Goal: Task Accomplishment & Management: Manage account settings

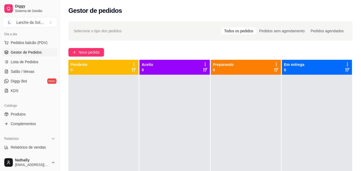
scroll to position [75, 0]
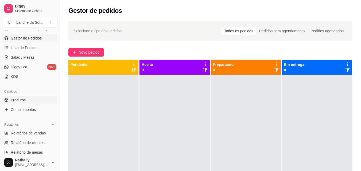
click at [19, 103] on link "Produtos" at bounding box center [29, 100] width 55 height 9
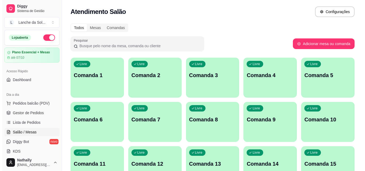
scroll to position [68, 0]
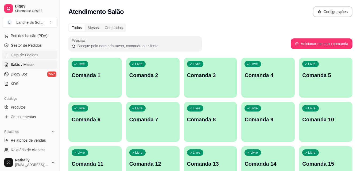
click at [19, 51] on link "Lista de Pedidos" at bounding box center [29, 55] width 55 height 9
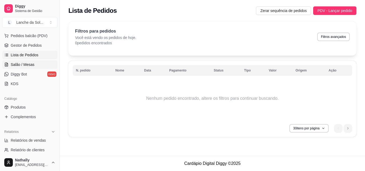
click at [23, 64] on span "Salão / Mesas" at bounding box center [23, 64] width 24 height 5
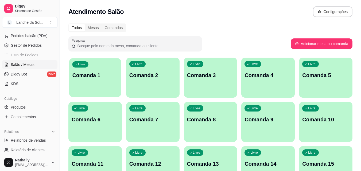
click at [108, 77] on p "Comanda 1" at bounding box center [95, 75] width 46 height 7
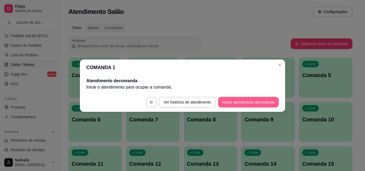
click at [217, 104] on footer "Ver histórico de atendimento Iniciar atendimento de comanda" at bounding box center [182, 102] width 205 height 19
click at [230, 101] on button "Iniciar atendimento de comanda" at bounding box center [248, 102] width 59 height 10
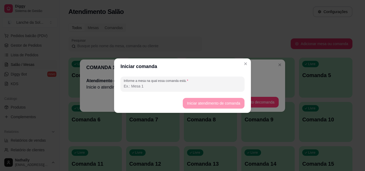
click at [215, 87] on input "Informe a mesa na qual essa comanda está." at bounding box center [182, 86] width 117 height 5
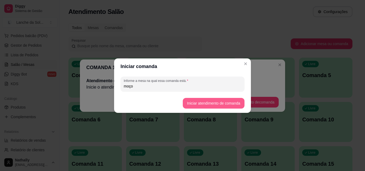
type input "moço"
click at [190, 103] on button "Iniciar atendimento de comanda" at bounding box center [213, 103] width 60 height 10
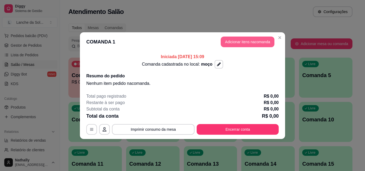
click at [229, 37] on button "Adicionar itens na comanda" at bounding box center [247, 42] width 54 height 11
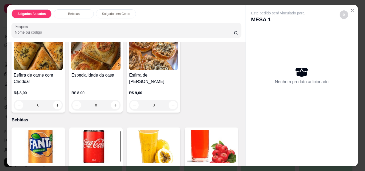
scroll to position [85, 0]
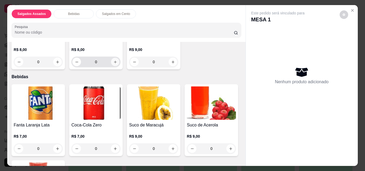
click at [114, 61] on icon "increase-product-quantity" at bounding box center [115, 62] width 3 height 3
type input "1"
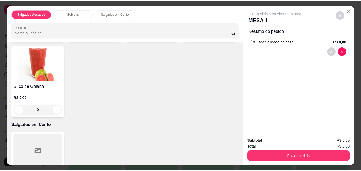
scroll to position [203, 0]
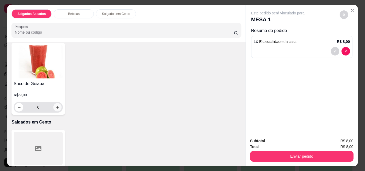
click at [62, 103] on button "increase-product-quantity" at bounding box center [57, 107] width 8 height 8
type input "1"
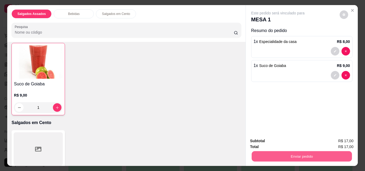
click at [262, 151] on button "Enviar pedido" at bounding box center [301, 156] width 100 height 10
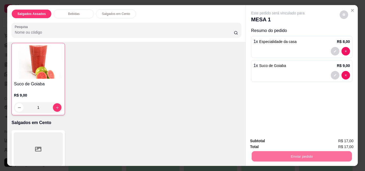
click at [265, 140] on button "Não registrar e enviar pedido" at bounding box center [284, 141] width 54 height 10
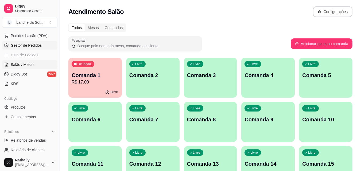
click at [15, 41] on link "Gestor de Pedidos" at bounding box center [29, 45] width 55 height 9
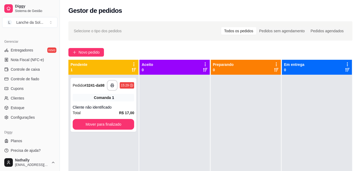
scroll to position [213, 0]
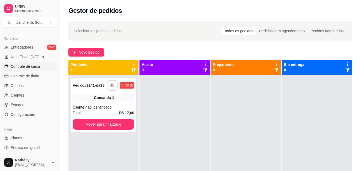
click at [32, 64] on link "Controle de caixa" at bounding box center [29, 66] width 55 height 9
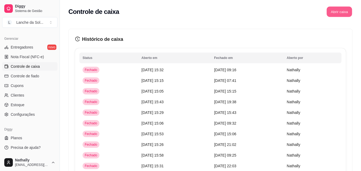
click at [332, 12] on button "Abrir caixa" at bounding box center [338, 12] width 25 height 10
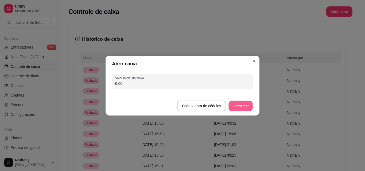
click at [244, 101] on button "Confirmar" at bounding box center [240, 106] width 24 height 10
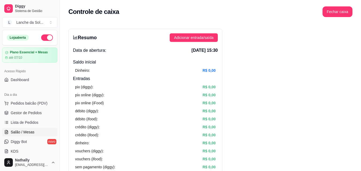
click at [22, 128] on link "Salão / Mesas" at bounding box center [29, 132] width 55 height 9
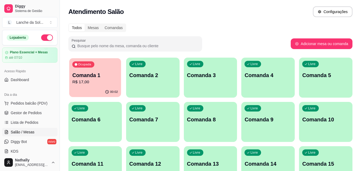
click at [108, 93] on icon "button" at bounding box center [107, 92] width 4 height 4
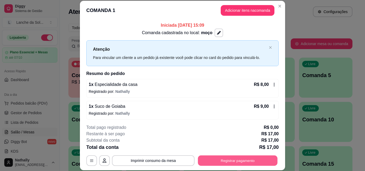
click at [211, 160] on button "Registrar pagamento" at bounding box center [238, 160] width 80 height 10
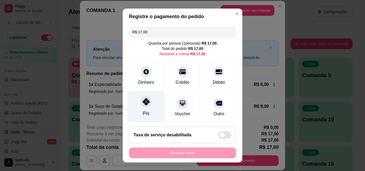
click at [143, 105] on icon at bounding box center [146, 101] width 7 height 7
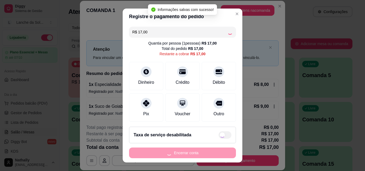
type input "R$ 0,00"
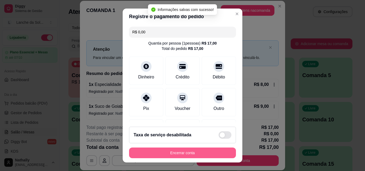
click at [146, 155] on button "Encerrar conta" at bounding box center [182, 153] width 107 height 11
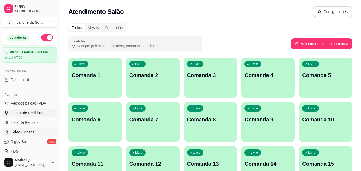
click at [39, 111] on span "Gestor de Pedidos" at bounding box center [26, 112] width 31 height 5
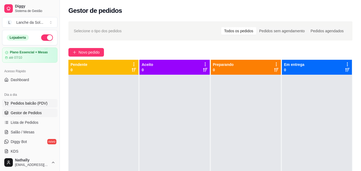
click at [38, 100] on button "Pedidos balcão (PDV)" at bounding box center [29, 103] width 55 height 9
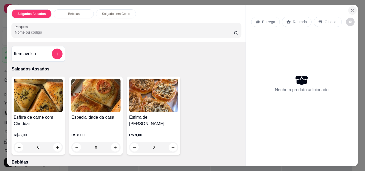
click at [350, 8] on icon "Close" at bounding box center [352, 10] width 4 height 4
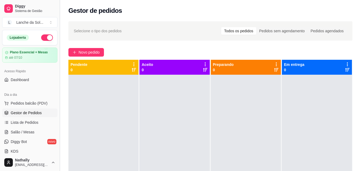
click at [58, 151] on button "Toggle Sidebar" at bounding box center [59, 85] width 4 height 171
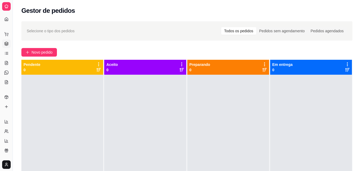
drag, startPoint x: 58, startPoint y: 151, endPoint x: 17, endPoint y: 147, distance: 41.0
click at [17, 147] on div "Selecione o tipo dos pedidos Todos os pedidos Pedidos sem agendamento Pedidos a…" at bounding box center [187, 127] width 348 height 219
click at [12, 145] on button "Toggle Sidebar" at bounding box center [12, 85] width 4 height 171
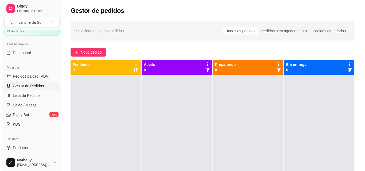
scroll to position [36, 0]
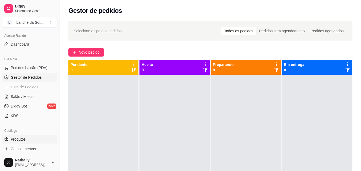
click at [31, 141] on link "Produtos" at bounding box center [29, 139] width 55 height 9
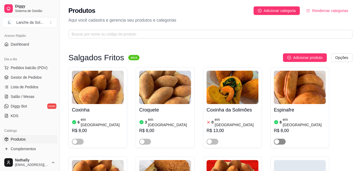
click at [281, 139] on span "button" at bounding box center [280, 142] width 12 height 6
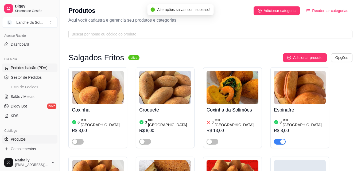
click at [30, 69] on span "Pedidos balcão (PDV)" at bounding box center [29, 67] width 37 height 5
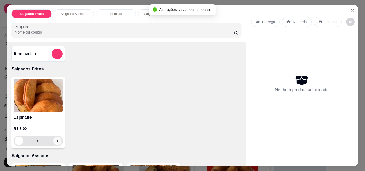
click at [56, 139] on icon "increase-product-quantity" at bounding box center [58, 141] width 4 height 4
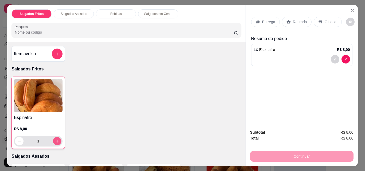
click at [56, 139] on icon "increase-product-quantity" at bounding box center [57, 141] width 4 height 4
type input "4"
click at [287, 20] on icon at bounding box center [288, 22] width 4 height 4
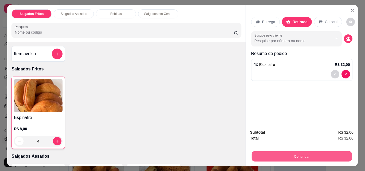
click at [286, 151] on button "Continuar" at bounding box center [301, 156] width 100 height 10
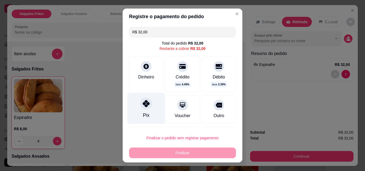
click at [157, 111] on div "Pix" at bounding box center [146, 108] width 38 height 31
type input "R$ 0,00"
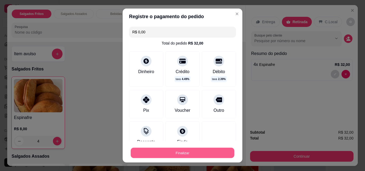
click at [163, 154] on button "Finalizar" at bounding box center [183, 153] width 104 height 10
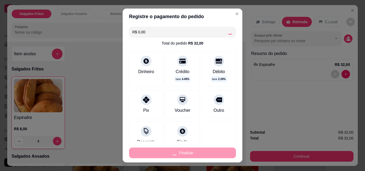
type input "0"
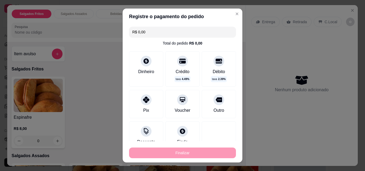
type input "-R$ 32,00"
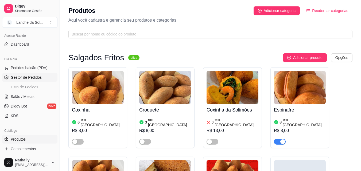
click at [27, 77] on span "Gestor de Pedidos" at bounding box center [26, 77] width 31 height 5
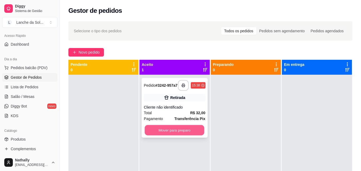
click at [165, 131] on button "Mover para preparo" at bounding box center [175, 130] width 60 height 10
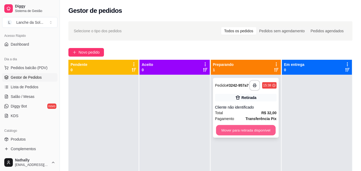
click at [222, 133] on button "Mover para retirada disponível" at bounding box center [246, 130] width 60 height 10
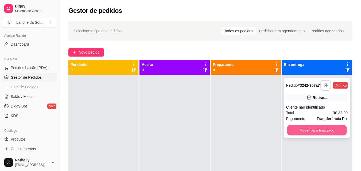
click at [298, 131] on button "Mover para finalizado" at bounding box center [317, 130] width 60 height 10
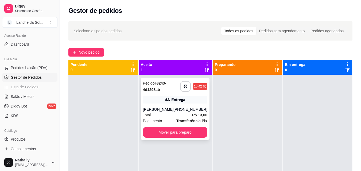
click at [178, 117] on div "Total R$ 13,00" at bounding box center [175, 115] width 64 height 6
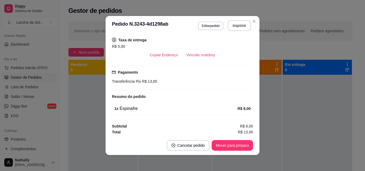
scroll to position [111, 0]
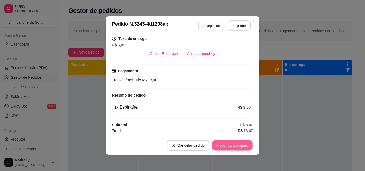
click at [227, 149] on button "Mover para preparo" at bounding box center [232, 145] width 40 height 10
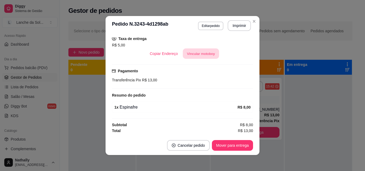
click at [194, 54] on button "Vincular motoboy" at bounding box center [201, 54] width 36 height 10
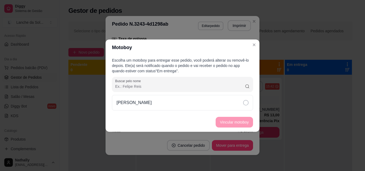
click at [180, 103] on div "Francisco Bentes" at bounding box center [182, 102] width 141 height 15
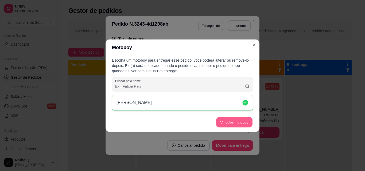
click at [232, 127] on button "Vincular motoboy" at bounding box center [234, 122] width 36 height 10
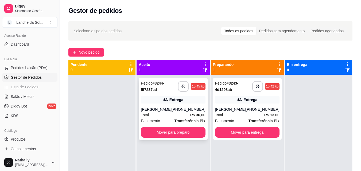
click at [174, 117] on div "Total R$ 36,00" at bounding box center [173, 115] width 64 height 6
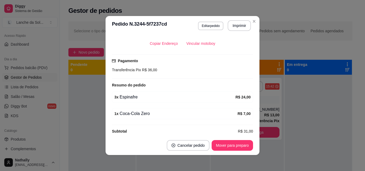
scroll to position [128, 0]
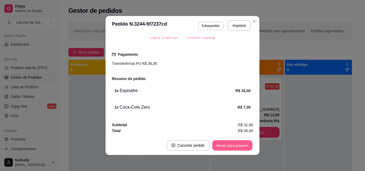
click at [240, 143] on button "Mover para preparo" at bounding box center [232, 145] width 40 height 10
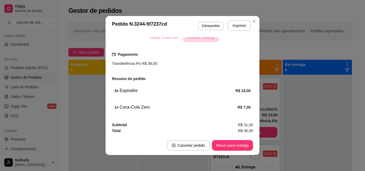
click at [203, 39] on button "Vincular motoboy" at bounding box center [201, 37] width 36 height 10
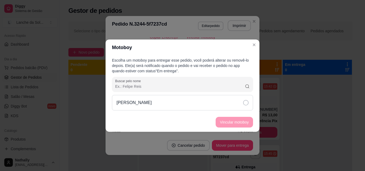
click at [203, 103] on div "Francisco Bentes" at bounding box center [182, 102] width 141 height 15
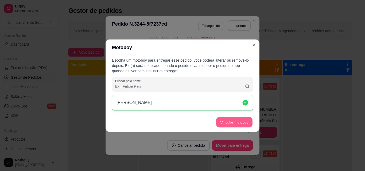
click at [226, 123] on button "Vincular motoboy" at bounding box center [234, 122] width 36 height 10
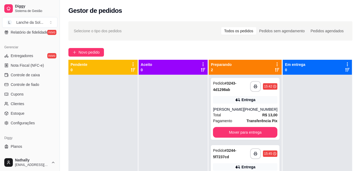
scroll to position [213, 0]
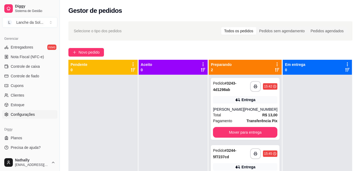
click at [17, 115] on span "Configurações" at bounding box center [23, 114] width 24 height 5
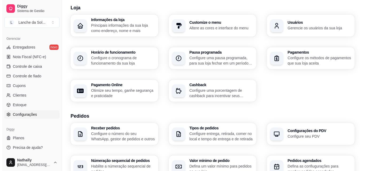
scroll to position [17, 0]
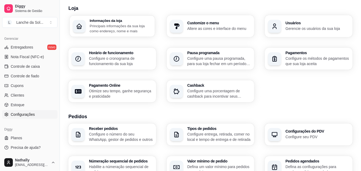
click at [129, 16] on div "Informações da loja Principais informações da sua loja como endereço, nome e ma…" at bounding box center [112, 25] width 85 height 21
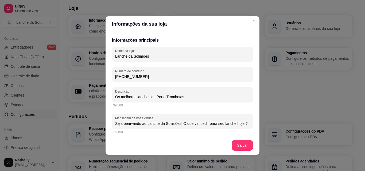
scroll to position [78, 0]
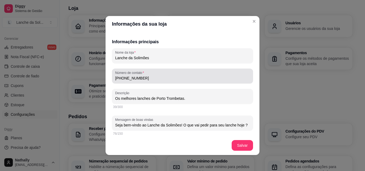
click at [157, 76] on input "(93) 9 9141-0285" at bounding box center [182, 78] width 135 height 5
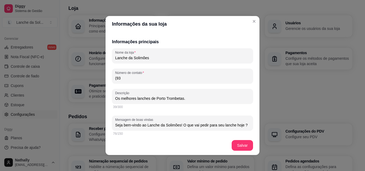
type input "(9"
type input "(92) 9 9398-0056"
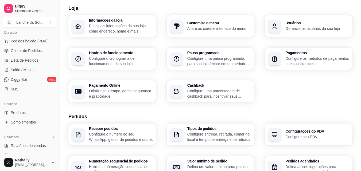
scroll to position [60, 0]
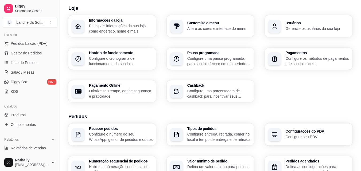
click at [30, 86] on ul "Pedidos balcão (PDV) Gestor de Pedidos Lista de Pedidos Salão / Mesas Diggy Bot…" at bounding box center [29, 67] width 55 height 57
click at [30, 84] on link "Diggy Bot novo" at bounding box center [29, 82] width 55 height 9
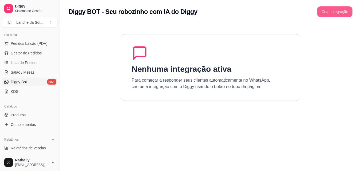
click at [339, 11] on button "Criar integração" at bounding box center [334, 11] width 35 height 11
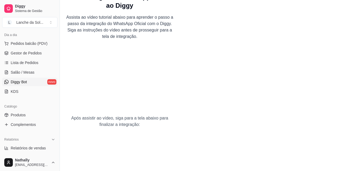
scroll to position [13, 0]
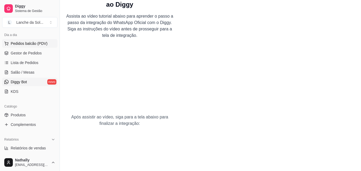
click at [25, 45] on span "Pedidos balcão (PDV)" at bounding box center [29, 43] width 37 height 5
drag, startPoint x: 33, startPoint y: 57, endPoint x: 34, endPoint y: 50, distance: 7.6
click at [34, 50] on ul "Pedidos balcão (PDV) Gestor de Pedidos Lista de Pedidos Salão / Mesas Diggy Bot…" at bounding box center [29, 67] width 55 height 57
click at [35, 52] on span "Gestor de Pedidos" at bounding box center [26, 52] width 31 height 5
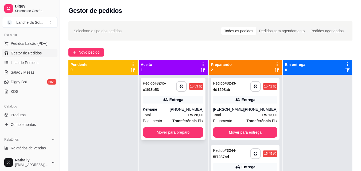
click at [164, 116] on div "Total R$ 28,00" at bounding box center [173, 115] width 61 height 6
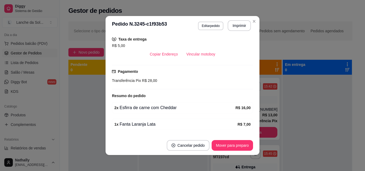
scroll to position [128, 0]
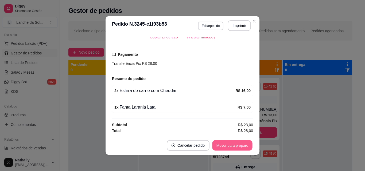
click at [229, 143] on button "Mover para preparo" at bounding box center [232, 145] width 40 height 10
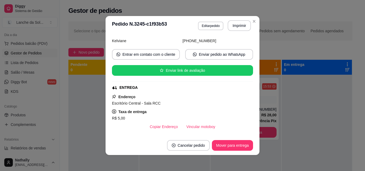
scroll to position [22, 0]
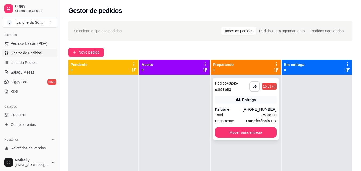
click at [253, 111] on div "(93) 99231-1571" at bounding box center [260, 109] width 34 height 5
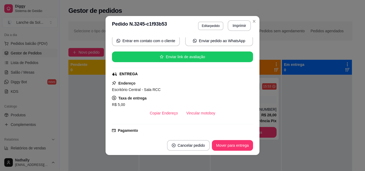
scroll to position [65, 0]
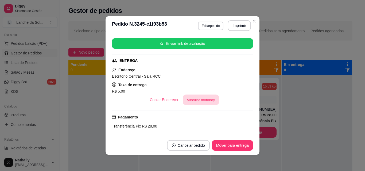
click at [194, 95] on button "Vincular motoboy" at bounding box center [201, 100] width 36 height 10
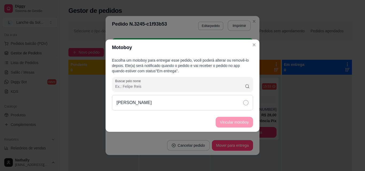
click at [180, 102] on div "Francisco Bentes" at bounding box center [182, 102] width 141 height 15
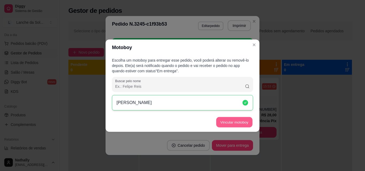
click at [244, 120] on button "Vincular motoboy" at bounding box center [234, 122] width 36 height 10
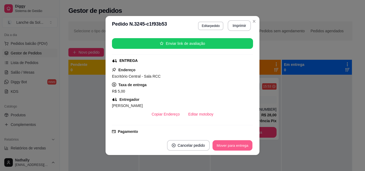
click at [227, 142] on button "Mover para entrega" at bounding box center [232, 145] width 40 height 10
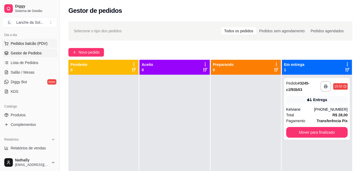
click at [28, 45] on span "Pedidos balcão (PDV)" at bounding box center [29, 43] width 37 height 5
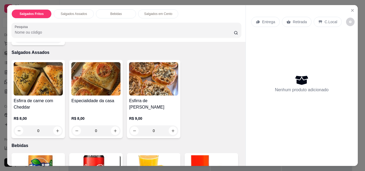
scroll to position [110, 0]
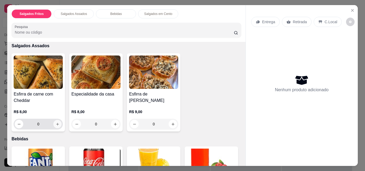
click at [56, 122] on icon "increase-product-quantity" at bounding box center [58, 124] width 4 height 4
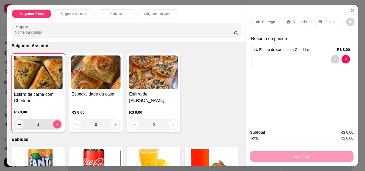
click at [55, 123] on icon "increase-product-quantity" at bounding box center [57, 125] width 4 height 4
type input "2"
click at [114, 124] on icon "increase-product-quantity" at bounding box center [115, 125] width 4 height 4
type input "1"
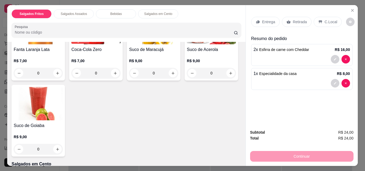
scroll to position [260, 0]
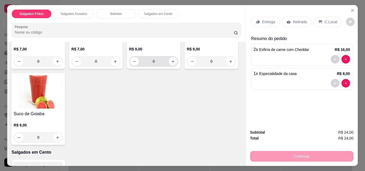
click at [171, 60] on icon "increase-product-quantity" at bounding box center [173, 62] width 4 height 4
type input "1"
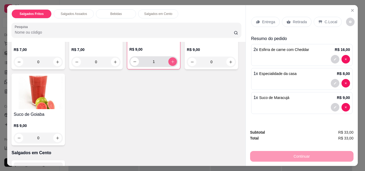
scroll to position [261, 0]
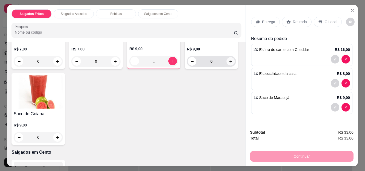
click at [229, 64] on icon "increase-product-quantity" at bounding box center [231, 62] width 4 height 4
type input "1"
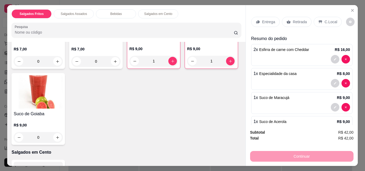
click at [324, 21] on p "C.Local" at bounding box center [330, 21] width 13 height 5
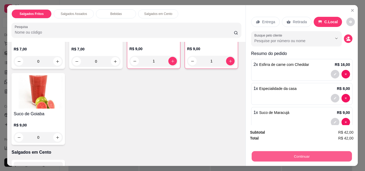
click at [302, 154] on button "Continuar" at bounding box center [301, 156] width 100 height 10
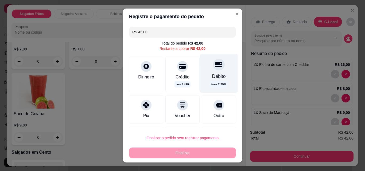
click at [215, 66] on icon at bounding box center [218, 64] width 7 height 5
type input "R$ 0,00"
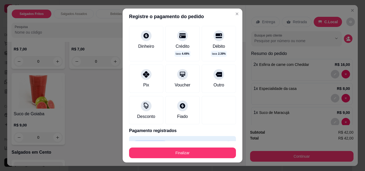
scroll to position [38, 0]
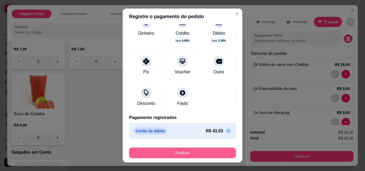
click at [211, 151] on button "Finalizar" at bounding box center [182, 153] width 107 height 11
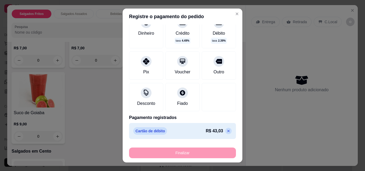
type input "0"
type input "-R$ 42,00"
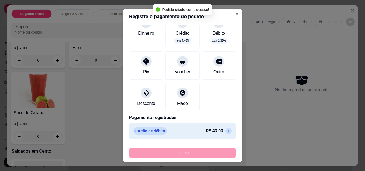
scroll to position [259, 0]
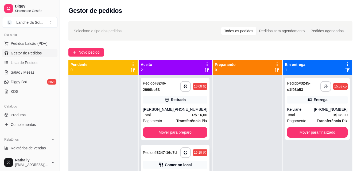
click at [194, 152] on div "16:10" at bounding box center [198, 153] width 8 height 4
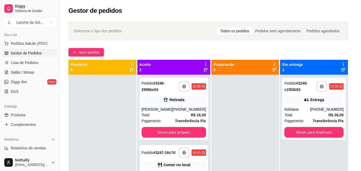
click at [193, 152] on footer "Cancelar pedido Mover para preparo" at bounding box center [180, 147] width 157 height 20
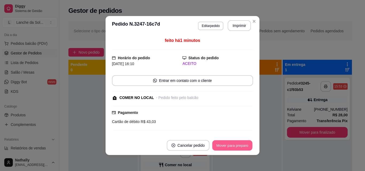
click at [220, 146] on button "Mover para preparo" at bounding box center [232, 145] width 40 height 10
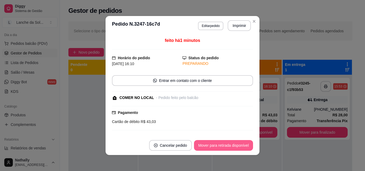
click at [220, 146] on button "Mover para retirada disponível" at bounding box center [223, 145] width 59 height 11
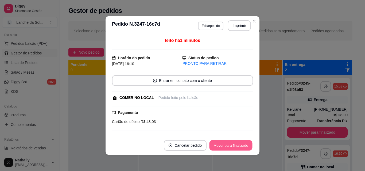
click at [220, 146] on button "Mover para finalizado" at bounding box center [230, 145] width 43 height 10
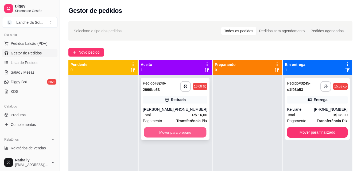
click at [192, 129] on button "Mover para preparo" at bounding box center [175, 132] width 62 height 10
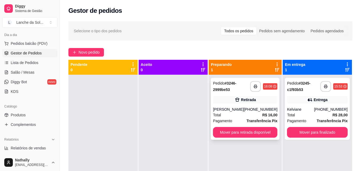
click at [243, 107] on div "**********" at bounding box center [245, 109] width 69 height 62
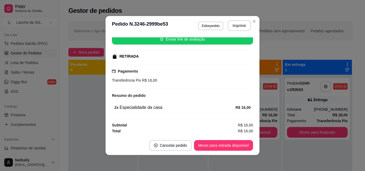
scroll to position [69, 0]
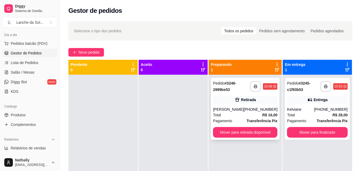
click at [236, 115] on div "Total R$ 16,00" at bounding box center [245, 115] width 64 height 6
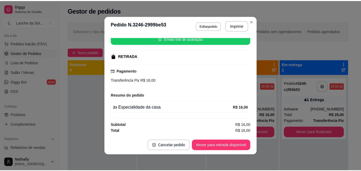
scroll to position [0, 0]
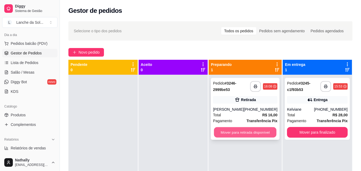
click at [246, 135] on button "Mover para retirada disponível" at bounding box center [245, 132] width 62 height 10
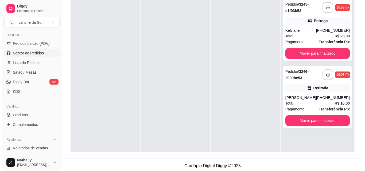
scroll to position [81, 0]
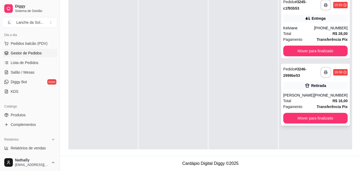
click at [309, 95] on div "Marciel" at bounding box center [298, 95] width 31 height 5
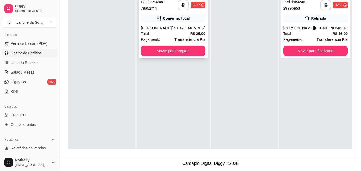
click at [177, 37] on strong "Transferência Pix" at bounding box center [189, 39] width 31 height 4
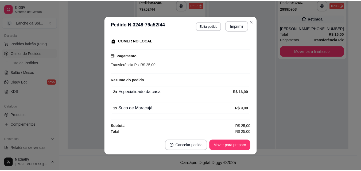
scroll to position [70, 0]
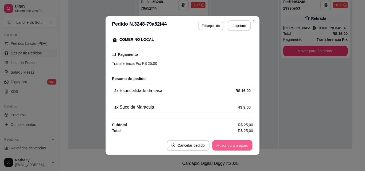
click at [234, 144] on button "Mover para preparo" at bounding box center [232, 145] width 40 height 10
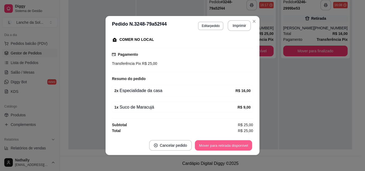
click at [232, 143] on button "Mover para retirada disponível" at bounding box center [223, 145] width 57 height 10
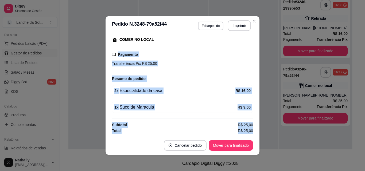
drag, startPoint x: 232, startPoint y: 143, endPoint x: 274, endPoint y: 46, distance: 106.2
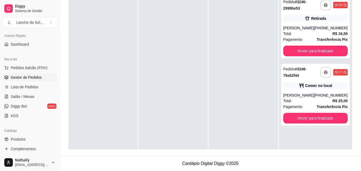
scroll to position [35, 0]
click at [21, 143] on link "Produtos" at bounding box center [29, 140] width 55 height 9
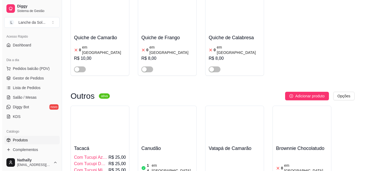
scroll to position [774, 0]
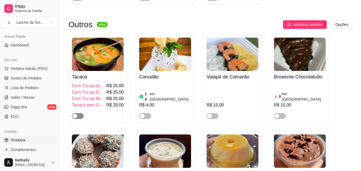
click at [79, 113] on span "button" at bounding box center [78, 116] width 12 height 6
click at [101, 71] on div "Tacacá Com Tucupi Azedo R$ 25,00 Com Tucupi Doce R$ 25,00 Com Tucupi Misturado …" at bounding box center [98, 95] width 52 height 48
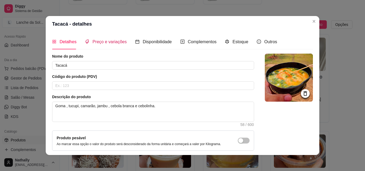
click at [112, 40] on span "Preço e variações" at bounding box center [109, 42] width 34 height 5
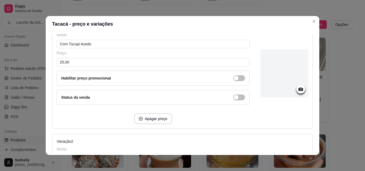
scroll to position [93, 0]
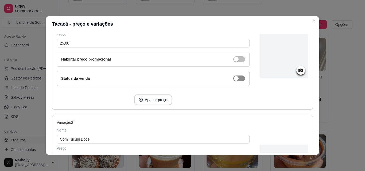
click at [235, 78] on span "button" at bounding box center [239, 79] width 12 height 6
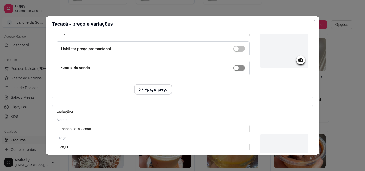
click at [234, 68] on div "button" at bounding box center [236, 68] width 5 height 5
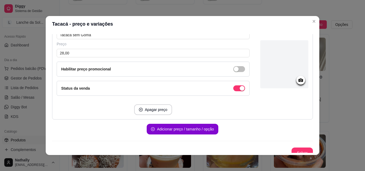
scroll to position [431, 0]
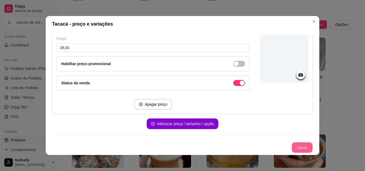
click at [294, 149] on button "Salvar" at bounding box center [302, 148] width 21 height 10
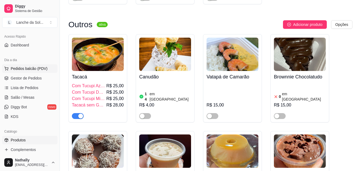
click at [30, 68] on span "Pedidos balcão (PDV)" at bounding box center [29, 68] width 37 height 5
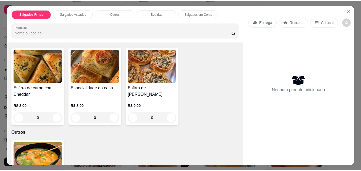
scroll to position [117, 0]
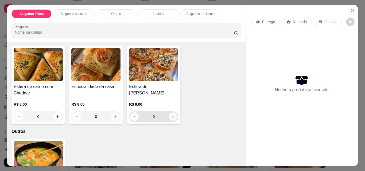
click at [171, 115] on icon "increase-product-quantity" at bounding box center [173, 117] width 4 height 4
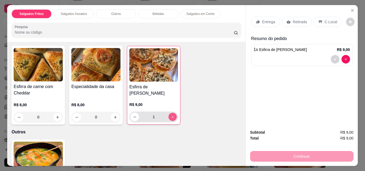
click at [171, 115] on icon "increase-product-quantity" at bounding box center [173, 117] width 4 height 4
type input "2"
click at [324, 19] on p "C.Local" at bounding box center [330, 21] width 13 height 5
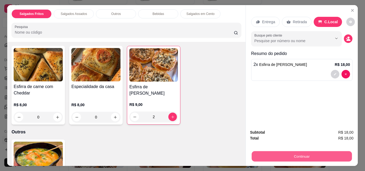
click at [303, 156] on button "Continuar" at bounding box center [301, 156] width 100 height 10
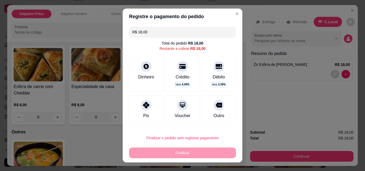
click at [148, 80] on div "Registre o pagamento do pedido R$ 18,00 Total do pedido R$ 18,00 Restante a cob…" at bounding box center [182, 85] width 365 height 171
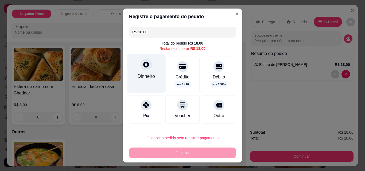
click at [148, 80] on div "Dinheiro" at bounding box center [146, 76] width 18 height 7
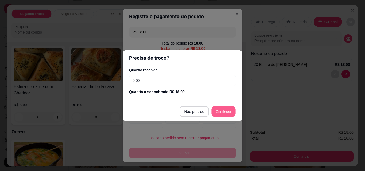
type input "R$ 0,00"
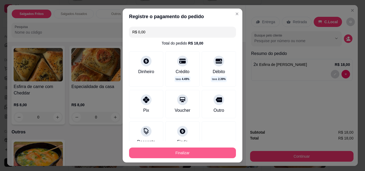
click at [210, 155] on button "Finalizar" at bounding box center [182, 153] width 107 height 11
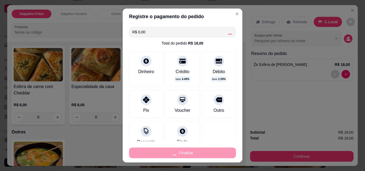
type input "0"
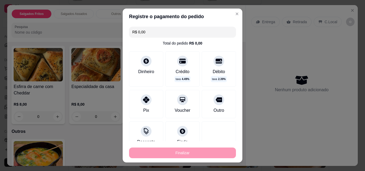
type input "-R$ 18,00"
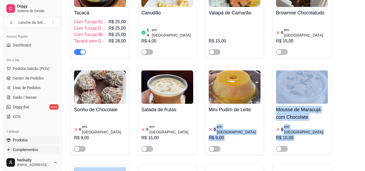
scroll to position [883, 0]
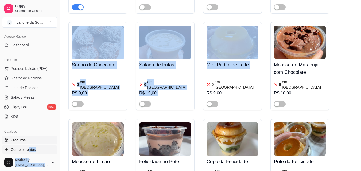
drag, startPoint x: 210, startPoint y: 155, endPoint x: 28, endPoint y: 152, distance: 181.8
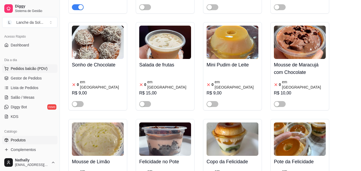
click at [35, 72] on button "Pedidos balcão (PDV)" at bounding box center [29, 68] width 55 height 9
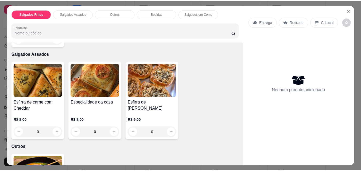
scroll to position [119, 0]
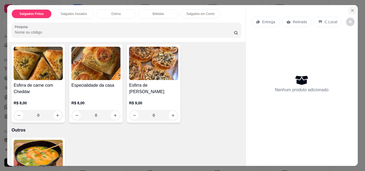
click at [348, 7] on button "Close" at bounding box center [352, 10] width 9 height 9
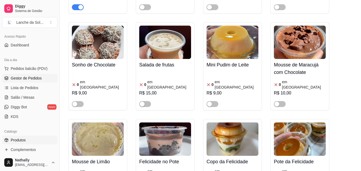
click at [23, 80] on span "Gestor de Pedidos" at bounding box center [26, 78] width 31 height 5
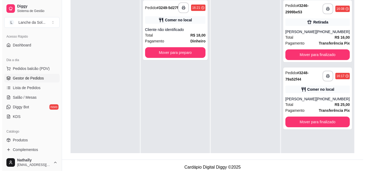
scroll to position [81, 0]
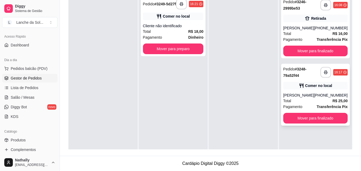
click at [313, 103] on div "Total R$ 25,00" at bounding box center [315, 101] width 64 height 6
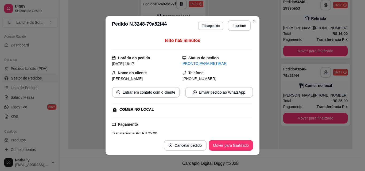
scroll to position [70, 0]
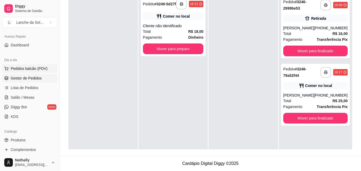
click at [26, 69] on span "Pedidos balcão (PDV)" at bounding box center [29, 68] width 37 height 5
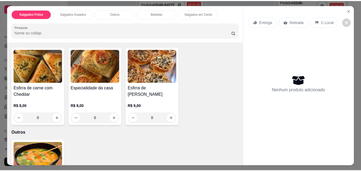
scroll to position [117, 0]
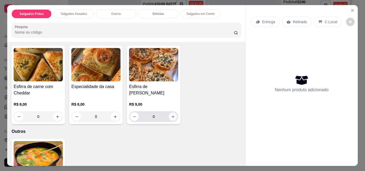
click at [171, 115] on icon "increase-product-quantity" at bounding box center [173, 117] width 4 height 4
type input "1"
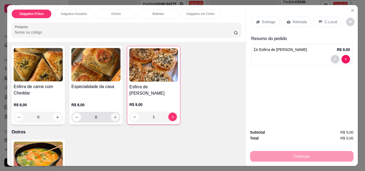
click at [113, 115] on icon "increase-product-quantity" at bounding box center [115, 117] width 4 height 4
type input "1"
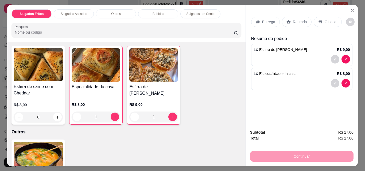
click at [286, 21] on icon at bounding box center [288, 22] width 4 height 4
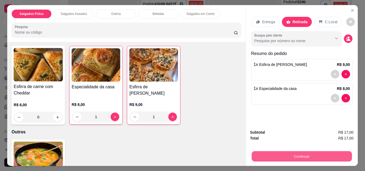
click at [272, 151] on button "Continuar" at bounding box center [301, 156] width 100 height 10
click at [292, 153] on button "Continuar" at bounding box center [301, 156] width 100 height 10
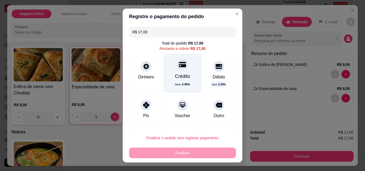
click at [179, 70] on div at bounding box center [182, 65] width 12 height 12
type input "R$ 0,00"
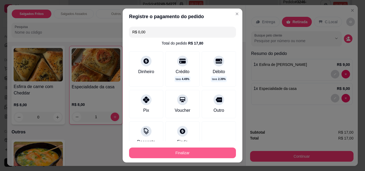
click at [201, 156] on button "Finalizar" at bounding box center [182, 153] width 107 height 11
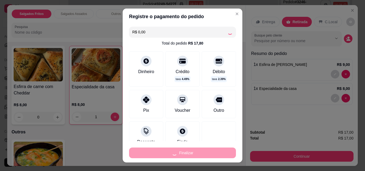
type input "0"
type input "-R$ 17,00"
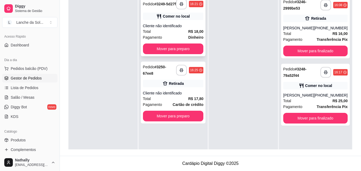
click at [187, 27] on div "Cliente não identificado" at bounding box center [173, 25] width 61 height 5
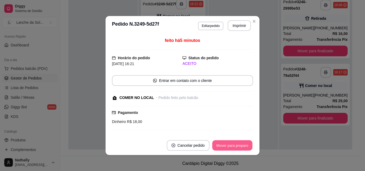
click at [221, 140] on button "Mover para preparo" at bounding box center [232, 145] width 40 height 10
click at [225, 147] on button "Mover para preparo" at bounding box center [232, 145] width 40 height 10
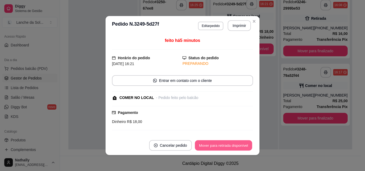
click at [225, 147] on button "Mover para retirada disponível" at bounding box center [223, 145] width 57 height 10
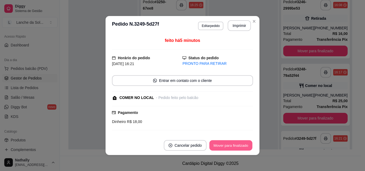
click at [225, 147] on button "Mover para finalizado" at bounding box center [230, 145] width 43 height 10
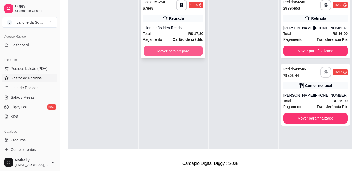
click at [178, 47] on button "Mover para preparo" at bounding box center [173, 51] width 59 height 10
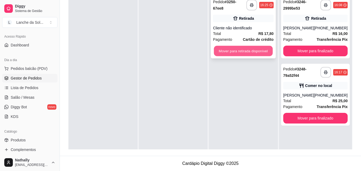
click at [248, 48] on button "Mover para retirada disponível" at bounding box center [243, 51] width 59 height 10
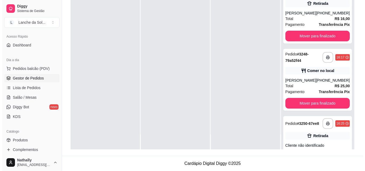
scroll to position [36, 0]
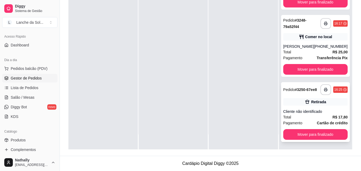
click at [320, 140] on div "**********" at bounding box center [315, 112] width 69 height 60
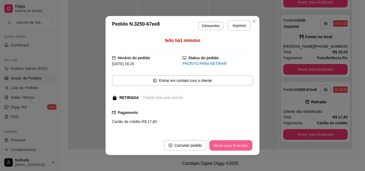
click at [223, 149] on button "Mover para finalizado" at bounding box center [230, 145] width 43 height 10
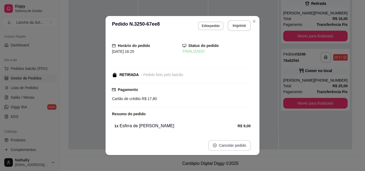
scroll to position [0, 0]
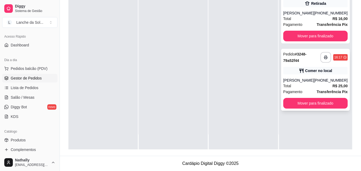
click at [320, 87] on div "Total R$ 25,00" at bounding box center [315, 86] width 64 height 6
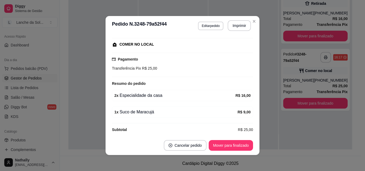
scroll to position [66, 0]
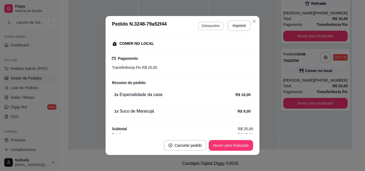
click at [210, 23] on button "Editar pedido" at bounding box center [210, 26] width 25 height 9
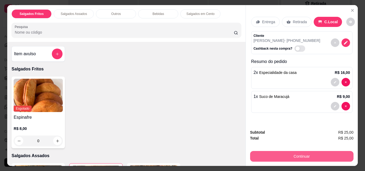
click at [310, 151] on button "Continuar" at bounding box center [301, 156] width 103 height 11
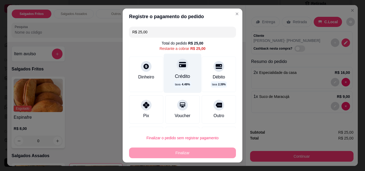
click at [176, 69] on div at bounding box center [182, 65] width 12 height 12
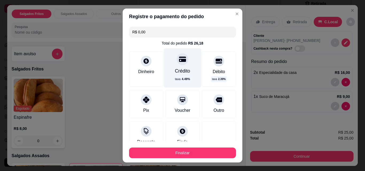
type input "R$ 0,00"
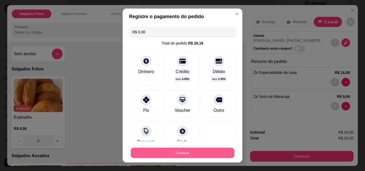
click at [206, 155] on button "Finalizar" at bounding box center [183, 153] width 104 height 10
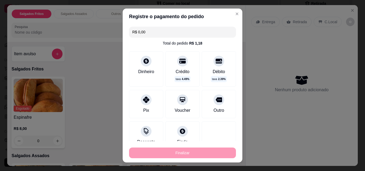
type input "0"
type input "-R$ 25,00"
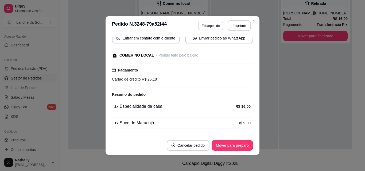
scroll to position [78, 0]
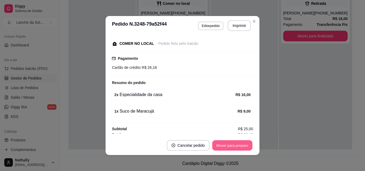
click at [226, 145] on button "Mover para preparo" at bounding box center [232, 145] width 40 height 10
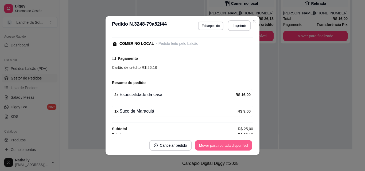
click at [226, 145] on button "Mover para retirada disponível" at bounding box center [223, 145] width 57 height 10
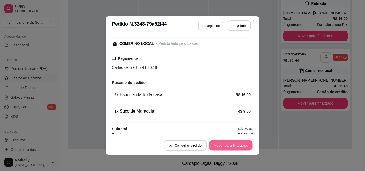
click at [226, 145] on button "Mover para finalizado" at bounding box center [230, 145] width 43 height 10
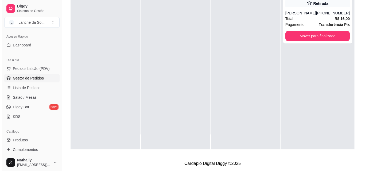
scroll to position [0, 0]
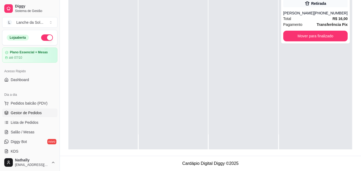
click at [45, 37] on button "button" at bounding box center [47, 37] width 12 height 6
click at [17, 104] on span "Pedidos balcão (PDV)" at bounding box center [29, 103] width 37 height 5
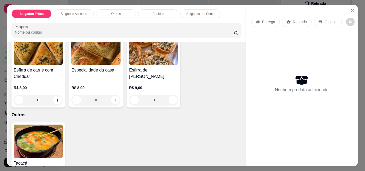
scroll to position [135, 0]
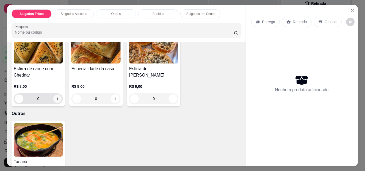
click at [56, 97] on icon "increase-product-quantity" at bounding box center [58, 99] width 4 height 4
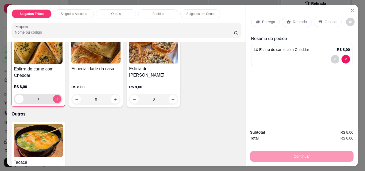
scroll to position [136, 0]
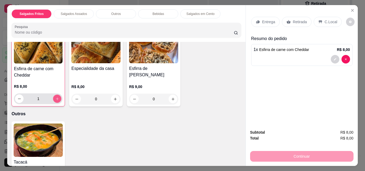
click at [55, 97] on icon "increase-product-quantity" at bounding box center [57, 99] width 4 height 4
click at [18, 97] on icon "decrease-product-quantity" at bounding box center [19, 99] width 4 height 4
type input "3"
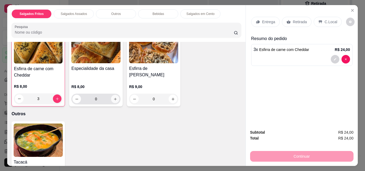
click at [114, 97] on icon "increase-product-quantity" at bounding box center [115, 99] width 4 height 4
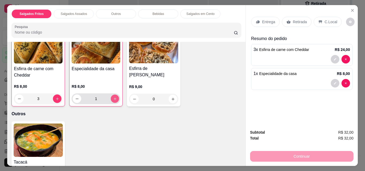
click at [114, 97] on icon "increase-product-quantity" at bounding box center [115, 99] width 4 height 4
type input "2"
click at [172, 97] on icon "increase-product-quantity" at bounding box center [173, 99] width 4 height 4
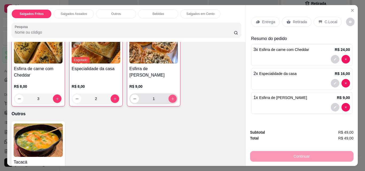
click at [172, 97] on icon "increase-product-quantity" at bounding box center [172, 98] width 3 height 3
type input "4"
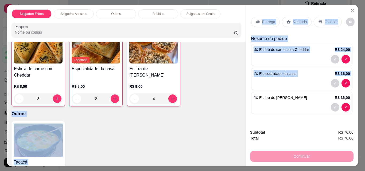
drag, startPoint x: 243, startPoint y: 80, endPoint x: 240, endPoint y: 93, distance: 13.7
click at [240, 93] on div "Salgados Fritos Salgados Assados Outros Bebidas Salgados em Cento Pesquisa Item…" at bounding box center [182, 85] width 350 height 161
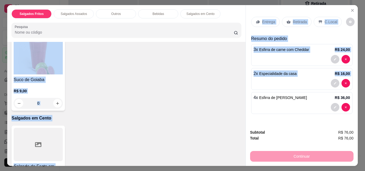
scroll to position [392, 0]
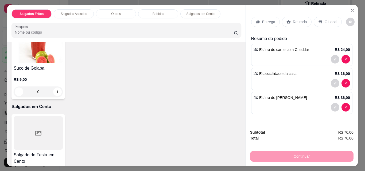
drag, startPoint x: 246, startPoint y: 147, endPoint x: 247, endPoint y: 154, distance: 6.8
click at [247, 154] on div "Subtotal R$ 76,00 Total R$ 76,00 Continuar" at bounding box center [302, 145] width 112 height 41
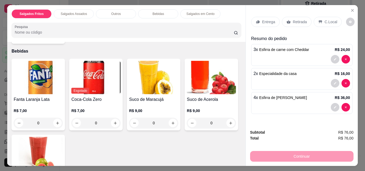
scroll to position [309, 0]
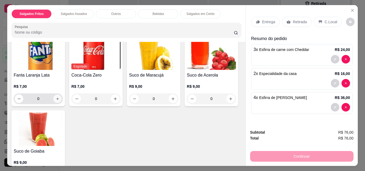
click at [57, 99] on icon "increase-product-quantity" at bounding box center [58, 99] width 4 height 4
type input "1"
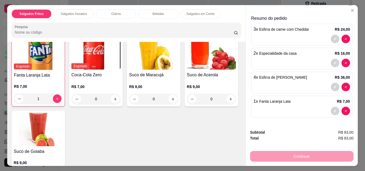
scroll to position [0, 0]
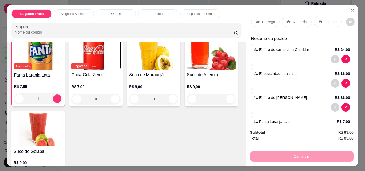
click at [265, 21] on p "Entrega" at bounding box center [268, 21] width 13 height 5
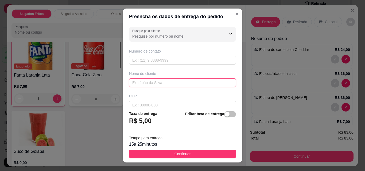
click at [168, 82] on input "text" at bounding box center [182, 82] width 107 height 9
type input "N"
type input "Flavaro"
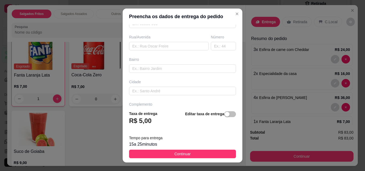
scroll to position [82, 0]
click at [173, 46] on input "text" at bounding box center [169, 45] width 80 height 9
type input "Cattani"
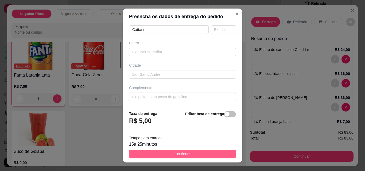
click at [205, 156] on button "Continuar" at bounding box center [182, 154] width 107 height 9
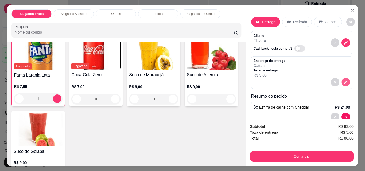
click at [341, 81] on button "decrease-product-quantity" at bounding box center [345, 82] width 8 height 8
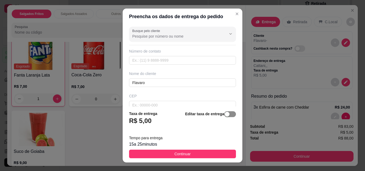
click at [225, 114] on div "button" at bounding box center [227, 114] width 5 height 5
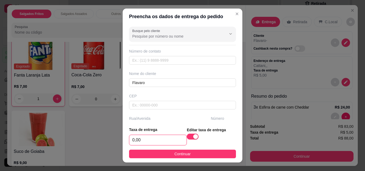
click at [151, 140] on input "0,00" at bounding box center [157, 140] width 57 height 10
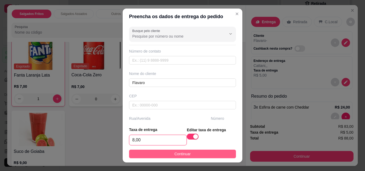
type input "8,00"
click at [189, 154] on button "Continuar" at bounding box center [182, 154] width 107 height 9
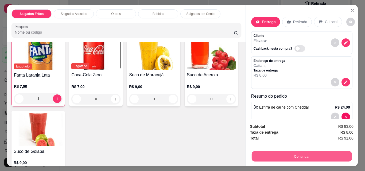
click at [303, 154] on button "Continuar" at bounding box center [301, 156] width 100 height 10
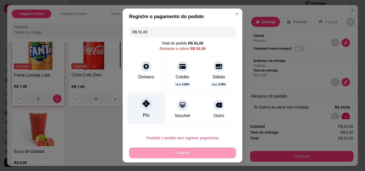
click at [145, 108] on div at bounding box center [146, 104] width 12 height 12
type input "R$ 0,00"
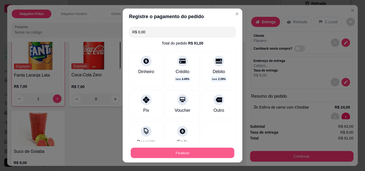
click at [197, 152] on button "Finalizar" at bounding box center [183, 153] width 104 height 10
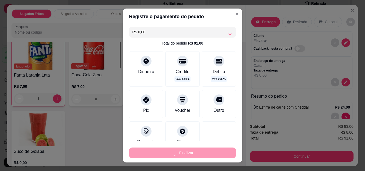
type input "0"
type input "-R$ 91,00"
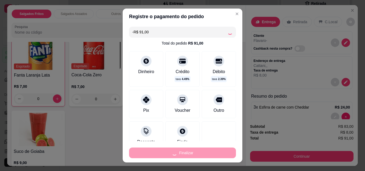
scroll to position [309, 0]
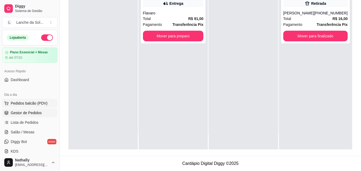
click at [25, 101] on span "Pedidos balcão (PDV)" at bounding box center [29, 103] width 37 height 5
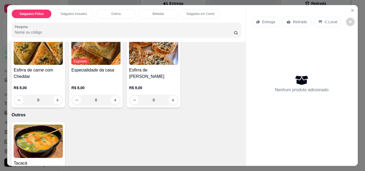
scroll to position [137, 0]
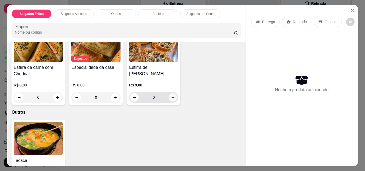
click at [169, 94] on button "increase-product-quantity" at bounding box center [173, 97] width 8 height 8
type input "1"
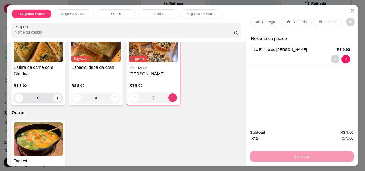
click at [56, 96] on icon "increase-product-quantity" at bounding box center [58, 98] width 4 height 4
type input "1"
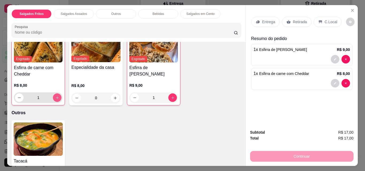
scroll to position [137, 0]
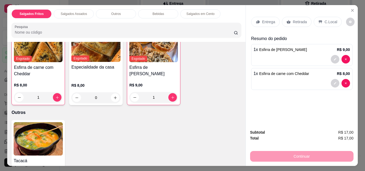
click at [324, 17] on div "C.Local" at bounding box center [327, 22] width 28 height 10
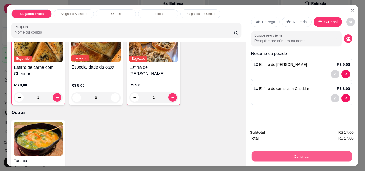
click at [307, 152] on button "Continuar" at bounding box center [301, 156] width 100 height 10
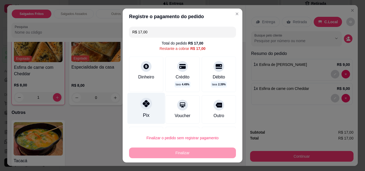
click at [143, 101] on icon at bounding box center [146, 103] width 7 height 7
type input "R$ 0,00"
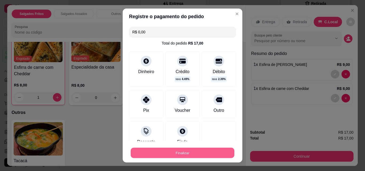
click at [197, 153] on button "Finalizar" at bounding box center [183, 153] width 104 height 10
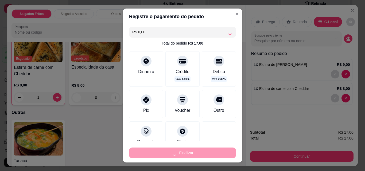
type input "0"
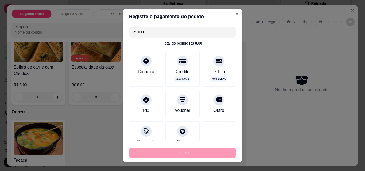
type input "-R$ 17,00"
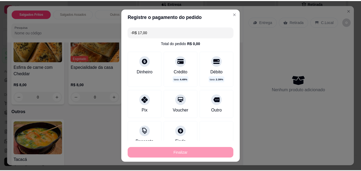
scroll to position [137, 0]
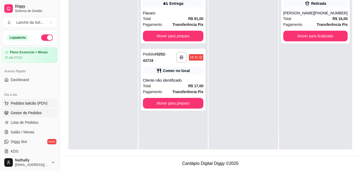
click at [26, 101] on span "Pedidos balcão (PDV)" at bounding box center [29, 103] width 37 height 5
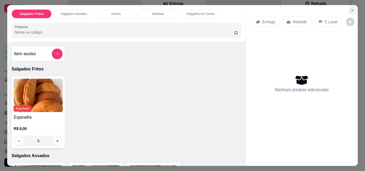
click at [351, 9] on icon "Close" at bounding box center [352, 10] width 4 height 4
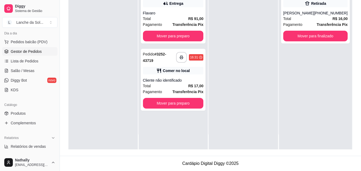
scroll to position [69, 0]
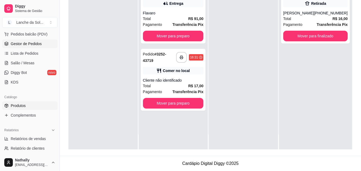
click at [27, 107] on link "Produtos" at bounding box center [29, 105] width 55 height 9
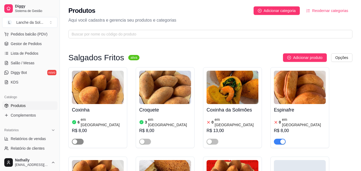
click at [80, 139] on span "button" at bounding box center [78, 142] width 12 height 6
click at [149, 139] on span "button" at bounding box center [145, 142] width 12 height 6
click at [26, 33] on span "Pedidos balcão (PDV)" at bounding box center [29, 33] width 37 height 5
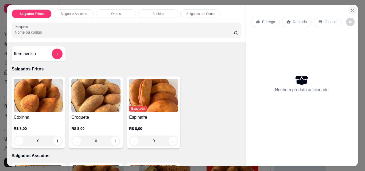
click at [351, 8] on icon "Close" at bounding box center [352, 10] width 4 height 4
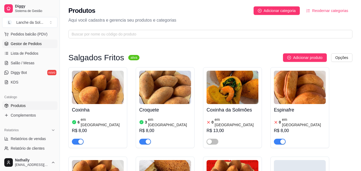
click at [32, 44] on span "Gestor de Pedidos" at bounding box center [26, 43] width 31 height 5
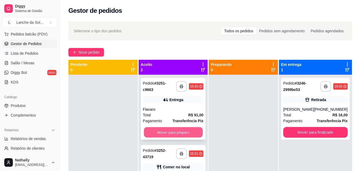
click at [185, 129] on button "Mover para preparo" at bounding box center [173, 132] width 59 height 10
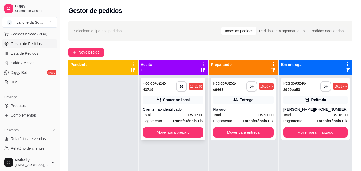
click at [193, 115] on strong "R$ 17,00" at bounding box center [195, 115] width 15 height 4
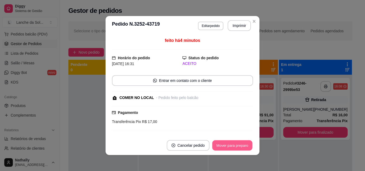
click at [232, 143] on button "Mover para preparo" at bounding box center [232, 145] width 40 height 10
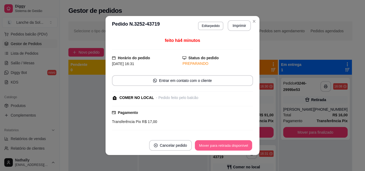
click at [232, 143] on button "Mover para retirada disponível" at bounding box center [223, 145] width 57 height 10
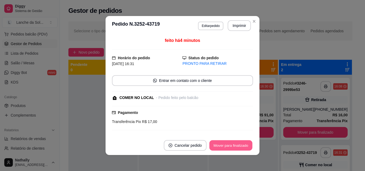
click at [232, 143] on button "Mover para finalizado" at bounding box center [230, 145] width 43 height 10
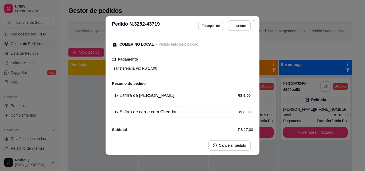
scroll to position [35, 0]
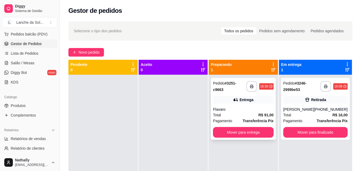
click at [234, 105] on div "**********" at bounding box center [243, 109] width 65 height 62
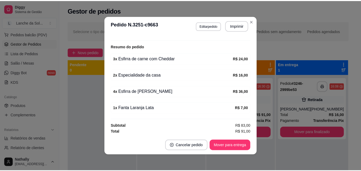
scroll to position [145, 0]
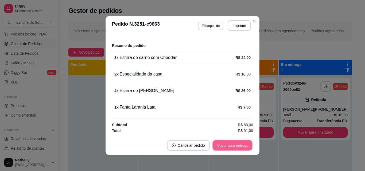
click at [222, 145] on button "Mover para entrega" at bounding box center [232, 145] width 40 height 10
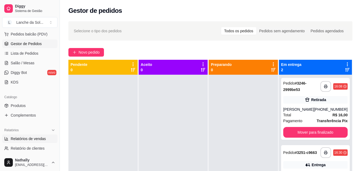
click at [33, 141] on link "Relatórios de vendas" at bounding box center [29, 139] width 55 height 9
select select "ALL"
select select "0"
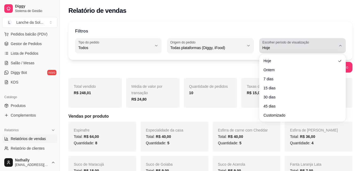
click at [332, 42] on div "Hoje" at bounding box center [299, 45] width 74 height 11
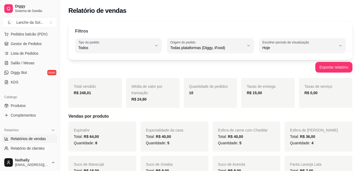
click at [286, 69] on span "Ontem" at bounding box center [300, 69] width 70 height 5
type input "1"
select select "1"
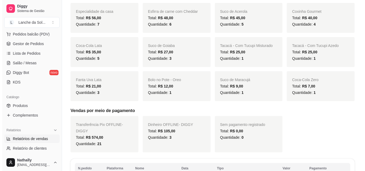
scroll to position [152, 0]
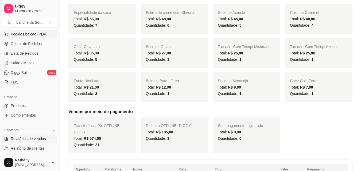
click at [37, 34] on span "Pedidos balcão (PDV)" at bounding box center [29, 33] width 37 height 5
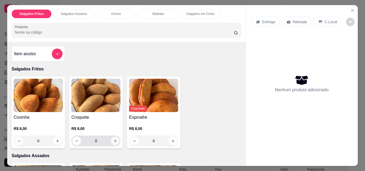
click at [113, 139] on icon "increase-product-quantity" at bounding box center [115, 141] width 4 height 4
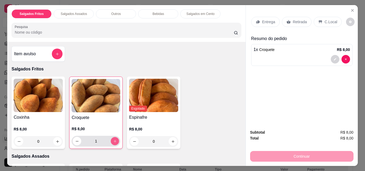
click at [113, 137] on button "increase-product-quantity" at bounding box center [115, 141] width 8 height 8
type input "2"
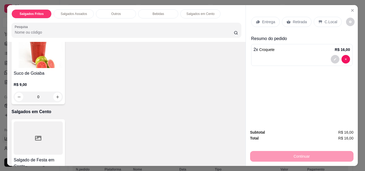
scroll to position [358, 0]
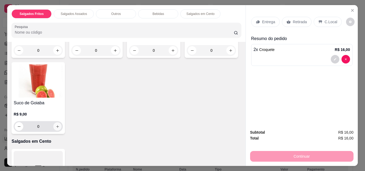
click at [60, 125] on icon "increase-product-quantity" at bounding box center [58, 127] width 4 height 4
type input "1"
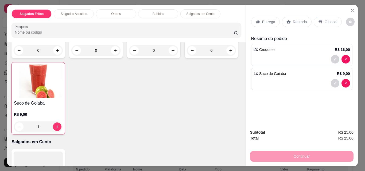
click at [318, 21] on icon at bounding box center [319, 22] width 3 height 3
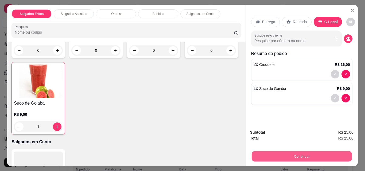
click at [303, 152] on button "Continuar" at bounding box center [301, 156] width 100 height 10
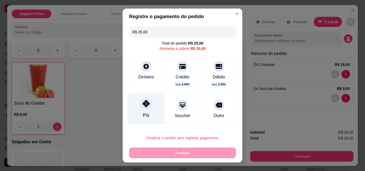
click at [143, 102] on icon at bounding box center [146, 103] width 7 height 7
type input "R$ 0,00"
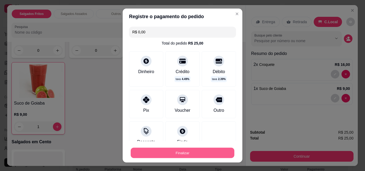
click at [182, 151] on button "Finalizar" at bounding box center [183, 153] width 104 height 10
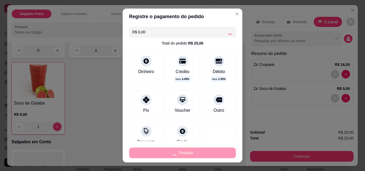
type input "0"
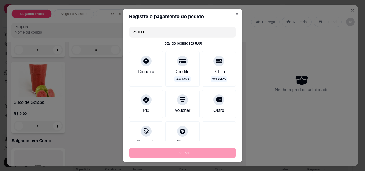
type input "-R$ 25,00"
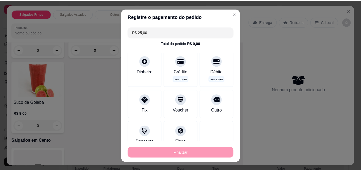
scroll to position [357, 0]
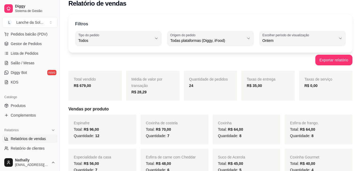
scroll to position [1, 0]
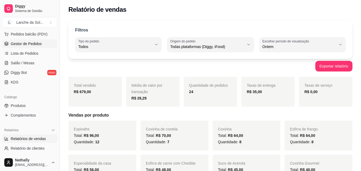
click at [31, 43] on span "Gestor de Pedidos" at bounding box center [26, 43] width 31 height 5
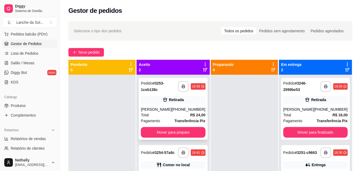
click at [187, 118] on div "Total R$ 24,00" at bounding box center [173, 115] width 64 height 6
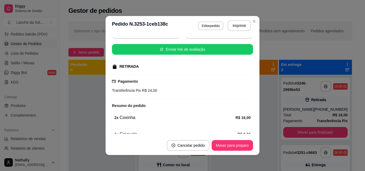
scroll to position [86, 0]
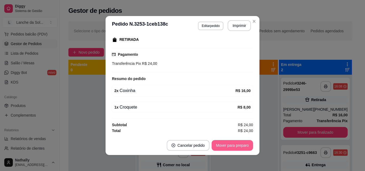
click at [236, 144] on button "Mover para preparo" at bounding box center [231, 145] width 41 height 11
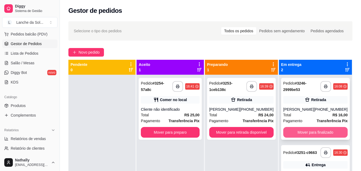
click at [308, 132] on button "Mover para finalizado" at bounding box center [315, 132] width 64 height 11
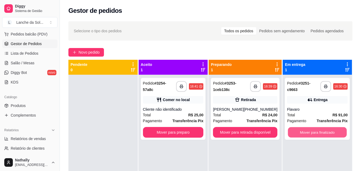
click at [308, 132] on button "Mover para finalizado" at bounding box center [317, 132] width 59 height 10
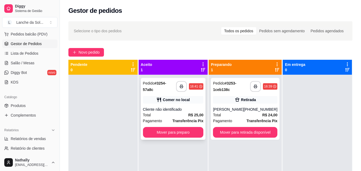
click at [180, 127] on div "**********" at bounding box center [173, 109] width 65 height 62
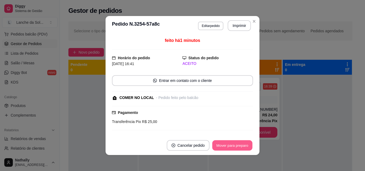
click at [219, 148] on button "Mover para preparo" at bounding box center [232, 145] width 40 height 10
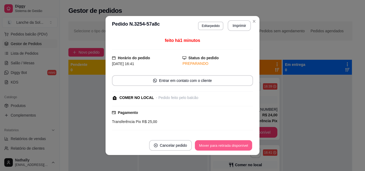
click at [219, 148] on button "Mover para retirada disponível" at bounding box center [223, 145] width 57 height 10
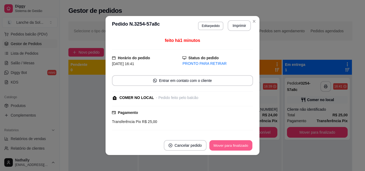
click at [219, 148] on button "Mover para finalizado" at bounding box center [230, 145] width 43 height 10
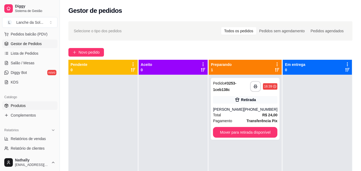
click at [23, 109] on link "Produtos" at bounding box center [29, 105] width 55 height 9
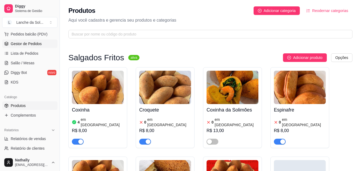
click at [26, 42] on span "Gestor de Pedidos" at bounding box center [26, 43] width 31 height 5
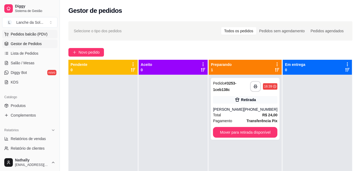
click at [15, 34] on span "Pedidos balcão (PDV)" at bounding box center [29, 33] width 37 height 5
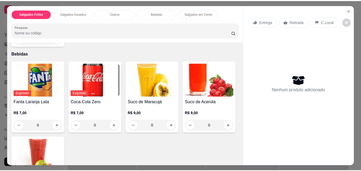
scroll to position [288, 0]
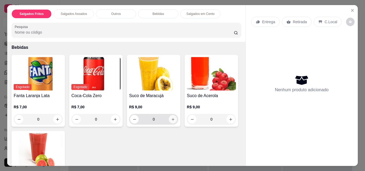
click at [171, 115] on button "increase-product-quantity" at bounding box center [173, 119] width 8 height 8
type input "1"
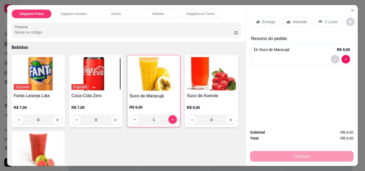
click at [309, 19] on div "Entrega Retirada C.Local" at bounding box center [296, 22] width 90 height 10
click at [313, 19] on div "C.Local" at bounding box center [327, 22] width 28 height 10
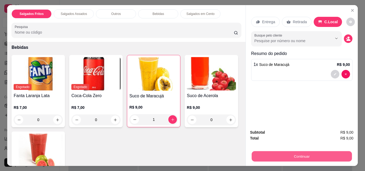
click at [277, 152] on button "Continuar" at bounding box center [301, 156] width 100 height 10
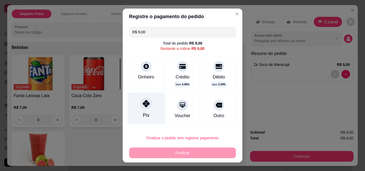
click at [149, 109] on div "Pix" at bounding box center [146, 108] width 38 height 31
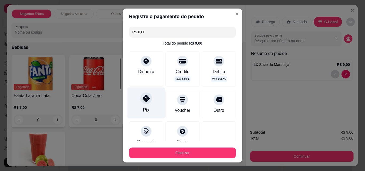
type input "R$ 0,00"
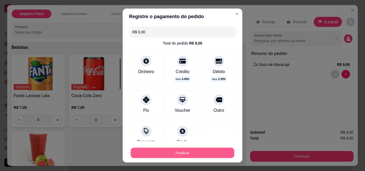
click at [145, 152] on button "Finalizar" at bounding box center [183, 153] width 104 height 10
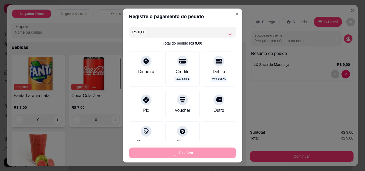
type input "0"
type input "-R$ 9,00"
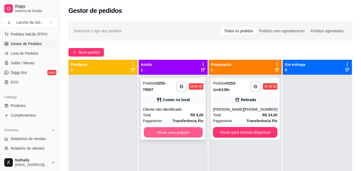
click at [184, 132] on button "Mover para preparo" at bounding box center [173, 132] width 59 height 10
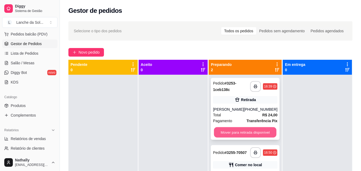
click at [245, 129] on button "Mover para retirada disponível" at bounding box center [245, 132] width 62 height 10
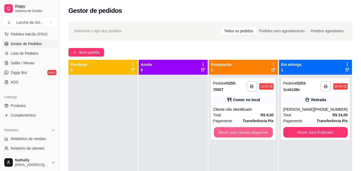
click at [245, 129] on button "Mover para retirada disponível" at bounding box center [243, 132] width 59 height 10
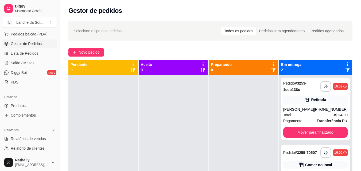
click at [305, 163] on div "Comer no local" at bounding box center [315, 164] width 64 height 7
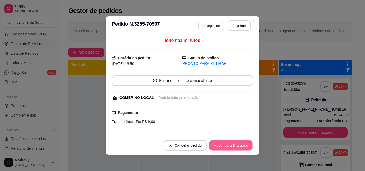
click at [234, 145] on button "Mover para finalizado" at bounding box center [230, 145] width 43 height 10
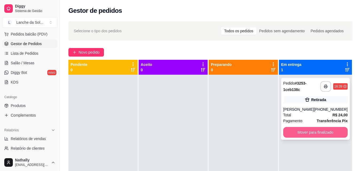
click at [307, 135] on button "Mover para finalizado" at bounding box center [315, 132] width 64 height 11
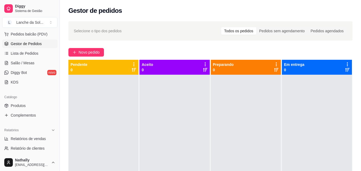
click at [295, 60] on div "Em entrega 0" at bounding box center [317, 67] width 70 height 15
click at [32, 140] on span "Relatórios de vendas" at bounding box center [28, 138] width 35 height 5
select select "ALL"
select select "0"
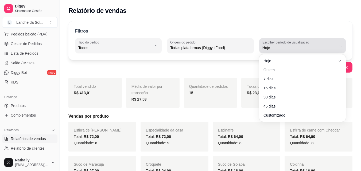
click at [336, 41] on button "Escolher período de visualização Hoje" at bounding box center [302, 45] width 86 height 15
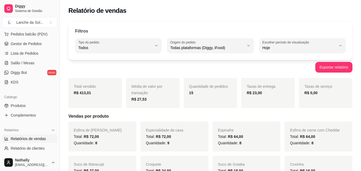
click at [279, 69] on span "Ontem" at bounding box center [300, 69] width 70 height 5
type input "1"
select select "1"
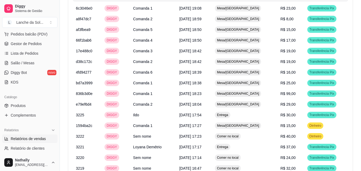
scroll to position [326, 0]
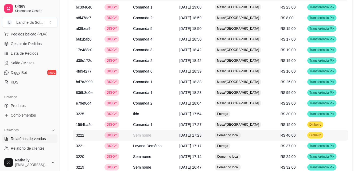
click at [277, 130] on td "R$ 40,00" at bounding box center [290, 135] width 27 height 11
click at [300, 119] on td "R$ 15,00" at bounding box center [290, 124] width 27 height 11
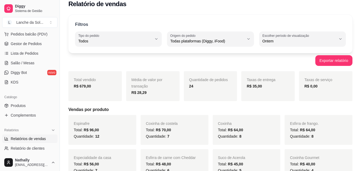
scroll to position [0, 0]
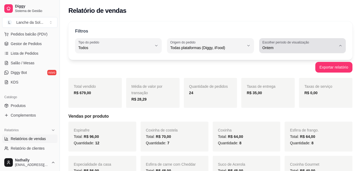
click at [295, 44] on label "Escolher período de visualização" at bounding box center [286, 42] width 48 height 5
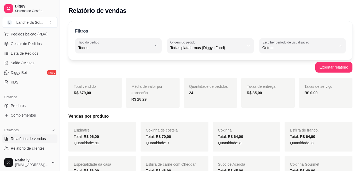
click at [280, 61] on span "Hoje" at bounding box center [300, 60] width 70 height 5
type input "0"
select select "0"
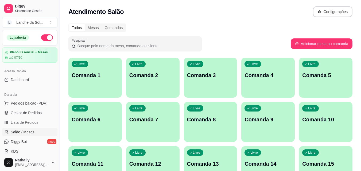
click at [91, 70] on div "Livre Comanda 1" at bounding box center [94, 75] width 53 height 34
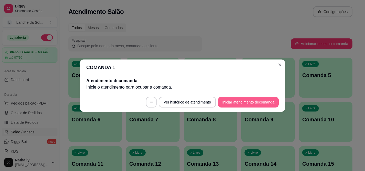
click at [236, 102] on button "Iniciar atendimento de comanda" at bounding box center [248, 102] width 61 height 11
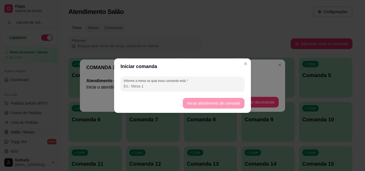
click at [192, 88] on input "Informe a mesa na qual essa comanda está." at bounding box center [182, 86] width 117 height 5
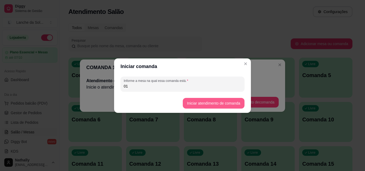
type input "01"
click at [215, 103] on button "Iniciar atendimento de comanda" at bounding box center [214, 103] width 62 height 11
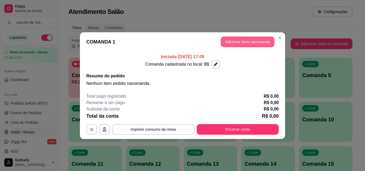
click at [251, 41] on button "Adicionar itens na comanda" at bounding box center [247, 42] width 54 height 11
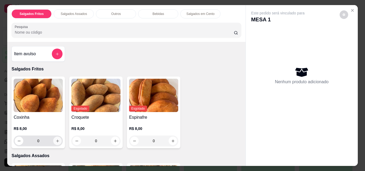
click at [56, 140] on icon "increase-product-quantity" at bounding box center [58, 141] width 4 height 4
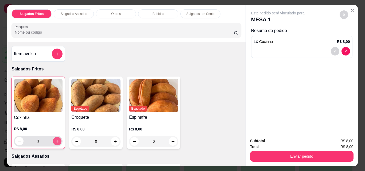
click at [55, 140] on icon "increase-product-quantity" at bounding box center [57, 141] width 4 height 4
type input "3"
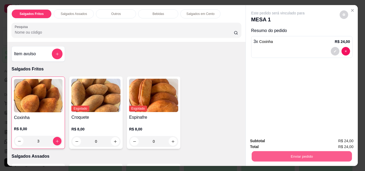
click at [300, 151] on button "Enviar pedido" at bounding box center [301, 156] width 100 height 10
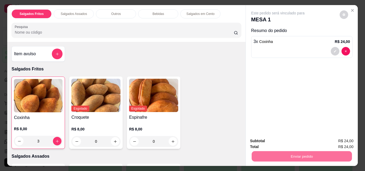
click at [298, 139] on button "Não registrar e enviar pedido" at bounding box center [284, 141] width 56 height 10
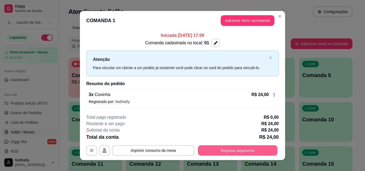
click at [236, 148] on button "Registrar pagamento" at bounding box center [238, 150] width 80 height 10
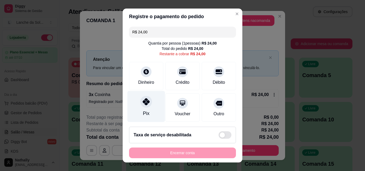
click at [144, 104] on icon at bounding box center [146, 101] width 7 height 7
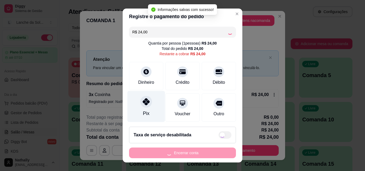
type input "R$ 0,00"
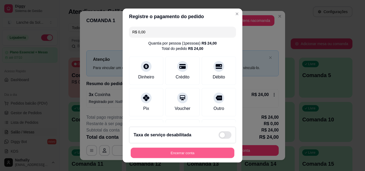
click at [178, 150] on button "Encerrar conta" at bounding box center [183, 153] width 104 height 10
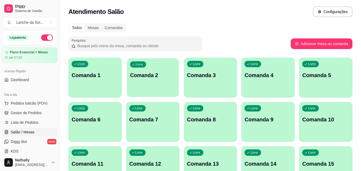
click at [151, 78] on p "Comanda 2" at bounding box center [153, 75] width 46 height 7
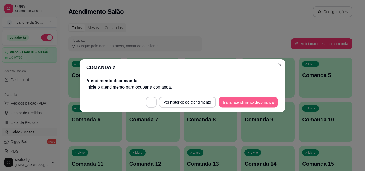
click at [235, 99] on button "Iniciar atendimento de comanda" at bounding box center [248, 102] width 59 height 10
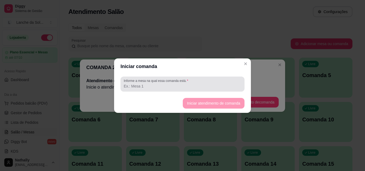
click at [164, 85] on input "Informe a mesa na qual essa comanda está." at bounding box center [182, 86] width 117 height 5
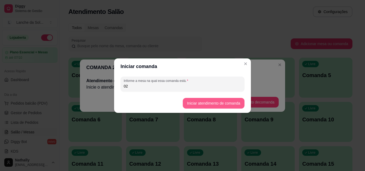
type input "02"
click at [213, 101] on button "Iniciar atendimento de comanda" at bounding box center [213, 103] width 60 height 10
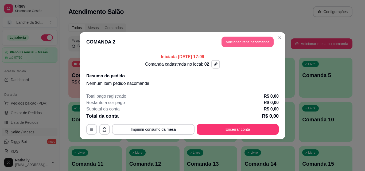
click at [247, 42] on button "Adicionar itens na comanda" at bounding box center [247, 42] width 52 height 10
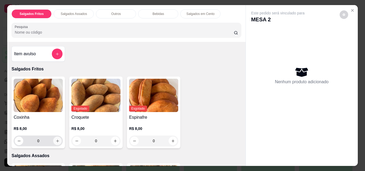
click at [57, 140] on icon "increase-product-quantity" at bounding box center [57, 141] width 3 height 3
type input "1"
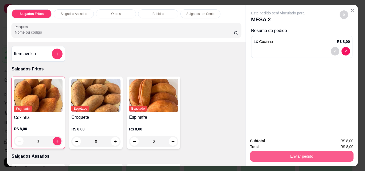
click at [290, 152] on button "Enviar pedido" at bounding box center [301, 156] width 103 height 11
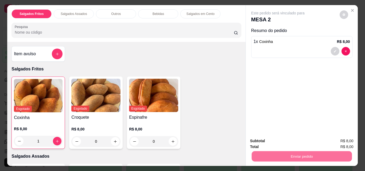
click at [290, 139] on button "Não registrar e enviar pedido" at bounding box center [284, 141] width 56 height 10
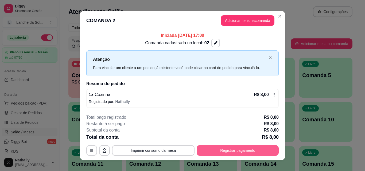
click at [235, 150] on button "Registrar pagamento" at bounding box center [237, 150] width 82 height 11
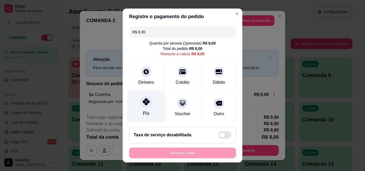
click at [143, 102] on icon at bounding box center [146, 101] width 7 height 7
type input "R$ 0,00"
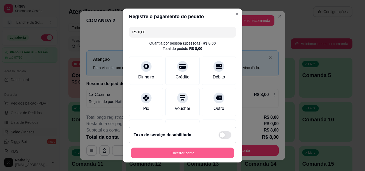
click at [180, 152] on button "Encerrar conta" at bounding box center [183, 153] width 104 height 10
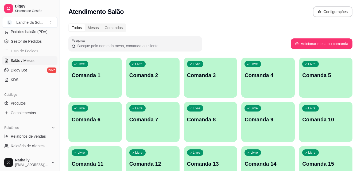
scroll to position [74, 0]
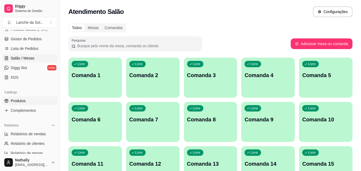
click at [23, 99] on span "Produtos" at bounding box center [18, 100] width 15 height 5
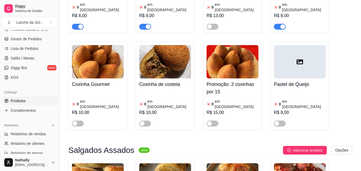
scroll to position [95, 0]
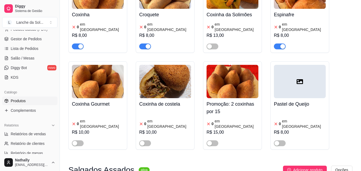
click at [30, 17] on div "Diggy Sistema de Gestão L Lanche da Sol ..." at bounding box center [30, 15] width 60 height 30
click at [41, 21] on div "Lanche da Sol ..." at bounding box center [29, 22] width 27 height 5
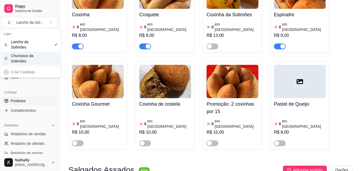
click at [39, 57] on div "C Churrasco da Solimões" at bounding box center [30, 59] width 59 height 14
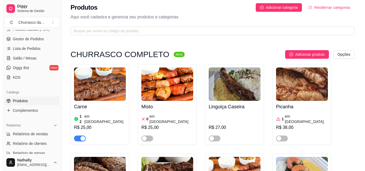
scroll to position [0, 0]
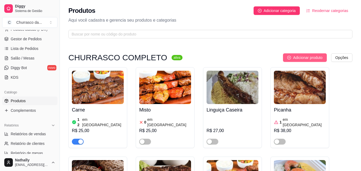
click at [301, 56] on span "Adicionar produto" at bounding box center [307, 58] width 29 height 6
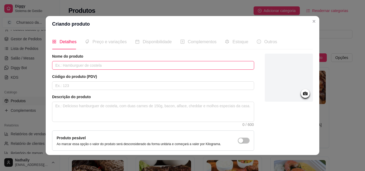
click at [96, 64] on input "text" at bounding box center [153, 65] width 202 height 9
type input "Asinha de frango."
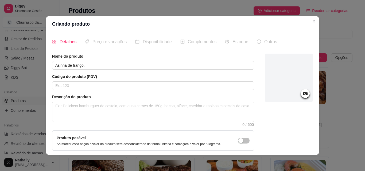
scroll to position [46, 0]
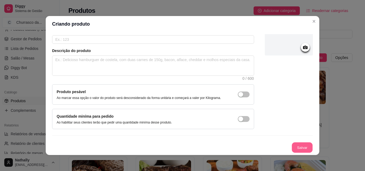
click at [296, 149] on button "Salvar" at bounding box center [302, 148] width 21 height 10
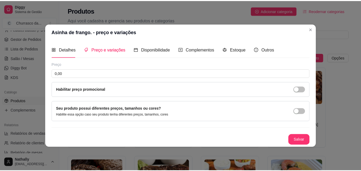
scroll to position [0, 0]
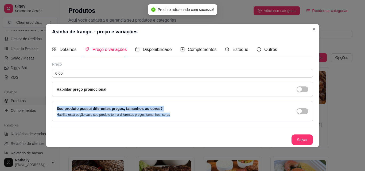
drag, startPoint x: 308, startPoint y: 97, endPoint x: 163, endPoint y: 84, distance: 145.3
click at [163, 84] on div "Preço 0,00 Habilitar preço promocional Seu produto possui diferentes preços, ta…" at bounding box center [182, 104] width 261 height 84
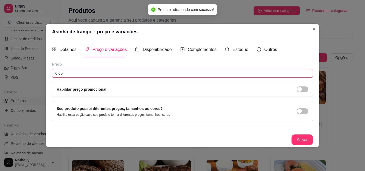
click at [175, 73] on input "0,00" at bounding box center [182, 73] width 261 height 9
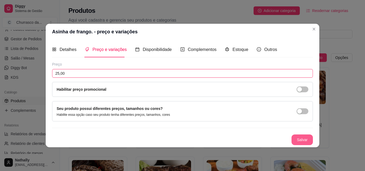
type input "25,00"
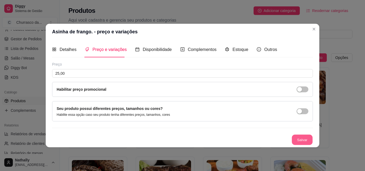
click at [303, 141] on button "Salvar" at bounding box center [302, 140] width 21 height 10
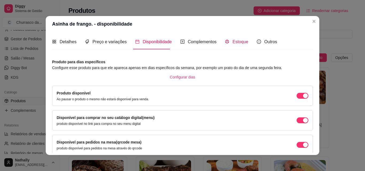
click at [232, 40] on span "Estoque" at bounding box center [240, 42] width 16 height 5
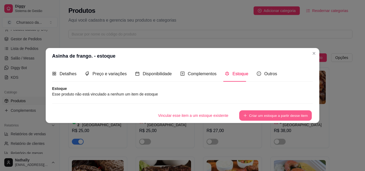
click at [294, 116] on button "Criar um estoque a partir desse item" at bounding box center [275, 115] width 73 height 10
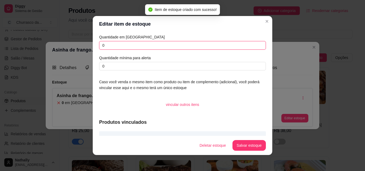
click at [141, 47] on input "0" at bounding box center [182, 45] width 167 height 9
type input "3"
click at [141, 47] on input "3" at bounding box center [182, 45] width 167 height 9
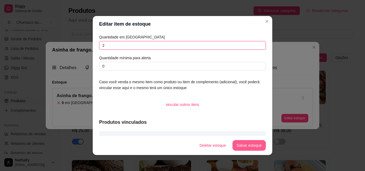
type input "2"
click at [253, 147] on button "Salvar estoque" at bounding box center [249, 145] width 33 height 10
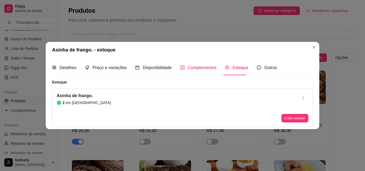
click at [201, 70] on span "Complementos" at bounding box center [202, 67] width 29 height 5
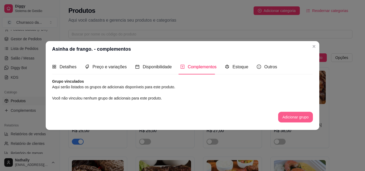
click at [296, 113] on button "Adicionar grupo" at bounding box center [295, 117] width 35 height 11
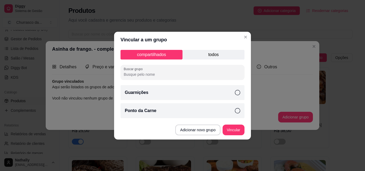
click at [214, 96] on div "Guarnições" at bounding box center [182, 92] width 124 height 15
click at [238, 132] on button "Vincular" at bounding box center [233, 130] width 21 height 10
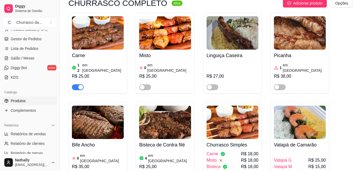
scroll to position [57, 0]
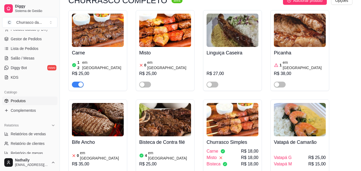
click at [153, 142] on div "Bisteca de Contra filé 4 em estoque R$ 25,00" at bounding box center [165, 157] width 52 height 42
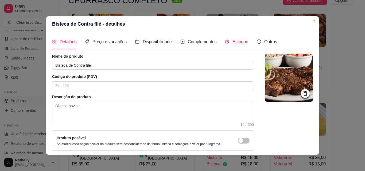
click at [232, 40] on span "Estoque" at bounding box center [240, 42] width 16 height 5
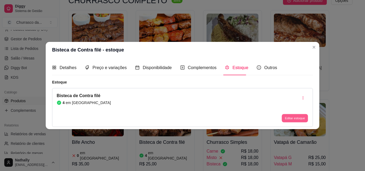
click at [297, 121] on button "Editar estoque" at bounding box center [294, 118] width 26 height 8
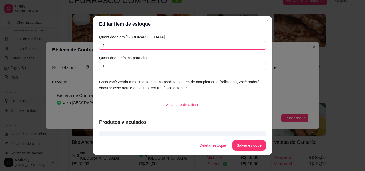
click at [109, 42] on input "4" at bounding box center [182, 45] width 167 height 9
click at [109, 42] on input "1" at bounding box center [182, 45] width 167 height 9
type input "10"
click at [241, 145] on button "Salvar estoque" at bounding box center [249, 145] width 33 height 10
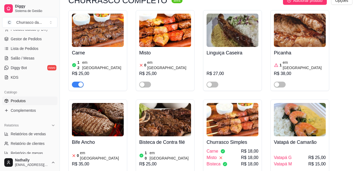
click at [301, 60] on article "em estoque" at bounding box center [303, 65] width 43 height 11
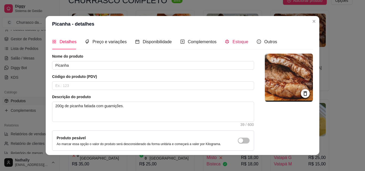
click at [231, 38] on div "Estoque" at bounding box center [236, 41] width 23 height 7
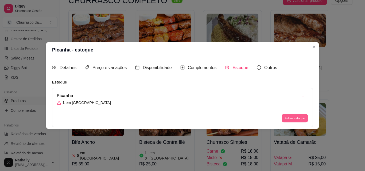
click at [301, 121] on button "Editar estoque" at bounding box center [294, 118] width 26 height 8
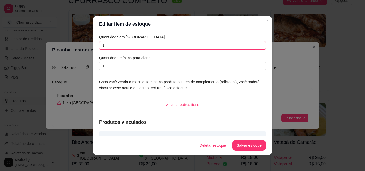
click at [155, 45] on input "1" at bounding box center [182, 45] width 167 height 9
type input "10"
click at [242, 144] on button "Salvar estoque" at bounding box center [249, 145] width 33 height 10
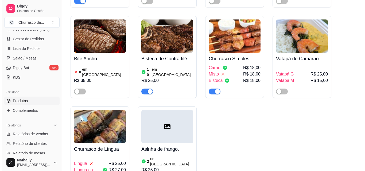
scroll to position [144, 0]
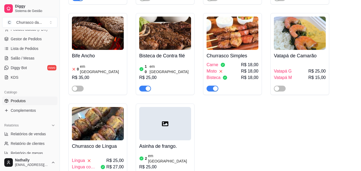
click at [238, 68] on div "Misto R$ 18,00" at bounding box center [232, 71] width 52 height 6
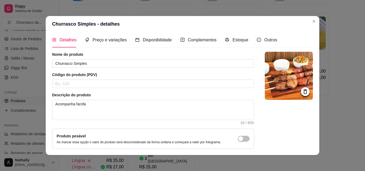
scroll to position [0, 0]
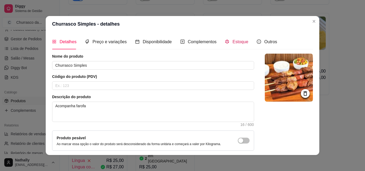
click at [232, 42] on span "Estoque" at bounding box center [240, 42] width 16 height 5
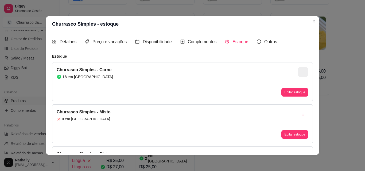
click at [298, 75] on button "button" at bounding box center [303, 72] width 10 height 10
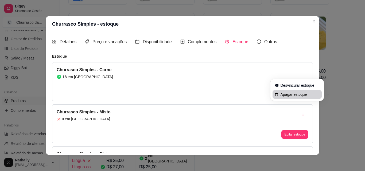
click at [282, 94] on span "Apagar estoque" at bounding box center [299, 94] width 39 height 5
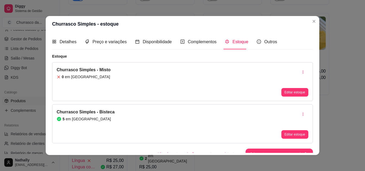
drag, startPoint x: 296, startPoint y: 69, endPoint x: 148, endPoint y: 77, distance: 148.6
click at [148, 77] on div "Churrasco Simples - Misto 0 em estoque Editar estoque" at bounding box center [182, 81] width 261 height 39
click at [301, 72] on icon "button" at bounding box center [303, 72] width 4 height 4
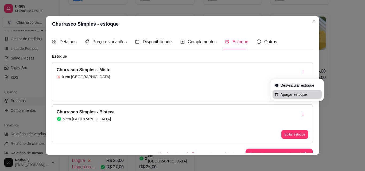
click at [290, 96] on span "Apagar estoque" at bounding box center [299, 94] width 39 height 5
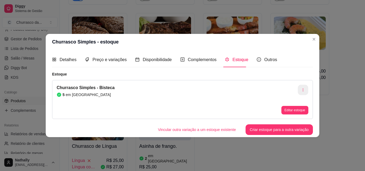
click at [298, 89] on button "button" at bounding box center [303, 90] width 10 height 10
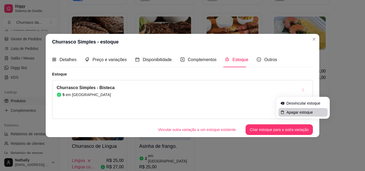
click at [296, 112] on span "Apagar estoque" at bounding box center [305, 112] width 39 height 5
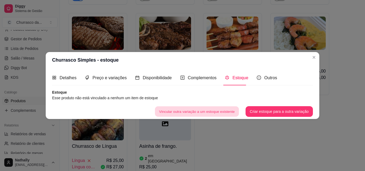
click at [197, 109] on button "Vincular outra variação a um estoque existente" at bounding box center [197, 112] width 84 height 10
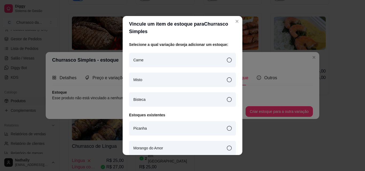
click at [227, 62] on icon at bounding box center [229, 60] width 5 height 5
click at [227, 82] on icon at bounding box center [229, 79] width 5 height 5
click at [227, 59] on icon at bounding box center [229, 60] width 5 height 5
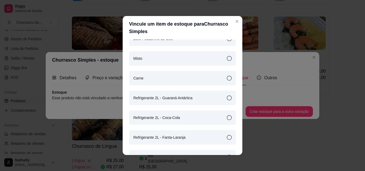
scroll to position [226, 0]
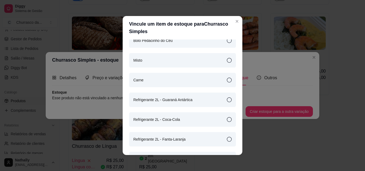
click at [227, 78] on icon at bounding box center [229, 80] width 5 height 5
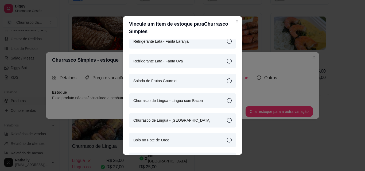
scroll to position [584, 0]
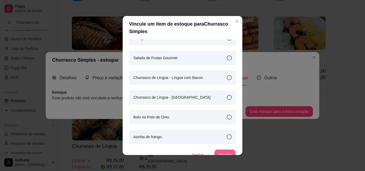
click at [216, 152] on button "Vincular" at bounding box center [224, 155] width 21 height 10
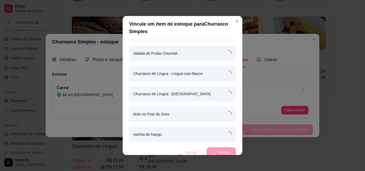
scroll to position [579, 0]
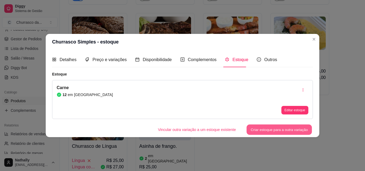
click at [290, 127] on button "Criar estoque para a outra variação" at bounding box center [278, 130] width 65 height 10
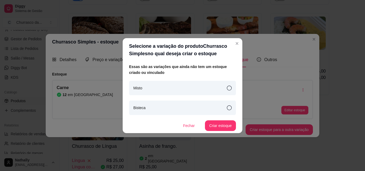
click at [226, 85] on div "Misto" at bounding box center [182, 88] width 107 height 14
click at [220, 125] on button "Criar estoque" at bounding box center [220, 125] width 30 height 10
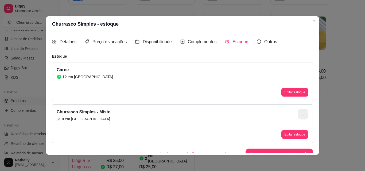
click at [298, 117] on button "button" at bounding box center [303, 114] width 10 height 10
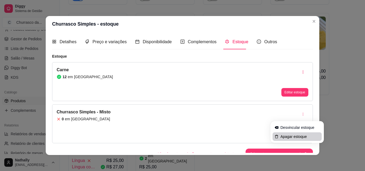
click at [281, 136] on span "Apagar estoque" at bounding box center [299, 136] width 39 height 5
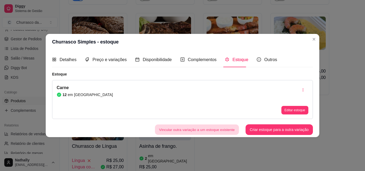
click at [216, 133] on button "Vincular outra variação a um estoque existente" at bounding box center [197, 130] width 84 height 10
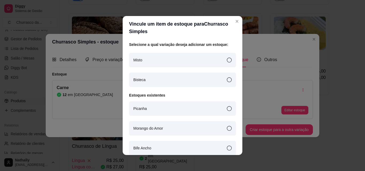
click at [213, 58] on div "Misto" at bounding box center [182, 60] width 107 height 14
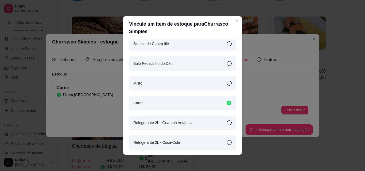
scroll to position [191, 0]
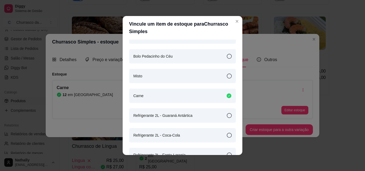
click at [218, 80] on div "Misto" at bounding box center [182, 76] width 107 height 14
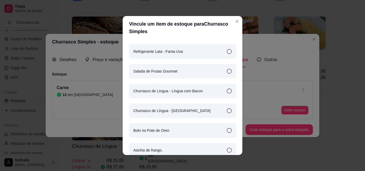
scroll to position [556, 0]
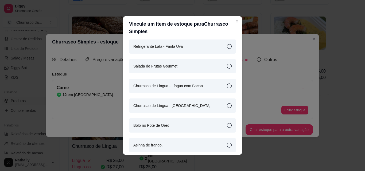
click at [236, 143] on div "Selecione a qual variação deseja adicionar um estoque: Misto Bisteca Estoques e…" at bounding box center [183, 98] width 120 height 116
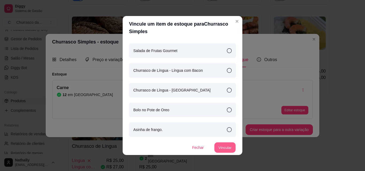
click at [225, 151] on button "Vincular" at bounding box center [224, 148] width 21 height 10
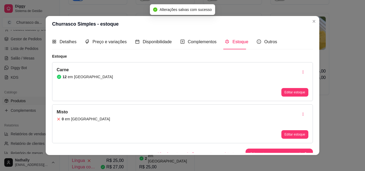
scroll to position [6, 0]
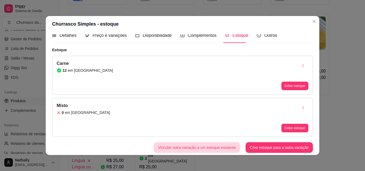
click at [209, 148] on button "Vincular outra variação a um estoque existente" at bounding box center [196, 147] width 86 height 11
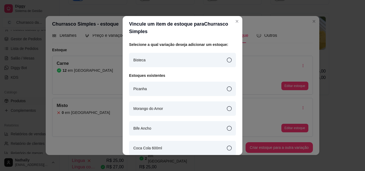
click at [227, 58] on icon at bounding box center [229, 60] width 5 height 5
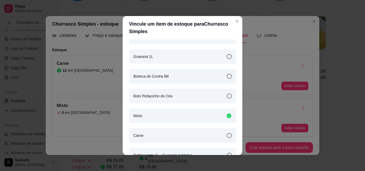
scroll to position [143, 0]
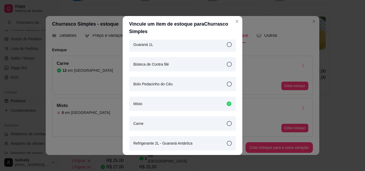
click at [202, 61] on div "Bisteca de Contra filé" at bounding box center [182, 64] width 107 height 14
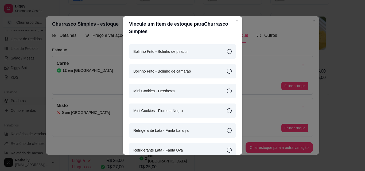
scroll to position [552, 0]
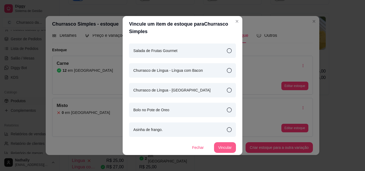
click at [224, 150] on button "Vincular" at bounding box center [225, 147] width 22 height 11
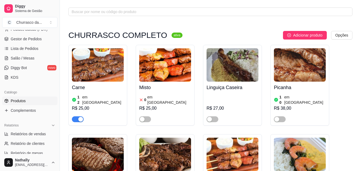
scroll to position [0, 0]
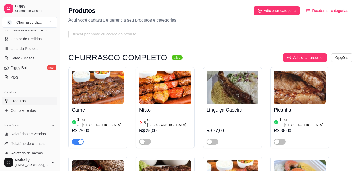
click at [157, 116] on div "Misto 0 em estoque R$ 25,00" at bounding box center [165, 124] width 52 height 41
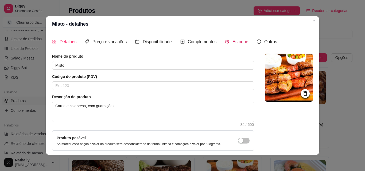
click at [240, 41] on span "Estoque" at bounding box center [240, 42] width 16 height 5
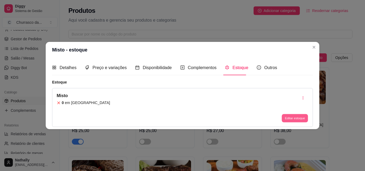
click at [301, 117] on button "Editar estoque" at bounding box center [294, 118] width 26 height 8
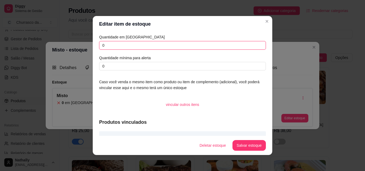
click at [109, 43] on input "0" at bounding box center [182, 45] width 167 height 9
type input "10"
click at [257, 151] on button "Salvar estoque" at bounding box center [248, 145] width 33 height 11
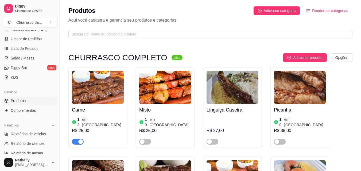
click at [97, 110] on h4 "Carne" at bounding box center [98, 109] width 52 height 7
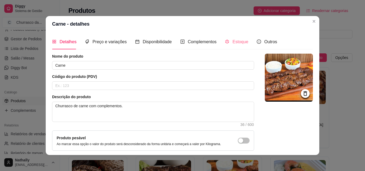
click at [230, 38] on div "Estoque" at bounding box center [236, 41] width 23 height 15
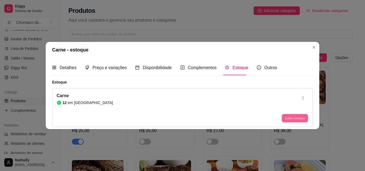
click at [295, 117] on button "Editar estoque" at bounding box center [294, 118] width 26 height 8
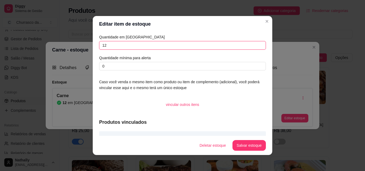
click at [188, 46] on input "12" at bounding box center [182, 45] width 167 height 9
type input "10"
click at [255, 144] on button "Salvar estoque" at bounding box center [249, 145] width 33 height 10
click at [243, 144] on button "Salvar estoque" at bounding box center [249, 145] width 33 height 10
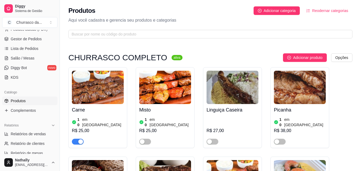
click at [360, 17] on div "Produtos Adicionar categoria Reodernar categorias Aqui você cadastra e gerencia…" at bounding box center [210, 21] width 301 height 42
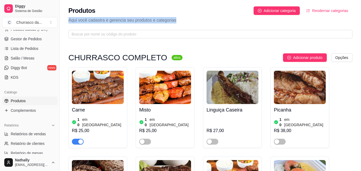
drag, startPoint x: 360, startPoint y: 17, endPoint x: 364, endPoint y: 15, distance: 4.2
click at [360, 15] on html "Diggy Sistema de Gestão C Churrasco da ... Loja fechada Plano Essencial + Mesas…" at bounding box center [180, 85] width 361 height 171
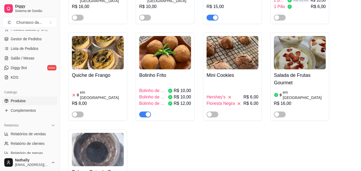
scroll to position [672, 0]
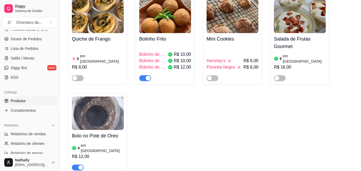
click at [79, 165] on div "button" at bounding box center [80, 167] width 5 height 5
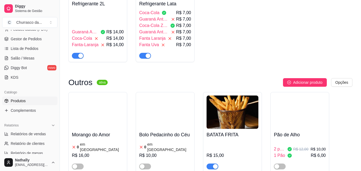
scroll to position [485, 0]
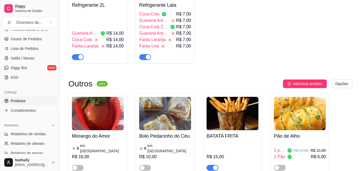
click at [214, 166] on div "button" at bounding box center [215, 168] width 5 height 5
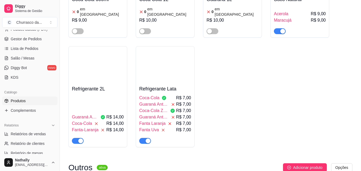
scroll to position [396, 0]
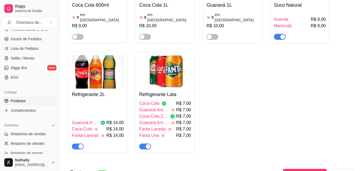
click at [144, 144] on span "button" at bounding box center [145, 147] width 12 height 6
click at [79, 144] on div "button" at bounding box center [80, 146] width 5 height 5
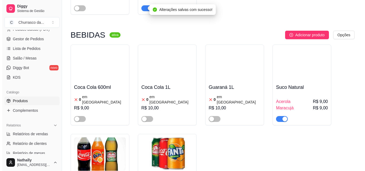
scroll to position [312, 0]
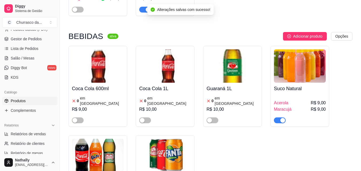
click at [294, 106] on div "Maracujá R$ 9,00" at bounding box center [300, 109] width 52 height 6
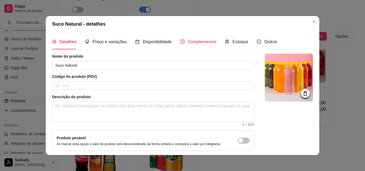
click at [188, 42] on span "Complementos" at bounding box center [202, 42] width 29 height 5
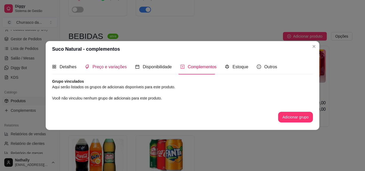
click at [111, 64] on div "Preço e variações" at bounding box center [106, 67] width 42 height 7
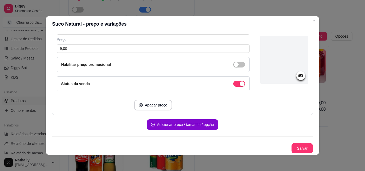
scroll to position [203, 0]
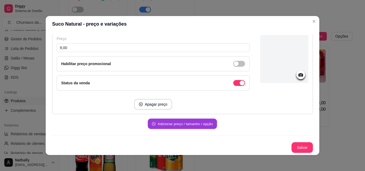
click at [200, 122] on button "Adicionar preço / tamanho / opção" at bounding box center [182, 124] width 69 height 10
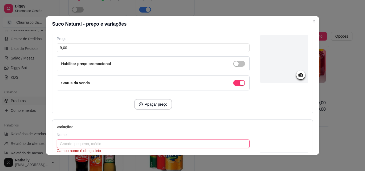
click at [94, 142] on input "text" at bounding box center [153, 144] width 193 height 9
type input "Goiaba"
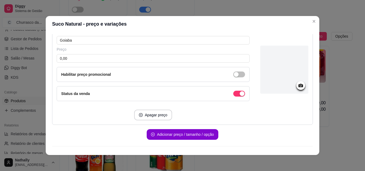
scroll to position [312, 0]
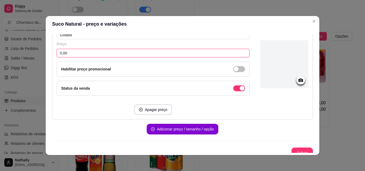
click at [104, 54] on input "0,00" at bounding box center [153, 53] width 193 height 9
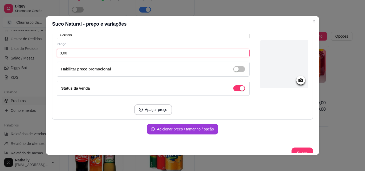
type input "9,00"
click at [191, 132] on button "Adicionar preço / tamanho / opção" at bounding box center [182, 129] width 69 height 10
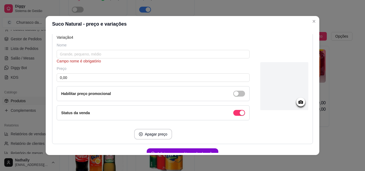
scroll to position [436, 0]
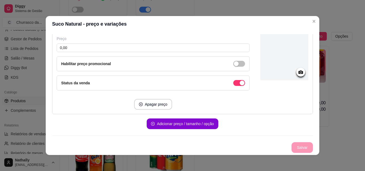
click at [184, 109] on div "Apagar preço" at bounding box center [153, 104] width 193 height 11
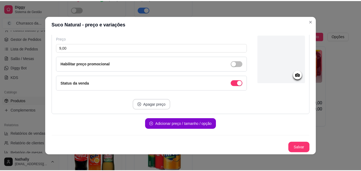
scroll to position [317, 0]
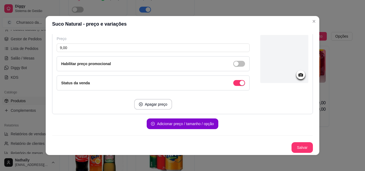
drag, startPoint x: 297, startPoint y: 154, endPoint x: 301, endPoint y: 148, distance: 7.3
click at [301, 148] on div "Detalhes Preço e variações Disponibilidade Complementos Estoque Outros Nome do …" at bounding box center [182, 93] width 273 height 123
click at [301, 148] on button "Salvar" at bounding box center [302, 148] width 21 height 10
click at [301, 148] on button "Salvar" at bounding box center [301, 147] width 21 height 11
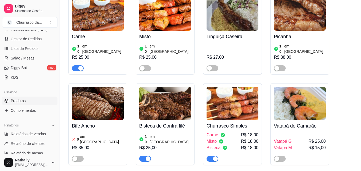
scroll to position [78, 0]
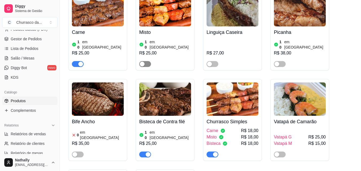
click at [144, 62] on div "button" at bounding box center [142, 64] width 5 height 5
click at [282, 61] on div at bounding box center [280, 64] width 12 height 6
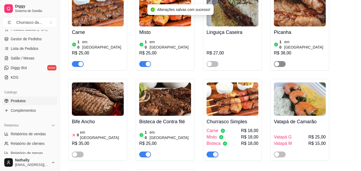
click at [276, 62] on div "button" at bounding box center [276, 64] width 5 height 5
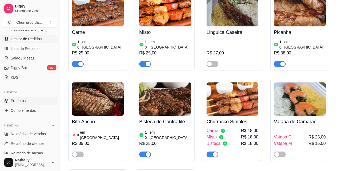
click at [34, 41] on span "Gestor de Pedidos" at bounding box center [26, 38] width 31 height 5
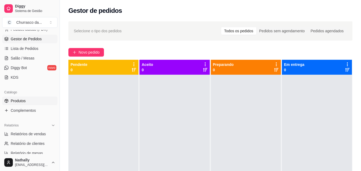
click at [26, 99] on link "Produtos" at bounding box center [29, 101] width 55 height 9
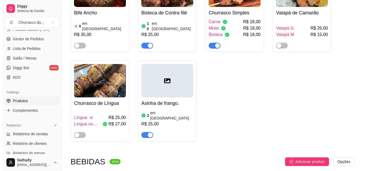
scroll to position [173, 0]
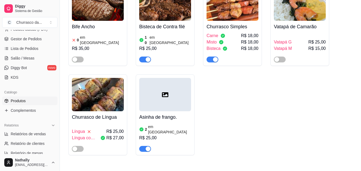
click at [165, 92] on icon at bounding box center [165, 95] width 6 height 6
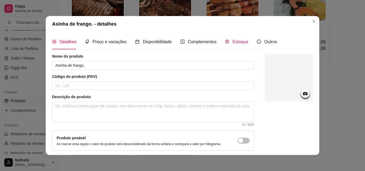
click at [232, 38] on div "Estoque" at bounding box center [236, 41] width 23 height 7
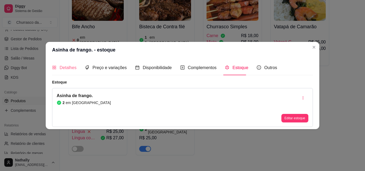
click at [72, 72] on div "Detalhes" at bounding box center [64, 67] width 24 height 15
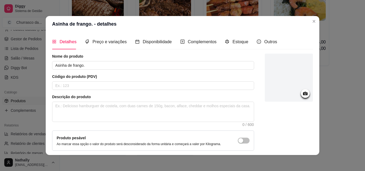
click at [284, 76] on div at bounding box center [289, 78] width 48 height 48
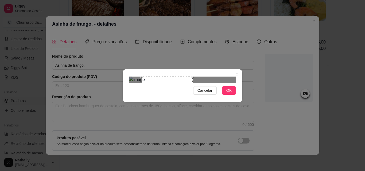
click at [175, 85] on div "Use the arrow keys to move the crop selection area" at bounding box center [166, 102] width 51 height 51
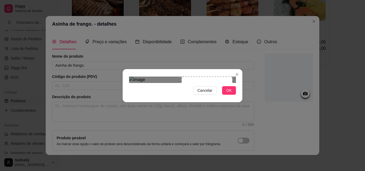
click at [215, 87] on div "Use the arrow keys to move the crop selection area" at bounding box center [206, 102] width 51 height 51
click at [230, 93] on span "OK" at bounding box center [228, 91] width 5 height 6
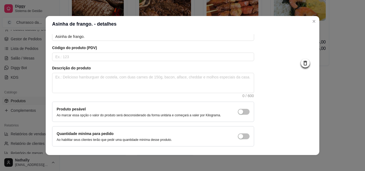
scroll to position [46, 0]
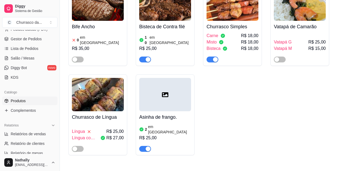
click at [172, 91] on div at bounding box center [165, 94] width 52 height 33
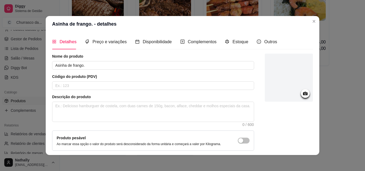
click at [292, 84] on div at bounding box center [289, 78] width 48 height 48
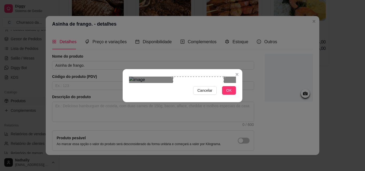
click at [249, 100] on div "Cancelar OK" at bounding box center [182, 85] width 365 height 171
click at [229, 93] on span "OK" at bounding box center [228, 91] width 5 height 6
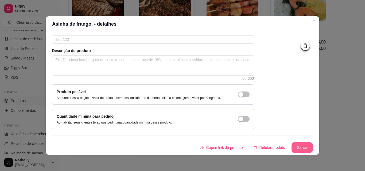
click at [297, 146] on button "Salvar" at bounding box center [301, 147] width 21 height 11
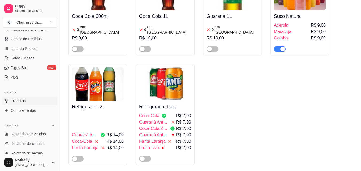
scroll to position [386, 0]
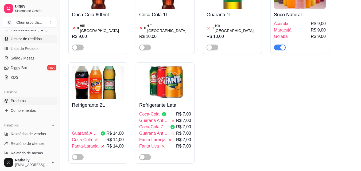
click at [36, 40] on span "Gestor de Pedidos" at bounding box center [26, 38] width 31 height 5
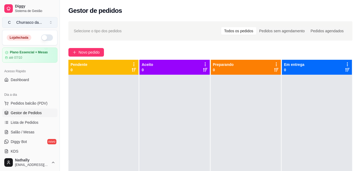
click at [30, 20] on div "Churrasco da ..." at bounding box center [29, 22] width 26 height 5
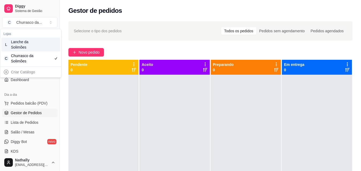
click at [39, 45] on div "L Lanche da Solimões" at bounding box center [30, 45] width 59 height 14
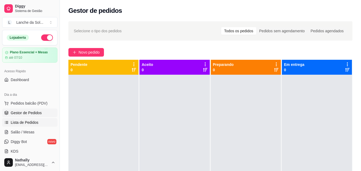
click at [36, 124] on span "Lista de Pedidos" at bounding box center [25, 122] width 28 height 5
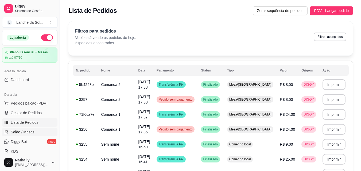
click at [36, 128] on link "Salão / Mesas" at bounding box center [29, 132] width 55 height 9
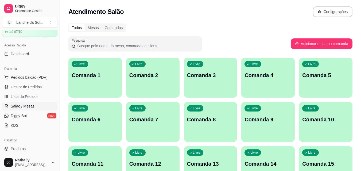
scroll to position [32, 0]
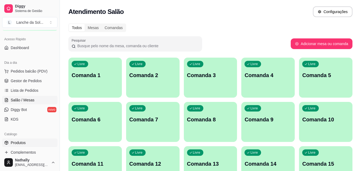
click at [44, 143] on link "Produtos" at bounding box center [29, 143] width 55 height 9
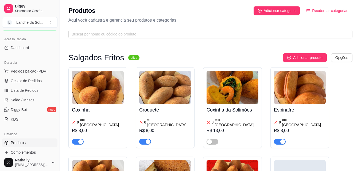
click at [281, 139] on div "button" at bounding box center [282, 141] width 5 height 5
click at [145, 139] on div "button" at bounding box center [147, 141] width 5 height 5
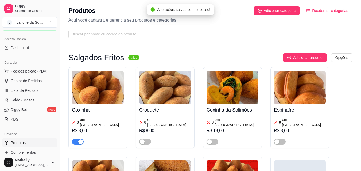
click at [80, 139] on div "button" at bounding box center [80, 141] width 5 height 5
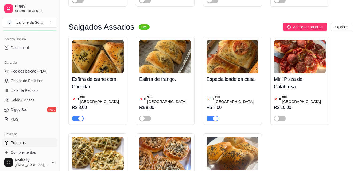
scroll to position [246, 0]
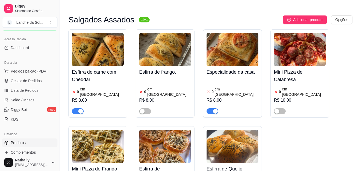
click at [215, 109] on div "button" at bounding box center [215, 111] width 5 height 5
click at [79, 109] on div "button" at bounding box center [80, 111] width 5 height 5
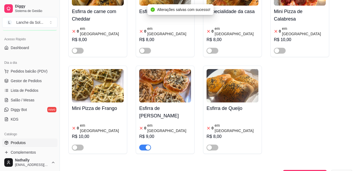
scroll to position [317, 0]
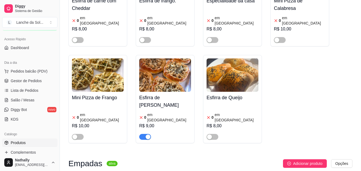
click at [143, 134] on span "button" at bounding box center [145, 137] width 12 height 6
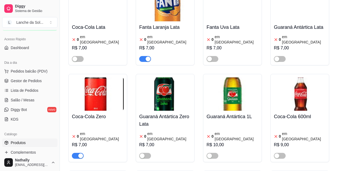
scroll to position [1691, 0]
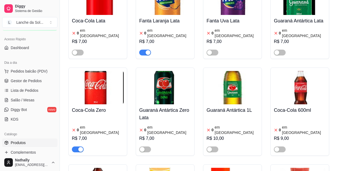
click at [75, 147] on span "button" at bounding box center [78, 150] width 12 height 6
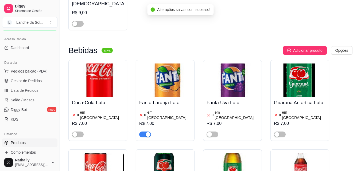
scroll to position [1595, 0]
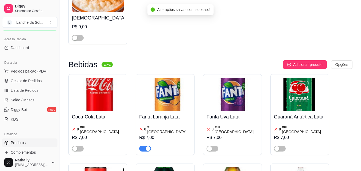
click at [147, 146] on div "button" at bounding box center [147, 148] width 5 height 5
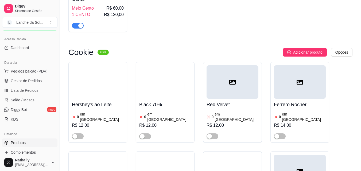
scroll to position [2232, 0]
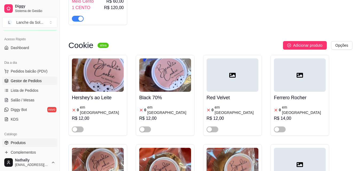
click at [40, 83] on span "Gestor de Pedidos" at bounding box center [26, 80] width 31 height 5
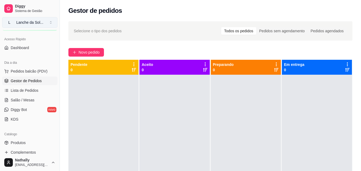
click at [35, 18] on button "L Lanche da Sol ..." at bounding box center [29, 22] width 55 height 11
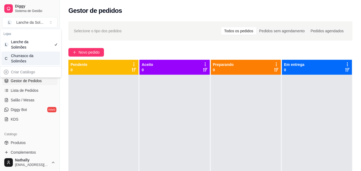
click at [36, 55] on div "C Churrasco da Solimões" at bounding box center [30, 59] width 59 height 14
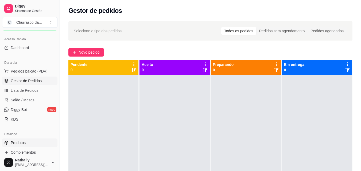
click at [37, 146] on link "Produtos" at bounding box center [29, 143] width 55 height 9
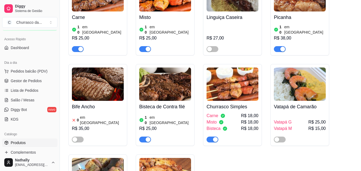
scroll to position [103, 0]
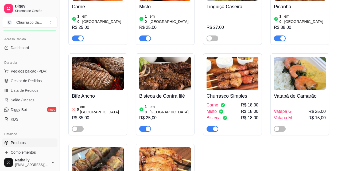
click at [145, 36] on div "button" at bounding box center [147, 38] width 5 height 5
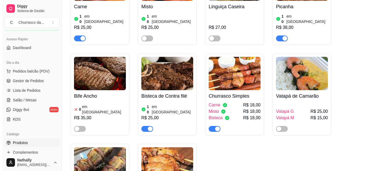
scroll to position [85, 0]
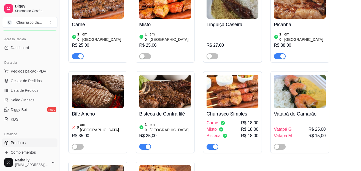
click at [106, 28] on div "Carne 10 em estoque R$ 25,00" at bounding box center [98, 39] width 52 height 41
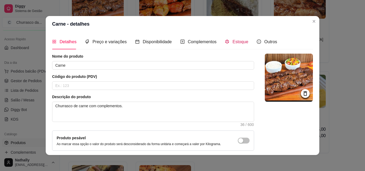
click at [235, 43] on span "Estoque" at bounding box center [240, 42] width 16 height 5
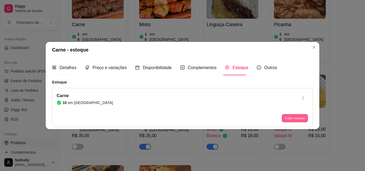
click at [288, 117] on button "Editar estoque" at bounding box center [294, 118] width 26 height 8
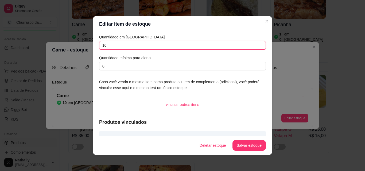
click at [246, 47] on input "10" at bounding box center [182, 45] width 167 height 9
type input "1"
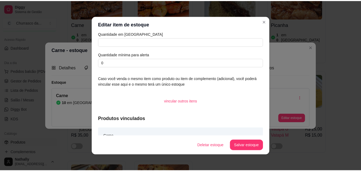
scroll to position [0, 0]
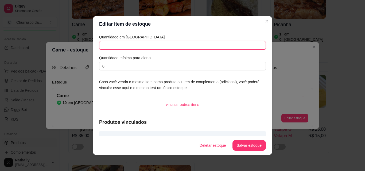
click at [231, 48] on input "text" at bounding box center [182, 45] width 167 height 9
type input "11"
click at [240, 146] on button "Salvar estoque" at bounding box center [249, 145] width 33 height 10
click at [269, 23] on header "Editar item de estoque" at bounding box center [182, 24] width 179 height 16
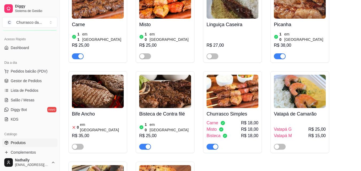
click at [175, 35] on div "10 em estoque" at bounding box center [165, 36] width 52 height 11
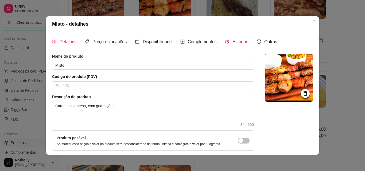
click at [234, 40] on span "Estoque" at bounding box center [240, 42] width 16 height 5
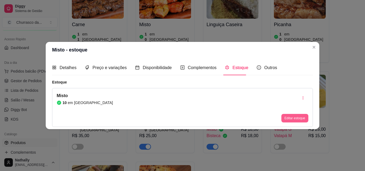
click at [288, 121] on button "Editar estoque" at bounding box center [294, 118] width 27 height 9
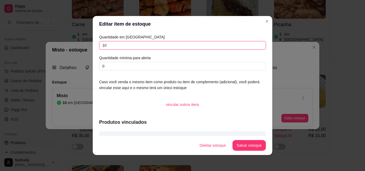
click at [223, 46] on input "10" at bounding box center [182, 45] width 167 height 9
type input "1"
type input "0"
click at [237, 145] on button "Salvar estoque" at bounding box center [249, 145] width 33 height 10
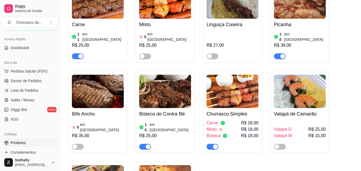
click at [312, 49] on div at bounding box center [300, 54] width 52 height 11
click at [224, 98] on img at bounding box center [232, 91] width 52 height 33
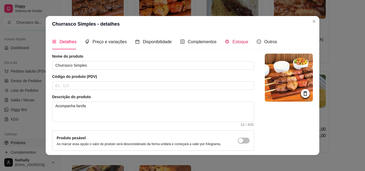
click at [228, 42] on div "Estoque" at bounding box center [236, 41] width 23 height 7
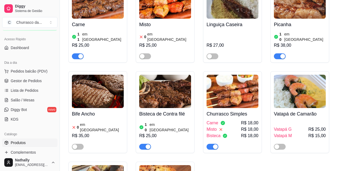
click at [190, 90] on img at bounding box center [165, 91] width 52 height 33
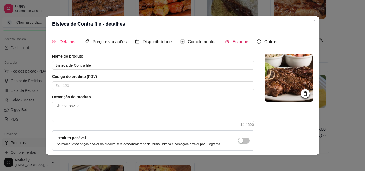
click at [225, 43] on icon "code-sandbox" at bounding box center [227, 42] width 4 height 4
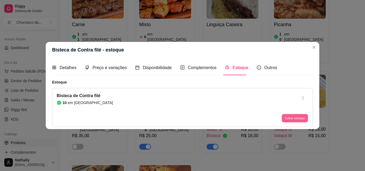
click at [288, 120] on button "Editar estoque" at bounding box center [294, 118] width 26 height 8
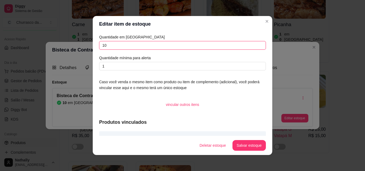
click at [230, 47] on input "10" at bounding box center [182, 45] width 167 height 9
type input "11"
click at [241, 144] on button "Salvar estoque" at bounding box center [249, 145] width 33 height 10
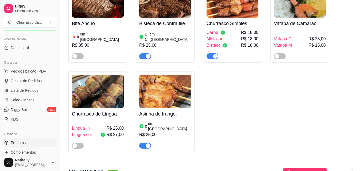
scroll to position [178, 0]
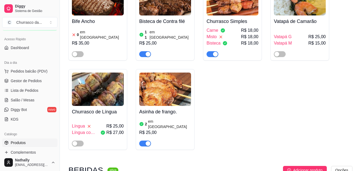
click at [96, 85] on img at bounding box center [98, 89] width 52 height 33
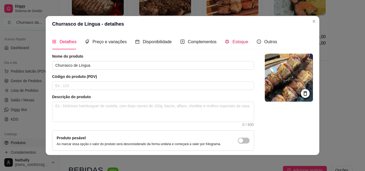
click at [225, 43] on icon "code-sandbox" at bounding box center [227, 42] width 4 height 4
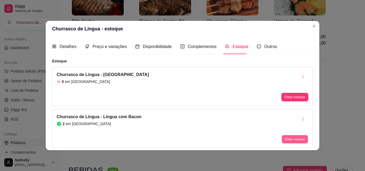
click at [289, 141] on button "Editar estoque" at bounding box center [294, 139] width 26 height 8
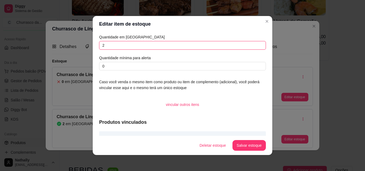
click at [224, 47] on input "2" at bounding box center [182, 45] width 167 height 9
type input "0"
click at [238, 145] on button "Salvar estoque" at bounding box center [249, 145] width 33 height 10
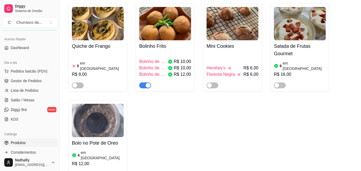
scroll to position [666, 0]
click at [108, 104] on img at bounding box center [98, 120] width 52 height 33
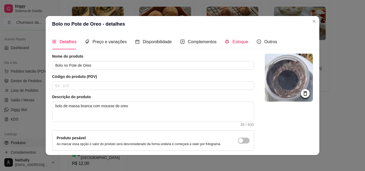
click at [232, 42] on span "Estoque" at bounding box center [240, 42] width 16 height 5
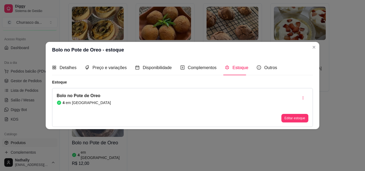
click at [288, 114] on div "Editar estoque" at bounding box center [294, 108] width 27 height 30
click at [287, 116] on button "Editar estoque" at bounding box center [294, 118] width 26 height 8
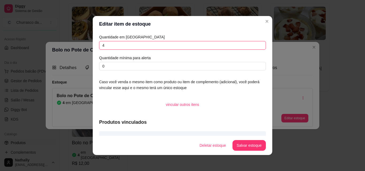
click at [241, 43] on input "4" at bounding box center [182, 45] width 167 height 9
type input "0"
click at [239, 145] on button "Salvar estoque" at bounding box center [249, 145] width 33 height 10
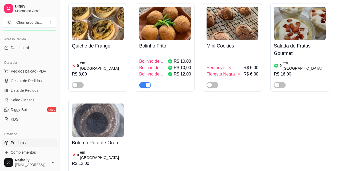
click at [304, 42] on h4 "Salada de Frutas Gourmet" at bounding box center [300, 49] width 52 height 15
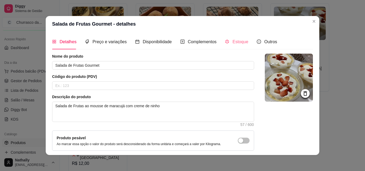
click at [236, 46] on div "Estoque" at bounding box center [236, 41] width 23 height 15
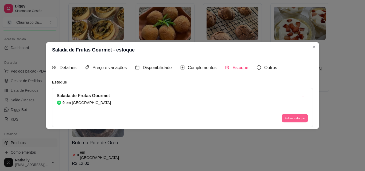
click at [288, 117] on button "Editar estoque" at bounding box center [294, 118] width 26 height 8
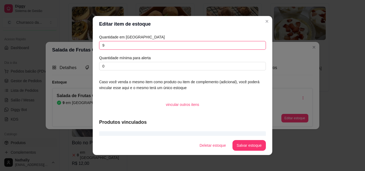
click at [248, 46] on input "9" at bounding box center [182, 45] width 167 height 9
type input "0"
click at [237, 144] on button "Salvar estoque" at bounding box center [248, 145] width 33 height 11
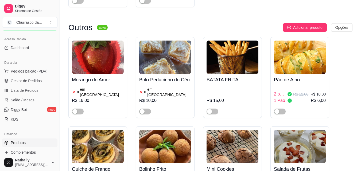
scroll to position [538, 0]
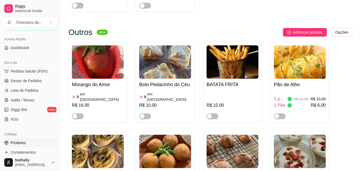
click at [309, 58] on img at bounding box center [300, 61] width 52 height 33
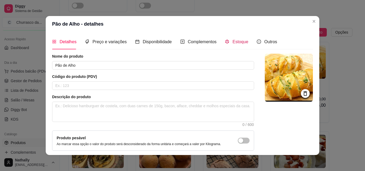
click at [238, 41] on span "Estoque" at bounding box center [240, 42] width 16 height 5
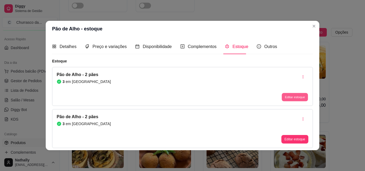
click at [288, 94] on button "Editar estoque" at bounding box center [294, 97] width 26 height 8
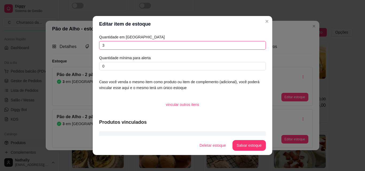
click at [252, 46] on input "3" at bounding box center [182, 45] width 167 height 9
type input "0"
click at [237, 147] on button "Salvar estoque" at bounding box center [249, 145] width 33 height 10
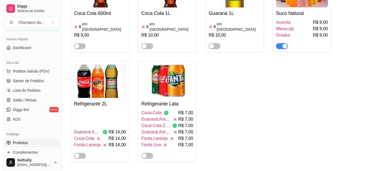
scroll to position [381, 0]
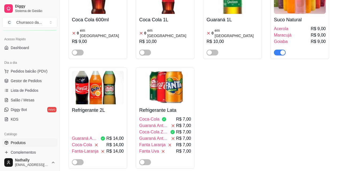
click at [93, 116] on div "Guaraná Antártica R$ 14,00 Coca-Cola R$ 14,00 Fanta-Laranja R$ 14,00" at bounding box center [98, 140] width 52 height 49
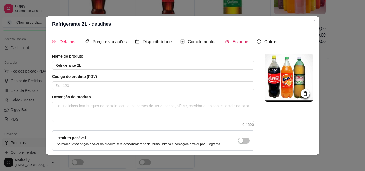
click at [235, 44] on span "Estoque" at bounding box center [240, 42] width 16 height 5
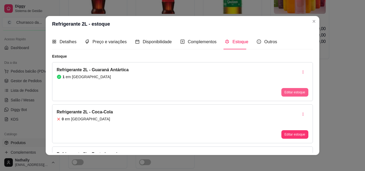
click at [281, 94] on button "Editar estoque" at bounding box center [294, 92] width 27 height 9
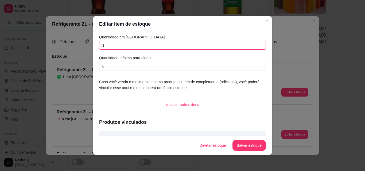
click at [233, 47] on input "1" at bounding box center [182, 45] width 167 height 9
type input "0"
click at [236, 142] on button "Salvar estoque" at bounding box center [249, 145] width 33 height 10
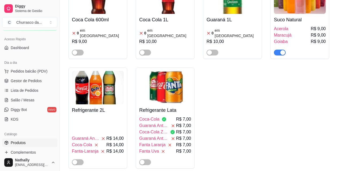
click at [167, 91] on img at bounding box center [165, 87] width 52 height 33
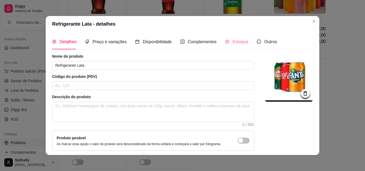
click at [229, 48] on div "Estoque" at bounding box center [236, 41] width 23 height 15
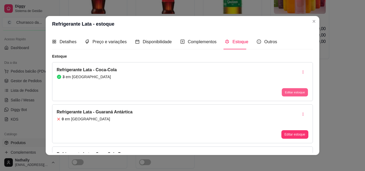
click at [281, 89] on button "Editar estoque" at bounding box center [294, 92] width 26 height 8
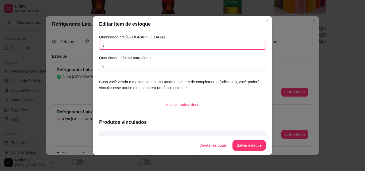
click at [245, 47] on input "3" at bounding box center [182, 45] width 167 height 9
type input "0"
click at [237, 144] on button "Salvar estoque" at bounding box center [249, 145] width 33 height 10
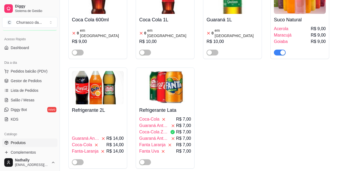
click at [162, 89] on img at bounding box center [165, 87] width 52 height 33
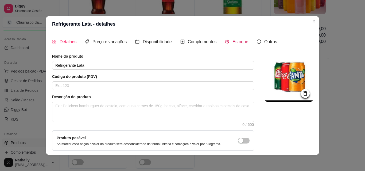
click at [235, 41] on span "Estoque" at bounding box center [240, 42] width 16 height 5
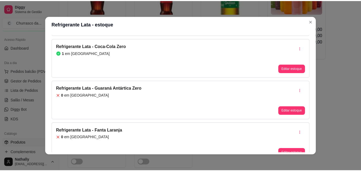
scroll to position [117, 0]
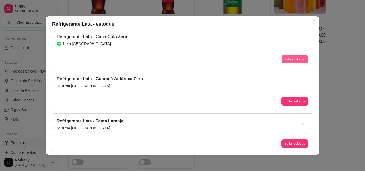
click at [281, 59] on button "Editar estoque" at bounding box center [294, 59] width 26 height 8
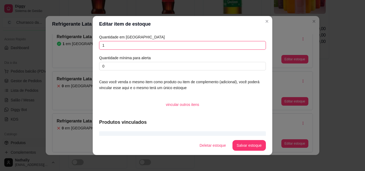
click at [244, 44] on input "1" at bounding box center [182, 45] width 167 height 9
type input "0"
click at [239, 146] on button "Salvar estoque" at bounding box center [248, 145] width 33 height 11
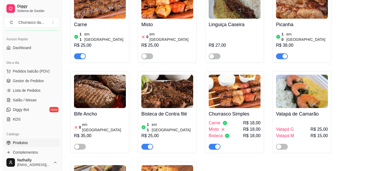
scroll to position [68, 0]
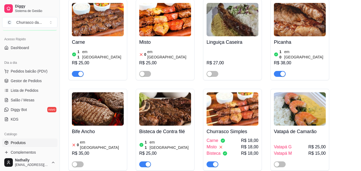
click at [230, 96] on img at bounding box center [232, 108] width 52 height 33
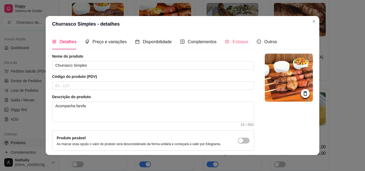
click at [230, 48] on div "Estoque" at bounding box center [236, 41] width 23 height 15
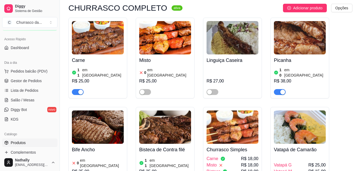
scroll to position [46, 0]
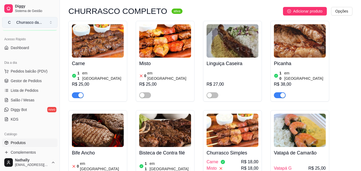
click at [44, 21] on button "C Churrasco da ..." at bounding box center [29, 22] width 55 height 11
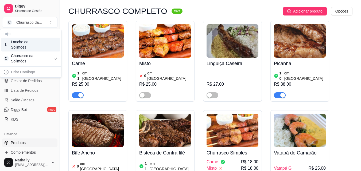
click at [34, 50] on div "L Lanche da Solimões" at bounding box center [30, 45] width 59 height 14
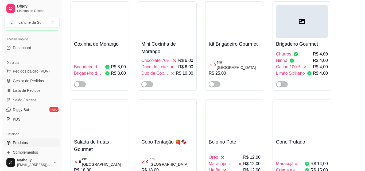
scroll to position [1374, 0]
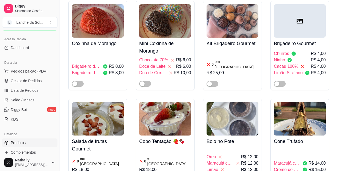
click at [115, 76] on div at bounding box center [98, 81] width 52 height 11
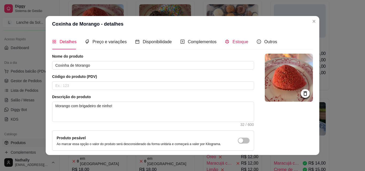
click at [235, 44] on span "Estoque" at bounding box center [240, 42] width 16 height 5
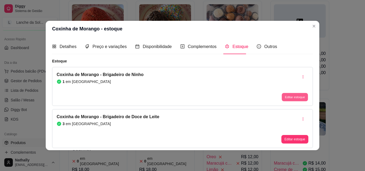
click at [286, 95] on button "Editar estoque" at bounding box center [294, 97] width 26 height 8
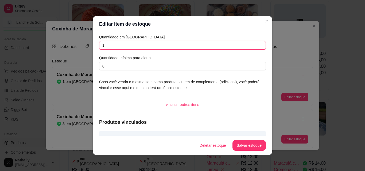
click at [239, 44] on input "1" at bounding box center [182, 45] width 167 height 9
type input "0"
click at [234, 146] on button "Salvar estoque" at bounding box center [248, 145] width 33 height 11
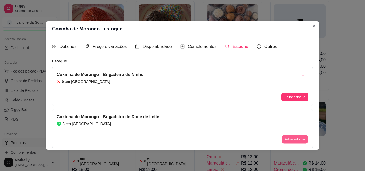
click at [286, 136] on button "Editar estoque" at bounding box center [294, 139] width 26 height 8
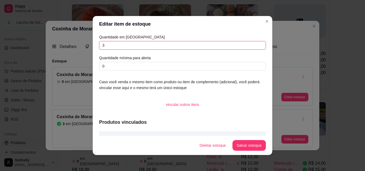
click at [249, 45] on input "3" at bounding box center [182, 45] width 167 height 9
type input "0"
click at [235, 145] on button "Salvar estoque" at bounding box center [248, 145] width 33 height 11
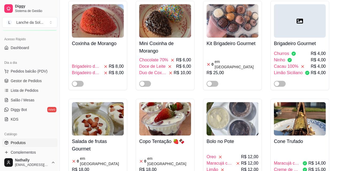
click at [300, 76] on div at bounding box center [300, 81] width 52 height 11
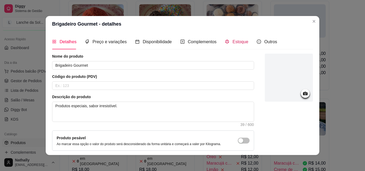
click at [232, 40] on span "Estoque" at bounding box center [240, 42] width 16 height 5
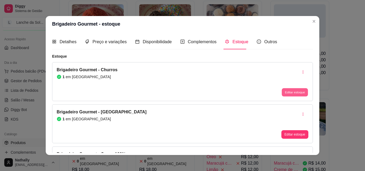
click at [284, 92] on button "Editar estoque" at bounding box center [294, 92] width 26 height 8
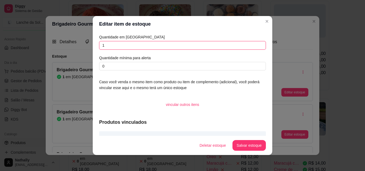
click at [241, 45] on input "1" at bounding box center [182, 45] width 167 height 9
click at [240, 147] on button "Salvar estoque" at bounding box center [249, 145] width 33 height 10
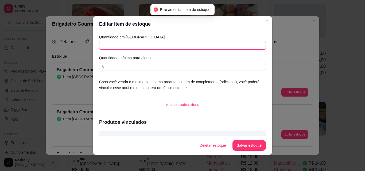
click at [234, 48] on input "text" at bounding box center [182, 45] width 167 height 9
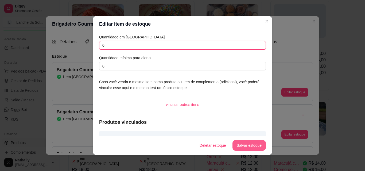
type input "0"
click at [235, 145] on button "Salvar estoque" at bounding box center [249, 145] width 33 height 10
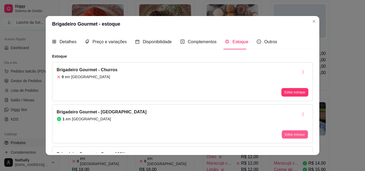
click at [291, 132] on button "Editar estoque" at bounding box center [294, 135] width 26 height 8
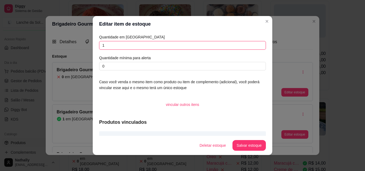
click at [233, 45] on input "1" at bounding box center [182, 45] width 167 height 9
type input "0"
click at [233, 147] on button "Salvar estoque" at bounding box center [249, 145] width 33 height 10
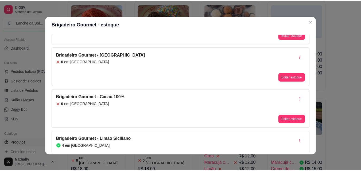
scroll to position [75, 0]
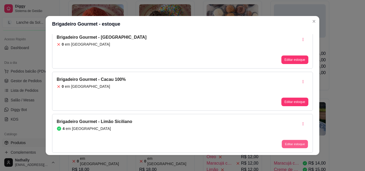
click at [292, 141] on button "Editar estoque" at bounding box center [294, 144] width 26 height 8
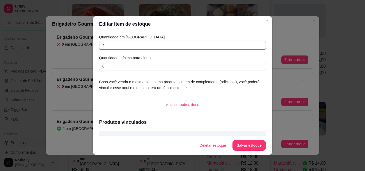
click at [251, 44] on input "4" at bounding box center [182, 45] width 167 height 9
type input "0"
click at [246, 149] on button "Salvar estoque" at bounding box center [249, 145] width 33 height 10
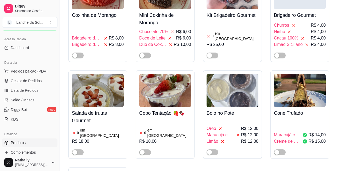
scroll to position [1413, 0]
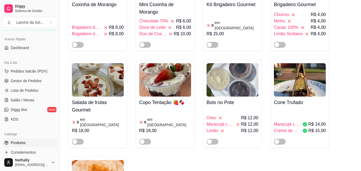
click at [310, 128] on span "R$ 15,00" at bounding box center [316, 131] width 17 height 6
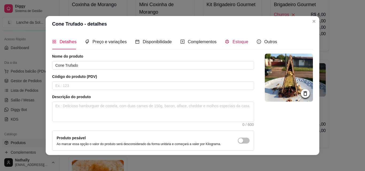
click at [241, 44] on span "Estoque" at bounding box center [240, 42] width 16 height 5
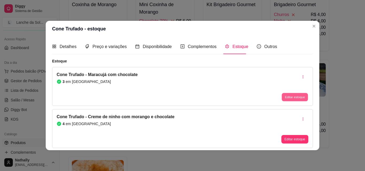
click at [286, 98] on button "Editar estoque" at bounding box center [294, 97] width 26 height 8
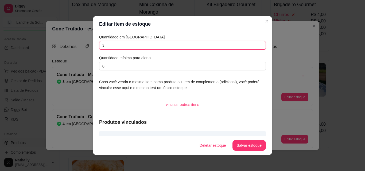
click at [246, 46] on input "3" at bounding box center [182, 45] width 167 height 9
type input "0"
click at [234, 144] on button "Salvar estoque" at bounding box center [249, 145] width 33 height 10
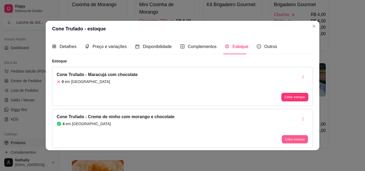
click at [291, 139] on button "Editar estoque" at bounding box center [294, 139] width 26 height 8
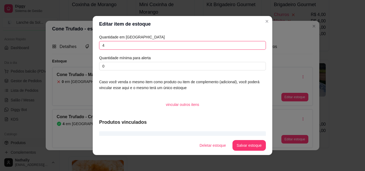
click at [253, 45] on input "4" at bounding box center [182, 45] width 167 height 9
type input "0"
click at [241, 146] on button "Salvar estoque" at bounding box center [249, 145] width 33 height 10
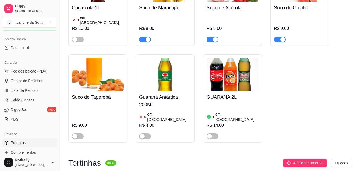
scroll to position [1915, 0]
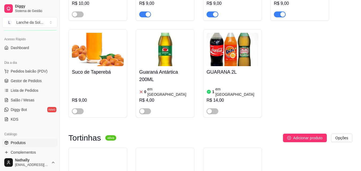
click at [235, 104] on div at bounding box center [232, 109] width 52 height 11
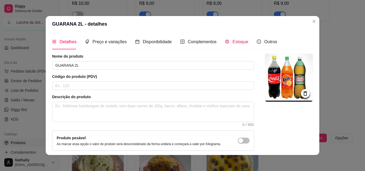
click at [236, 45] on div "Estoque" at bounding box center [236, 41] width 23 height 7
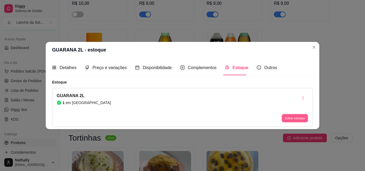
click at [282, 118] on button "Editar estoque" at bounding box center [294, 118] width 26 height 8
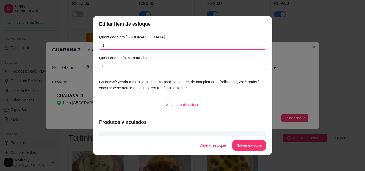
click at [247, 46] on input "1" at bounding box center [182, 45] width 167 height 9
type input "0"
click at [240, 143] on button "Salvar estoque" at bounding box center [249, 145] width 33 height 10
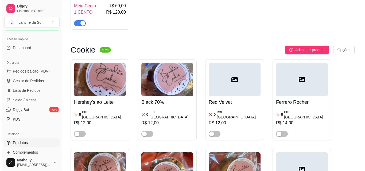
scroll to position [2228, 0]
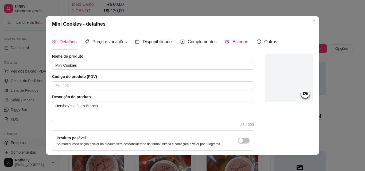
click at [235, 43] on span "Estoque" at bounding box center [240, 42] width 16 height 5
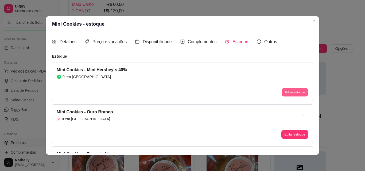
click at [281, 90] on button "Editar estoque" at bounding box center [294, 92] width 26 height 8
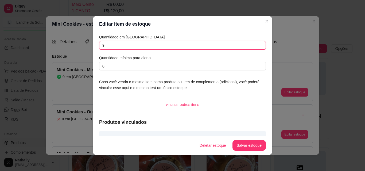
click at [230, 46] on input "9" at bounding box center [182, 45] width 167 height 9
type input "0"
click at [234, 147] on button "Salvar estoque" at bounding box center [249, 145] width 33 height 10
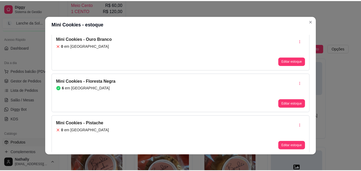
scroll to position [96, 0]
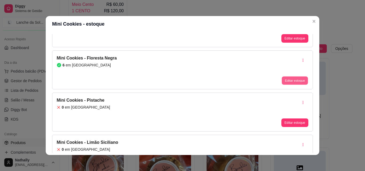
click at [283, 77] on button "Editar estoque" at bounding box center [294, 81] width 26 height 8
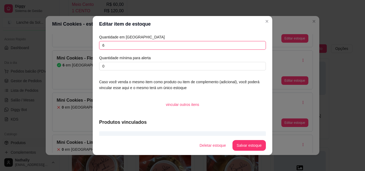
click at [246, 48] on input "6" at bounding box center [182, 45] width 167 height 9
type input "0"
click at [241, 148] on button "Salvar estoque" at bounding box center [249, 145] width 33 height 10
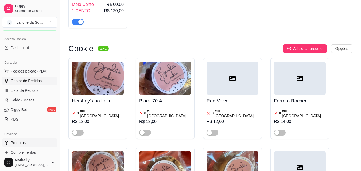
click at [41, 80] on link "Gestor de Pedidos" at bounding box center [29, 81] width 55 height 9
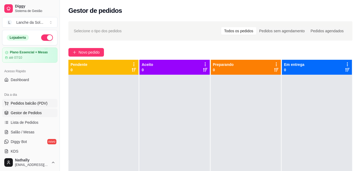
click at [43, 105] on span "Pedidos balcão (PDV)" at bounding box center [29, 103] width 37 height 5
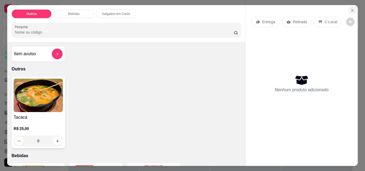
click at [352, 8] on icon "Close" at bounding box center [352, 10] width 4 height 4
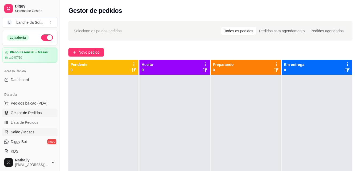
click at [41, 130] on link "Salão / Mesas" at bounding box center [29, 132] width 55 height 9
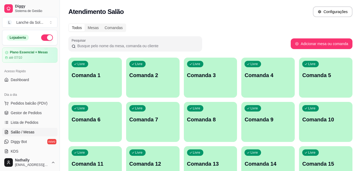
click at [99, 90] on div "Livre Comanda 1" at bounding box center [94, 75] width 53 height 34
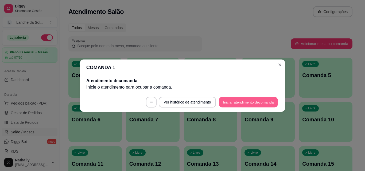
click at [237, 103] on button "Iniciar atendimento de comanda" at bounding box center [248, 102] width 59 height 10
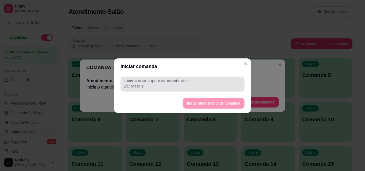
click at [209, 87] on input "Informe a mesa na qual essa comanda está." at bounding box center [182, 86] width 117 height 5
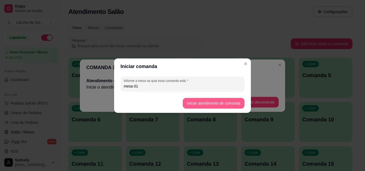
type input "mesa 01"
click at [196, 101] on button "Iniciar atendimento de comanda" at bounding box center [213, 103] width 60 height 10
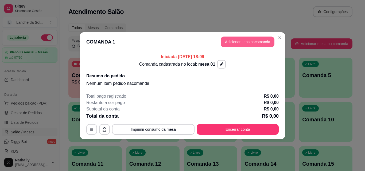
click at [230, 41] on button "Adicionar itens na comanda" at bounding box center [247, 42] width 54 height 11
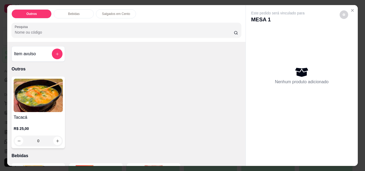
click at [57, 140] on div "0" at bounding box center [38, 141] width 49 height 11
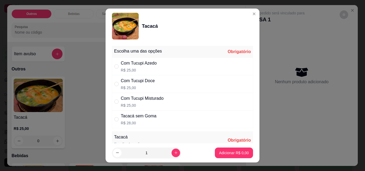
click at [173, 85] on div "Com Tucupi Doce R$ 25,00" at bounding box center [182, 84] width 141 height 18
radio input "true"
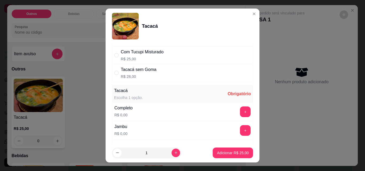
scroll to position [53, 0]
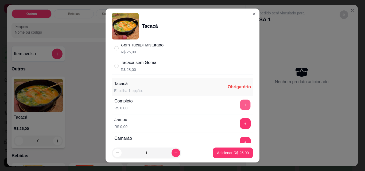
click at [240, 107] on button "+" at bounding box center [245, 105] width 10 height 10
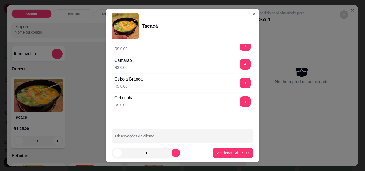
scroll to position [139, 0]
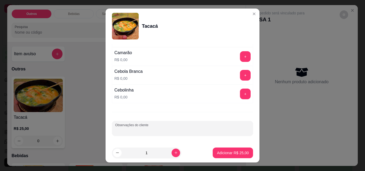
click at [201, 131] on input "Observações do cliente" at bounding box center [182, 130] width 135 height 5
type input "pouca goma"
click at [171, 155] on button "increase-product-quantity" at bounding box center [175, 153] width 8 height 8
type input "2"
click at [213, 154] on button "Adicionar R$ 50,00" at bounding box center [232, 153] width 39 height 10
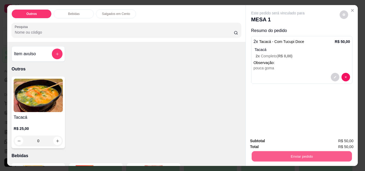
click at [251, 155] on button "Enviar pedido" at bounding box center [301, 156] width 100 height 10
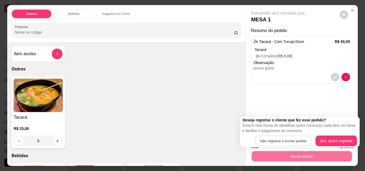
click at [258, 136] on button "Não registrar e enviar pedido" at bounding box center [283, 141] width 56 height 10
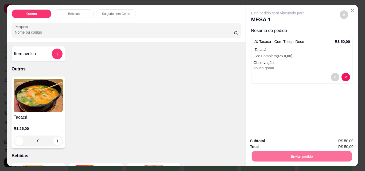
click at [264, 139] on button "Não registrar e enviar pedido" at bounding box center [284, 141] width 56 height 10
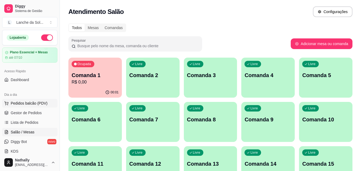
click at [40, 101] on span "Pedidos balcão (PDV)" at bounding box center [29, 103] width 37 height 5
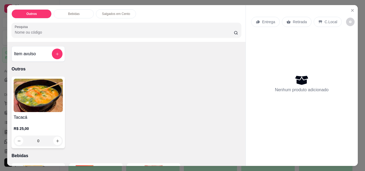
click at [55, 139] on div "0" at bounding box center [38, 141] width 49 height 11
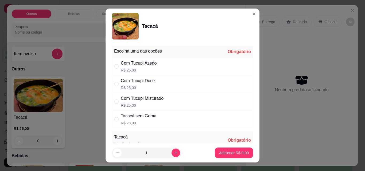
click at [161, 84] on div "Com Tucupi Doce R$ 25,00" at bounding box center [182, 84] width 141 height 18
radio input "true"
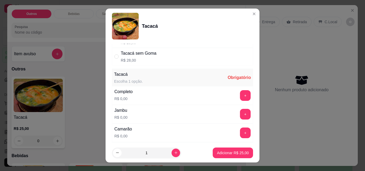
scroll to position [64, 0]
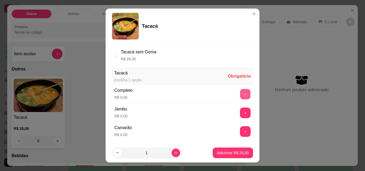
click at [240, 97] on button "+" at bounding box center [245, 94] width 10 height 10
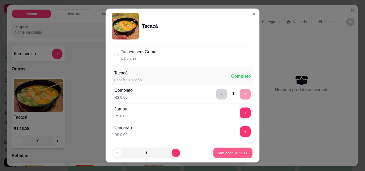
click at [220, 153] on p "Adicionar R$ 25,00" at bounding box center [232, 152] width 31 height 5
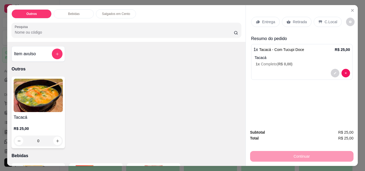
click at [259, 22] on div "Entrega" at bounding box center [265, 22] width 29 height 10
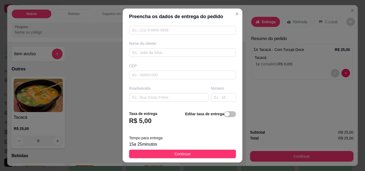
scroll to position [43, 0]
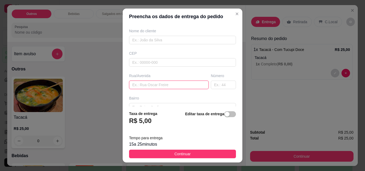
click at [181, 82] on input "text" at bounding box center [169, 85] width 80 height 9
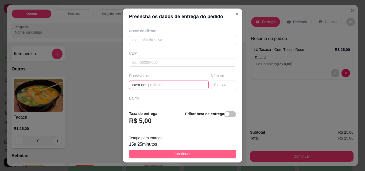
type input "casa dos praticos"
click at [202, 153] on button "Continuar" at bounding box center [182, 154] width 107 height 9
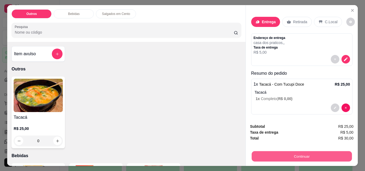
click at [273, 154] on button "Continuar" at bounding box center [301, 156] width 100 height 10
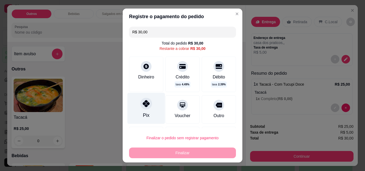
click at [152, 108] on div "Pix" at bounding box center [146, 108] width 38 height 31
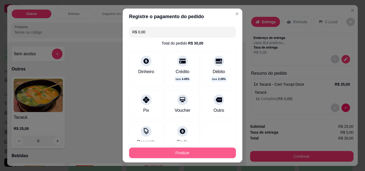
click at [164, 154] on button "Finalizar" at bounding box center [182, 153] width 107 height 11
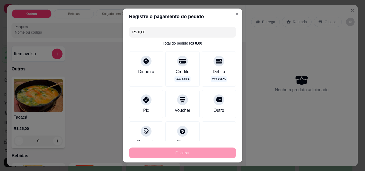
type input "-R$ 30,00"
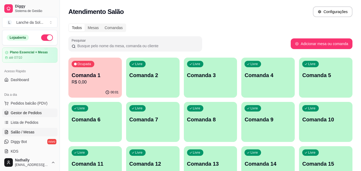
click at [34, 113] on span "Gestor de Pedidos" at bounding box center [26, 112] width 31 height 5
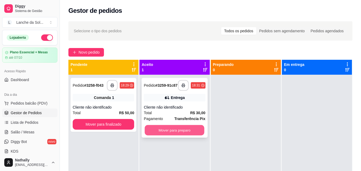
click at [189, 132] on button "Mover para preparo" at bounding box center [175, 130] width 60 height 10
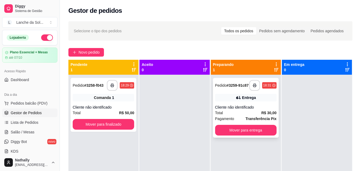
click at [241, 115] on div "Total R$ 30,00" at bounding box center [245, 113] width 61 height 6
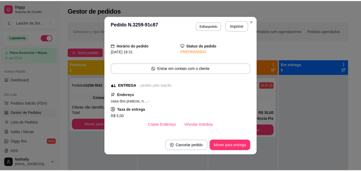
scroll to position [21, 0]
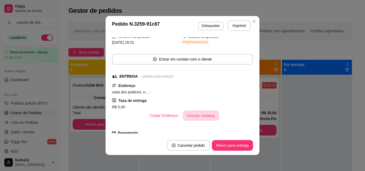
click at [207, 120] on button "Vincular motoboy" at bounding box center [201, 116] width 36 height 10
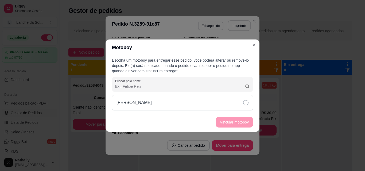
click at [211, 104] on div "Francisco Bentes" at bounding box center [182, 102] width 141 height 15
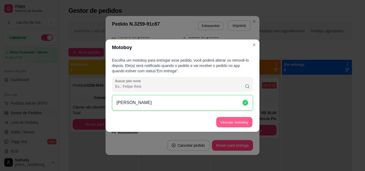
click at [221, 119] on button "Vincular motoboy" at bounding box center [234, 122] width 36 height 10
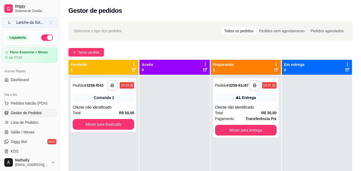
click at [47, 18] on button "L Lanche da Sol ..." at bounding box center [29, 22] width 55 height 11
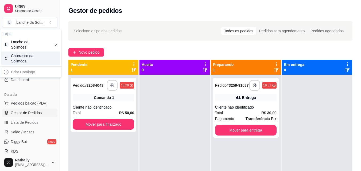
click at [38, 57] on div "C Churrasco da Solimões" at bounding box center [30, 59] width 59 height 14
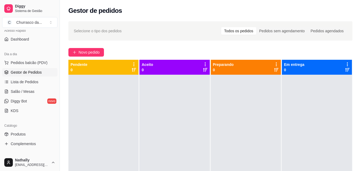
scroll to position [43, 0]
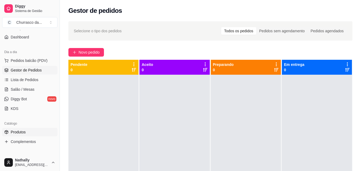
click at [27, 132] on link "Produtos" at bounding box center [29, 132] width 55 height 9
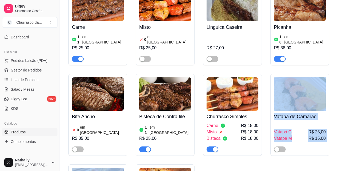
click at [360, 88] on html "Diggy Sistema de Gestão C Churrasco da ... Loja fechada Plano Essencial + Mesas…" at bounding box center [180, 2] width 361 height 171
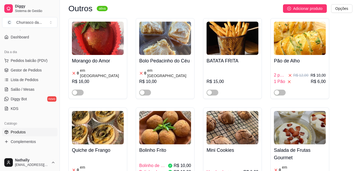
scroll to position [544, 0]
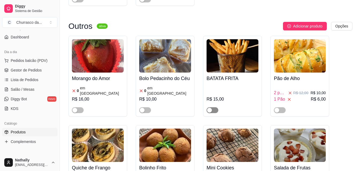
click at [212, 107] on button "button" at bounding box center [212, 110] width 12 height 6
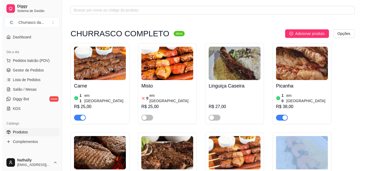
scroll to position [0, 0]
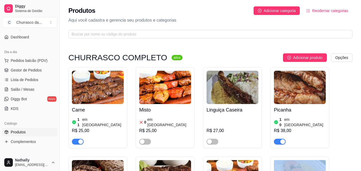
click at [297, 90] on img at bounding box center [300, 87] width 52 height 33
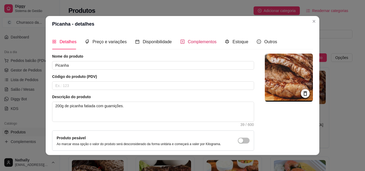
click at [202, 40] on span "Complementos" at bounding box center [202, 42] width 29 height 5
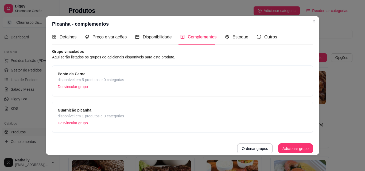
scroll to position [6, 0]
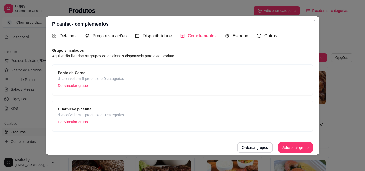
click at [172, 111] on div "Guarnição picanha disponível em 1 produtos e 0 categorias Desvincular grupo" at bounding box center [182, 116] width 249 height 20
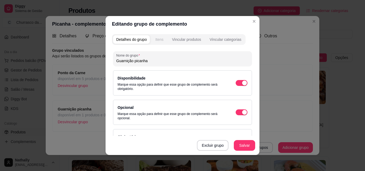
click at [156, 40] on div "Itens" at bounding box center [159, 39] width 8 height 5
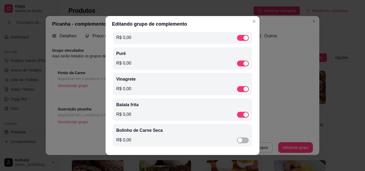
scroll to position [72, 0]
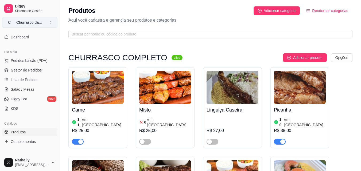
click at [34, 26] on button "C Churrasco da ..." at bounding box center [29, 22] width 55 height 11
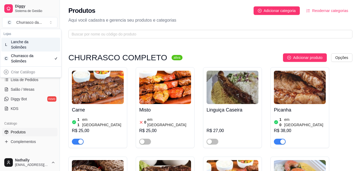
click at [41, 45] on div "L Lanche da Solimões" at bounding box center [30, 45] width 59 height 14
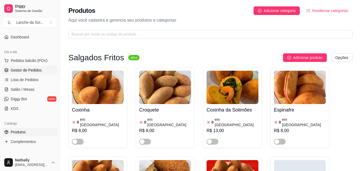
click at [43, 73] on link "Gestor de Pedidos" at bounding box center [29, 70] width 55 height 9
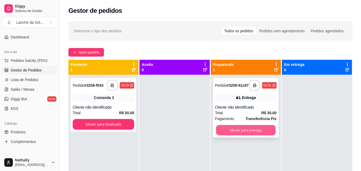
click at [230, 131] on button "Mover para entrega" at bounding box center [246, 130] width 60 height 10
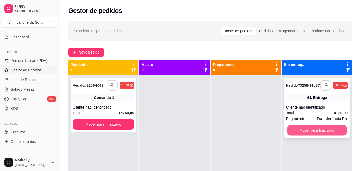
click at [310, 133] on button "Mover para finalizado" at bounding box center [317, 130] width 60 height 10
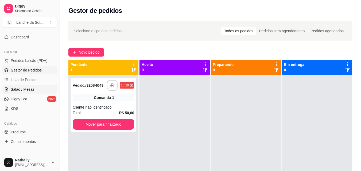
click at [28, 88] on span "Salão / Mesas" at bounding box center [23, 89] width 24 height 5
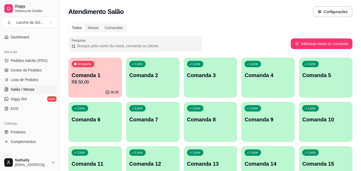
click at [154, 74] on p "Comanda 2" at bounding box center [152, 75] width 47 height 7
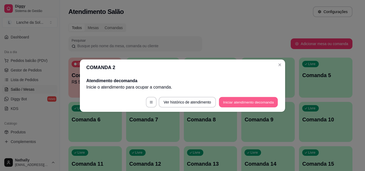
click at [244, 102] on button "Iniciar atendimento de comanda" at bounding box center [248, 102] width 59 height 10
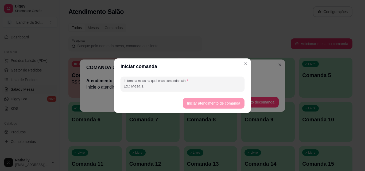
click at [161, 88] on input "Informe a mesa na qual essa comanda está." at bounding box center [182, 86] width 117 height 5
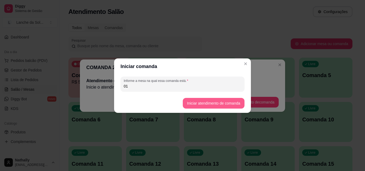
type input "01"
click at [227, 102] on button "Iniciar atendimento de comanda" at bounding box center [213, 103] width 60 height 10
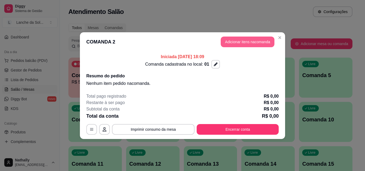
click at [242, 42] on button "Adicionar itens na comanda" at bounding box center [247, 42] width 54 height 11
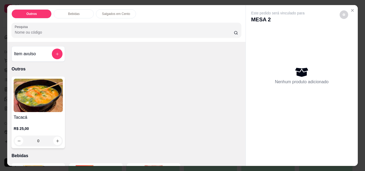
click at [55, 139] on div "0" at bounding box center [38, 141] width 49 height 11
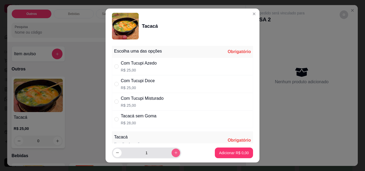
click at [174, 153] on icon "increase-product-quantity" at bounding box center [176, 153] width 4 height 4
click at [115, 153] on icon "decrease-product-quantity" at bounding box center [117, 153] width 4 height 4
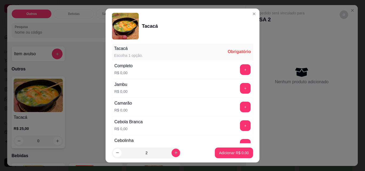
scroll to position [89, 0]
click at [240, 68] on button "+" at bounding box center [245, 69] width 11 height 11
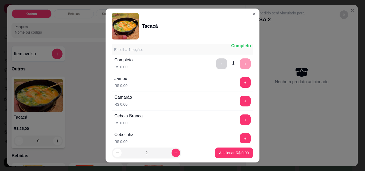
scroll to position [91, 0]
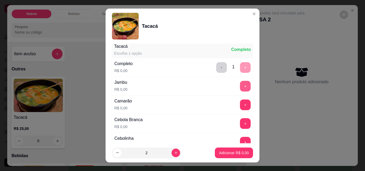
click at [240, 87] on button "+" at bounding box center [245, 86] width 11 height 11
click at [240, 105] on button "+" at bounding box center [245, 105] width 11 height 11
click at [240, 125] on button "+" at bounding box center [245, 124] width 10 height 10
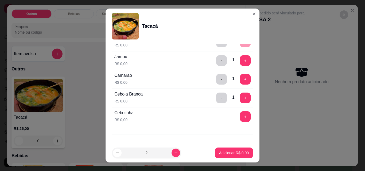
scroll to position [127, 0]
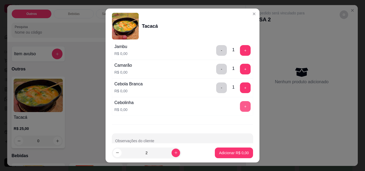
click at [240, 106] on button "+" at bounding box center [245, 106] width 11 height 11
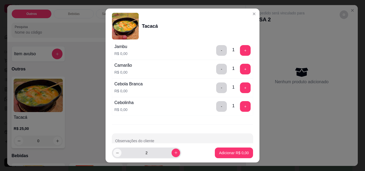
click at [115, 154] on icon "decrease-product-quantity" at bounding box center [117, 153] width 4 height 4
click at [174, 152] on icon "increase-product-quantity" at bounding box center [176, 153] width 4 height 4
type input "2"
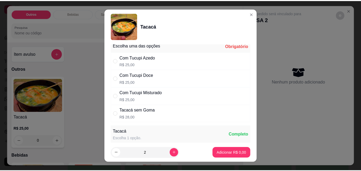
scroll to position [0, 0]
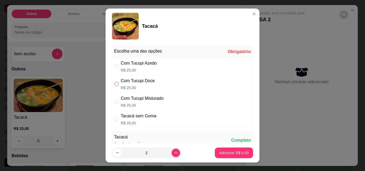
click at [114, 84] on input "" at bounding box center [116, 84] width 4 height 4
radio input "true"
click at [220, 153] on p "Adicionar R$ 50,00" at bounding box center [232, 152] width 31 height 5
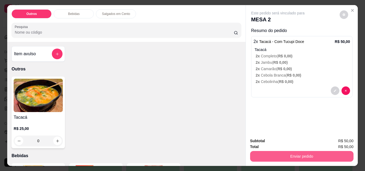
click at [289, 153] on button "Enviar pedido" at bounding box center [301, 156] width 103 height 11
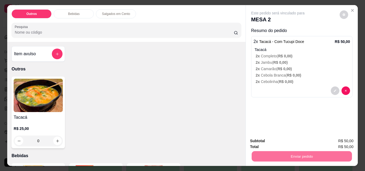
click at [297, 138] on button "Não registrar e enviar pedido" at bounding box center [284, 141] width 56 height 10
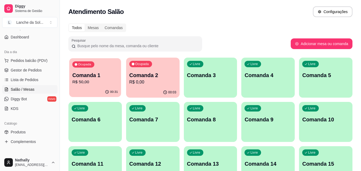
click at [108, 84] on p "R$ 50,00" at bounding box center [95, 82] width 46 height 6
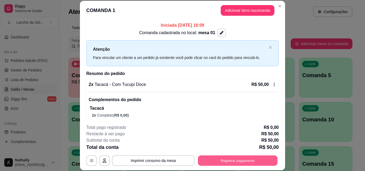
click at [233, 157] on button "Registrar pagamento" at bounding box center [238, 160] width 80 height 10
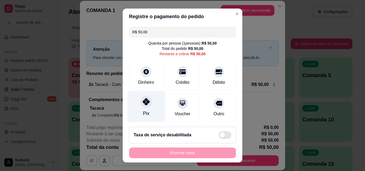
click at [143, 103] on icon at bounding box center [146, 101] width 7 height 7
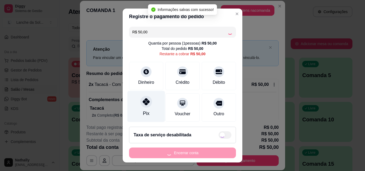
type input "R$ 0,00"
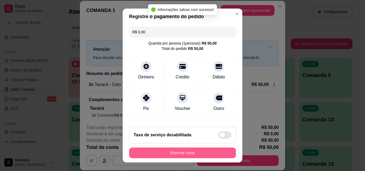
click at [179, 152] on button "Encerrar conta" at bounding box center [182, 153] width 107 height 11
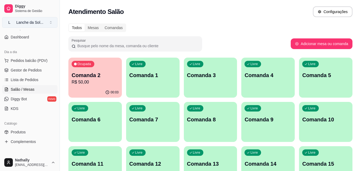
click at [50, 22] on button "L Lanche da Sol ..." at bounding box center [29, 22] width 55 height 11
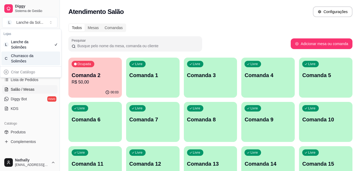
click at [25, 58] on div "Churrasco da Solimões" at bounding box center [23, 58] width 24 height 11
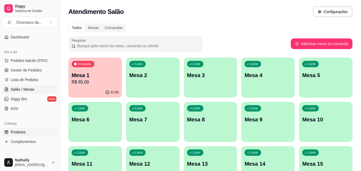
click at [21, 132] on span "Produtos" at bounding box center [18, 131] width 15 height 5
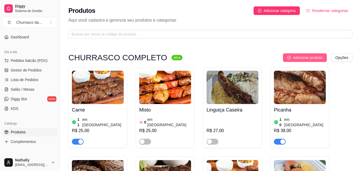
click at [300, 56] on span "Adicionar produto" at bounding box center [307, 58] width 29 height 6
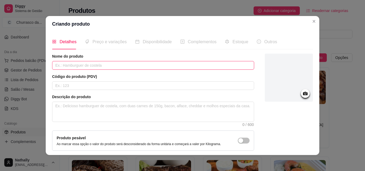
click at [126, 65] on input "text" at bounding box center [153, 65] width 202 height 9
type input "s"
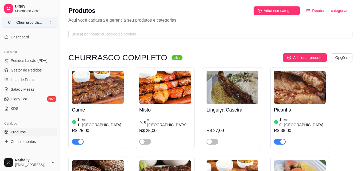
click at [50, 22] on button "C Churrasco da ..." at bounding box center [29, 22] width 55 height 11
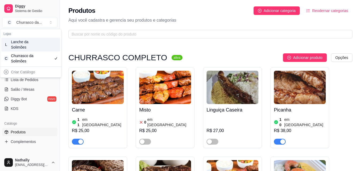
click at [32, 44] on div "Lanche da Solimões" at bounding box center [23, 44] width 24 height 11
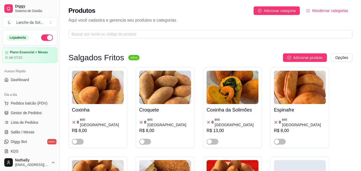
click at [43, 37] on button "button" at bounding box center [47, 37] width 12 height 6
click at [25, 130] on span "Salão / Mesas" at bounding box center [23, 131] width 24 height 5
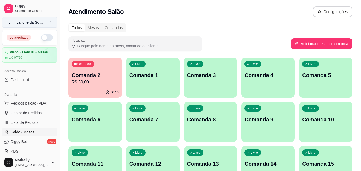
click at [50, 22] on button "L Lanche da Sol ..." at bounding box center [29, 22] width 55 height 11
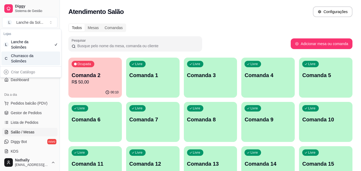
click at [29, 58] on div "Churrasco da Solimões" at bounding box center [23, 58] width 24 height 11
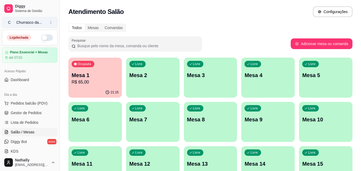
click at [50, 21] on button "C Churrasco da ..." at bounding box center [29, 22] width 55 height 11
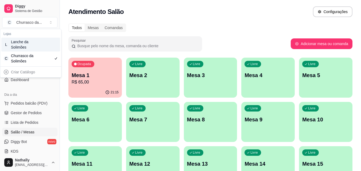
click at [32, 44] on div "Lanche da Solimões" at bounding box center [23, 44] width 24 height 11
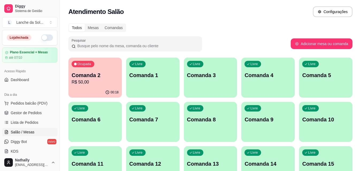
click at [100, 78] on p "Comanda 2" at bounding box center [95, 75] width 47 height 7
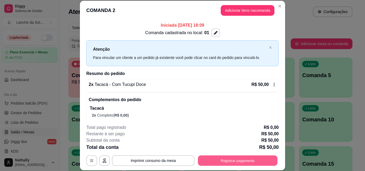
click at [228, 160] on button "Registrar pagamento" at bounding box center [238, 160] width 80 height 10
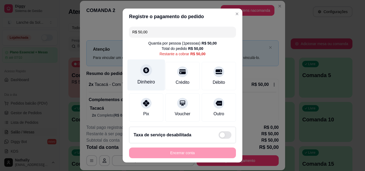
click at [142, 74] on div at bounding box center [146, 70] width 12 height 12
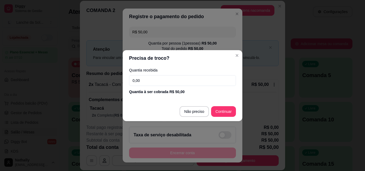
drag, startPoint x: 145, startPoint y: 80, endPoint x: 115, endPoint y: 80, distance: 30.2
click at [115, 80] on div "Precisa de troco? Quantia recebida 0,00 Quantia à ser cobrada R$ 50,00 Não prec…" at bounding box center [182, 85] width 365 height 171
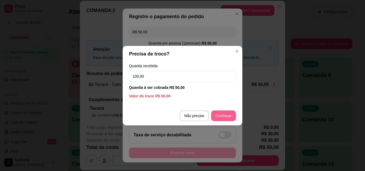
type input "100,00"
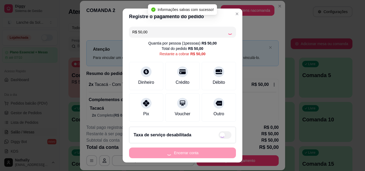
type input "R$ 0,00"
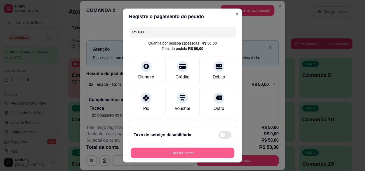
click at [186, 153] on button "Encerrar conta" at bounding box center [183, 153] width 104 height 10
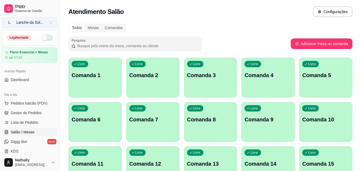
click at [50, 21] on button "L Lanche da Sol ..." at bounding box center [29, 22] width 55 height 11
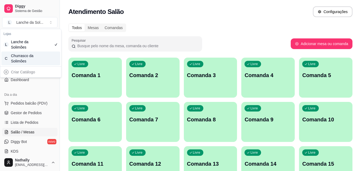
click at [24, 57] on div "Churrasco da Solimões" at bounding box center [23, 58] width 24 height 11
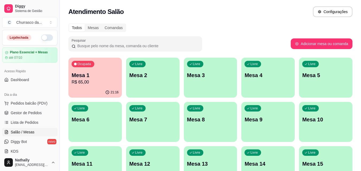
click at [93, 75] on p "Mesa 1" at bounding box center [95, 75] width 47 height 7
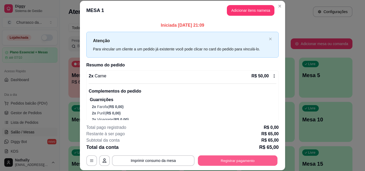
click at [235, 160] on button "Registrar pagamento" at bounding box center [238, 160] width 80 height 10
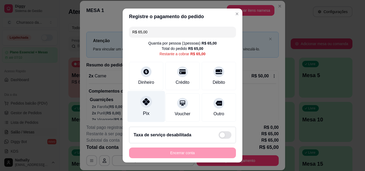
click at [146, 107] on div at bounding box center [146, 102] width 12 height 12
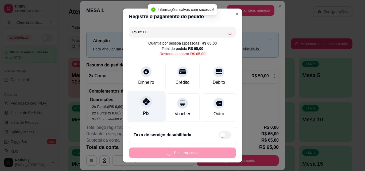
type input "R$ 0,00"
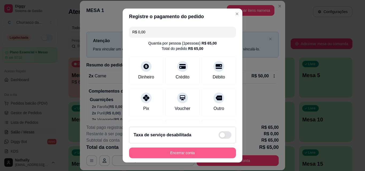
click at [172, 151] on button "Encerrar conta" at bounding box center [182, 153] width 107 height 11
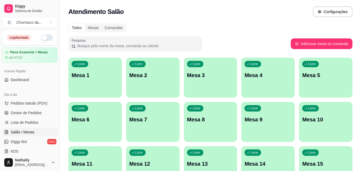
click at [41, 40] on button "button" at bounding box center [47, 37] width 12 height 6
click at [32, 112] on span "Gestor de Pedidos" at bounding box center [26, 112] width 31 height 5
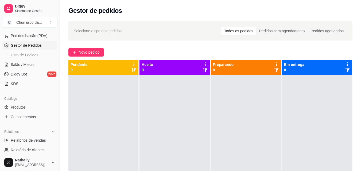
scroll to position [70, 0]
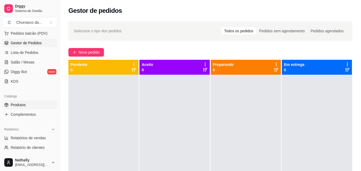
click at [17, 104] on span "Produtos" at bounding box center [18, 104] width 15 height 5
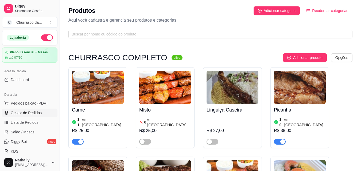
click at [24, 112] on span "Gestor de Pedidos" at bounding box center [26, 112] width 31 height 5
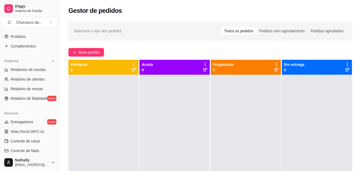
scroll to position [136, 0]
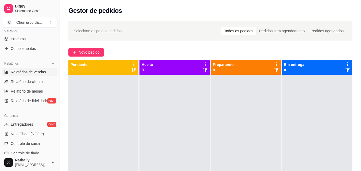
click at [33, 69] on link "Relatórios de vendas" at bounding box center [29, 72] width 55 height 9
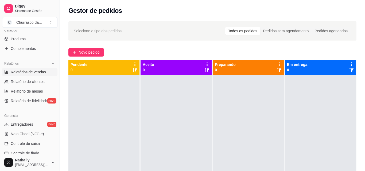
select select "ALL"
select select "0"
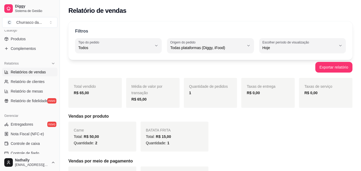
click at [98, 94] on div "R$ 65,00" at bounding box center [95, 93] width 43 height 6
click at [99, 134] on div "Total: R$ 50,00" at bounding box center [102, 136] width 57 height 6
drag, startPoint x: 58, startPoint y: 96, endPoint x: 59, endPoint y: 101, distance: 5.1
click at [59, 101] on button "Toggle Sidebar" at bounding box center [59, 85] width 4 height 171
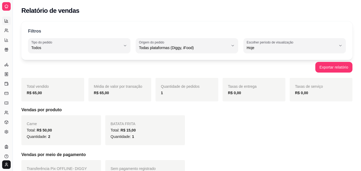
scroll to position [100, 0]
click at [13, 78] on button "Toggle Sidebar" at bounding box center [12, 85] width 4 height 171
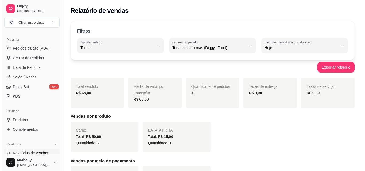
scroll to position [54, 0]
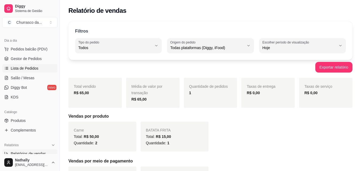
click at [33, 66] on span "Lista de Pedidos" at bounding box center [25, 68] width 28 height 5
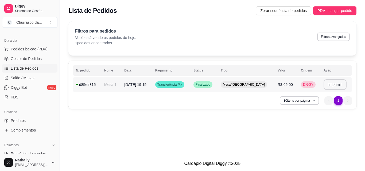
click at [93, 84] on div "d85ea315" at bounding box center [87, 84] width 22 height 5
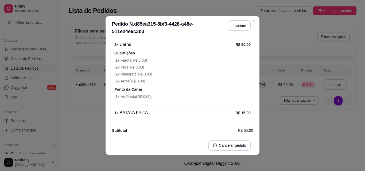
scroll to position [98, 0]
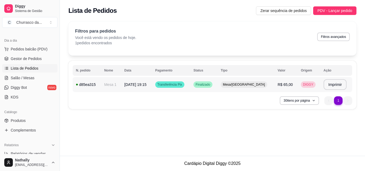
click at [141, 85] on span "10/09/25 às 19:15" at bounding box center [135, 84] width 22 height 4
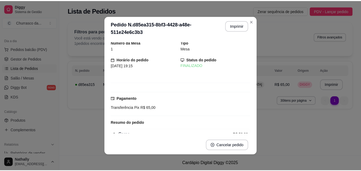
scroll to position [0, 0]
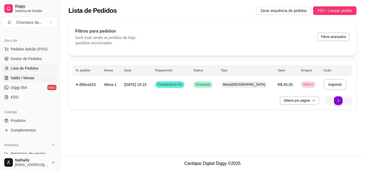
click at [27, 74] on link "Salão / Mesas" at bounding box center [29, 78] width 55 height 9
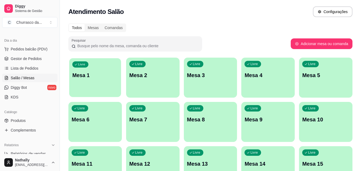
click at [104, 71] on div "Livre Mesa 1" at bounding box center [95, 74] width 52 height 33
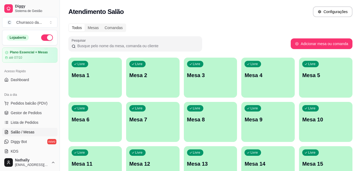
drag, startPoint x: 58, startPoint y: 52, endPoint x: 56, endPoint y: 63, distance: 11.6
click at [56, 63] on div "Diggy Sistema de Gestão C Churrasco da ... Loja aberta Plano Essencial + Mesas …" at bounding box center [30, 85] width 60 height 171
click at [31, 112] on span "Gestor de Pedidos" at bounding box center [26, 112] width 31 height 5
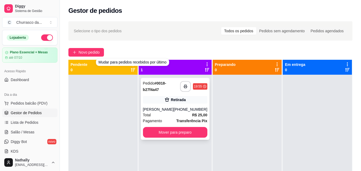
click at [169, 115] on div "Total R$ 25,00" at bounding box center [175, 115] width 64 height 6
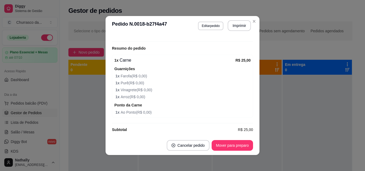
scroll to position [121, 0]
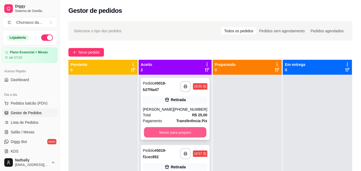
click at [185, 132] on button "Mover para preparo" at bounding box center [175, 132] width 62 height 10
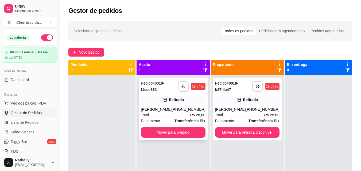
click at [187, 112] on div "(93) 99162-0032" at bounding box center [188, 109] width 34 height 5
click at [184, 135] on button "Mover para preparo" at bounding box center [173, 132] width 62 height 10
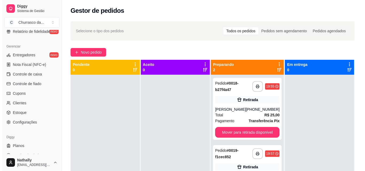
scroll to position [213, 0]
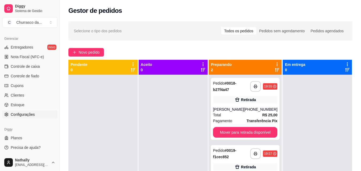
click at [26, 115] on span "Configurações" at bounding box center [23, 114] width 24 height 5
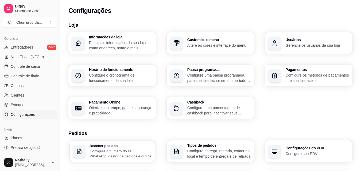
click at [125, 147] on h3 "Receber pedidos" at bounding box center [121, 146] width 62 height 4
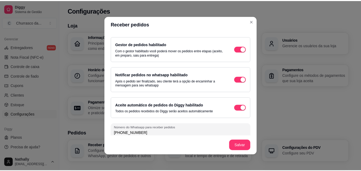
scroll to position [29, 0]
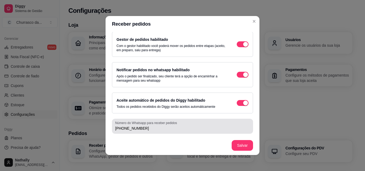
click at [143, 131] on div "(93) 9 9141-0285" at bounding box center [182, 126] width 135 height 11
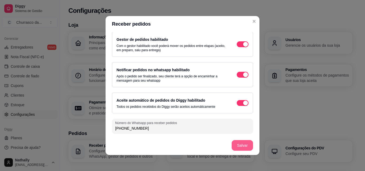
type input "(93) 9 9109-2131"
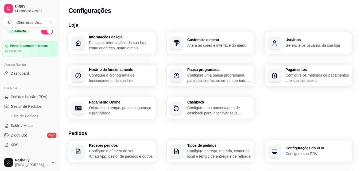
scroll to position [7, 0]
click at [24, 131] on link "Diggy Bot novo" at bounding box center [29, 134] width 55 height 9
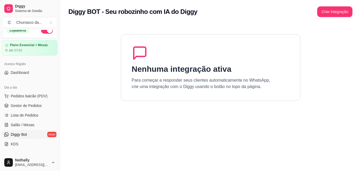
drag, startPoint x: 344, startPoint y: 17, endPoint x: 343, endPoint y: 7, distance: 9.9
click at [343, 7] on div "Diggy BOT - Seu robozinho com IA do Diggy Criar integração" at bounding box center [210, 10] width 301 height 20
click at [343, 7] on button "Criar integração" at bounding box center [334, 12] width 34 height 10
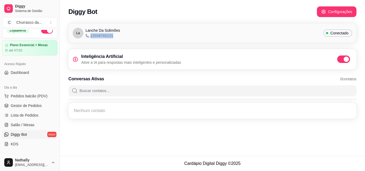
drag, startPoint x: 90, startPoint y: 35, endPoint x: 112, endPoint y: 37, distance: 21.1
click at [112, 37] on span "15558765231" at bounding box center [99, 35] width 28 height 5
click at [122, 46] on div "La Lanche Da Solimões 15558765231 Conectado Inteligência Artificial Ative a IA …" at bounding box center [212, 72] width 305 height 105
click at [24, 107] on span "Gestor de Pedidos" at bounding box center [26, 105] width 31 height 5
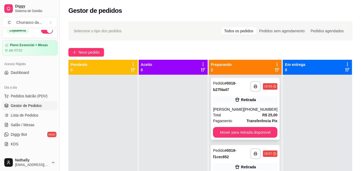
click at [248, 111] on div "(93) 99122-5920" at bounding box center [260, 109] width 34 height 5
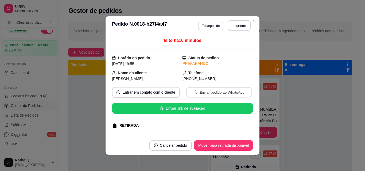
click at [204, 89] on button "Enviar pedido ao WhatsApp" at bounding box center [219, 92] width 66 height 10
click at [129, 94] on button "Entrar em contato com o cliente" at bounding box center [146, 92] width 66 height 10
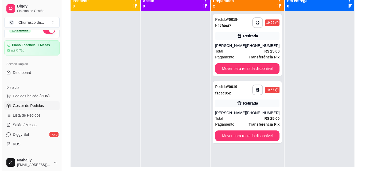
scroll to position [66, 0]
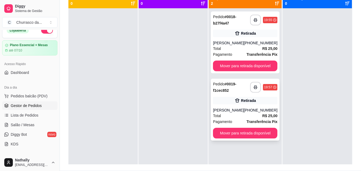
click at [251, 113] on div "(93) 99162-0032" at bounding box center [260, 110] width 34 height 5
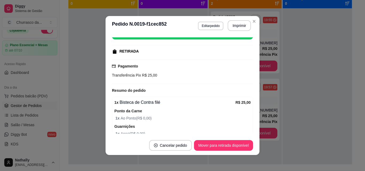
scroll to position [121, 0]
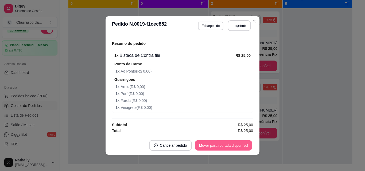
click at [215, 141] on button "Mover para retirada disponível" at bounding box center [223, 145] width 57 height 10
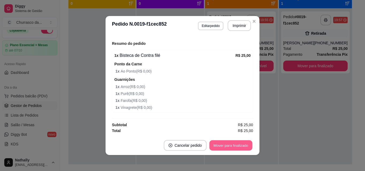
click at [231, 148] on button "Mover para finalizado" at bounding box center [230, 145] width 43 height 10
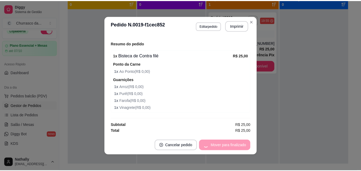
scroll to position [109, 0]
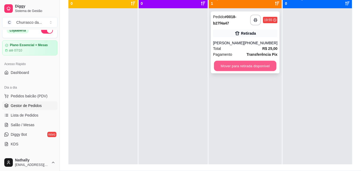
click at [246, 65] on button "Mover para retirada disponível" at bounding box center [245, 66] width 62 height 10
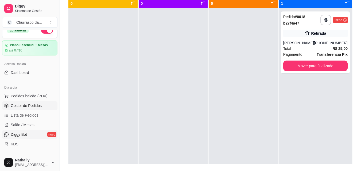
click at [19, 136] on span "Diggy Bot" at bounding box center [19, 134] width 16 height 5
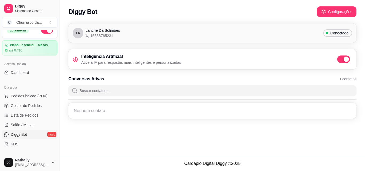
click at [113, 34] on div "Lanche Da Solimões 15558765231" at bounding box center [102, 33] width 34 height 11
click at [335, 7] on button "Configurações" at bounding box center [336, 12] width 38 height 10
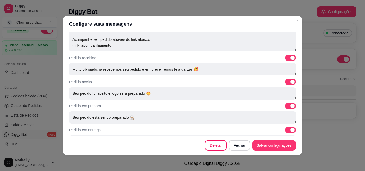
scroll to position [214, 0]
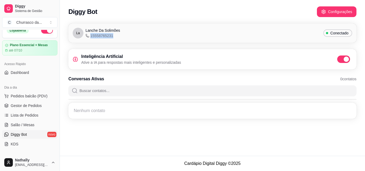
drag, startPoint x: 90, startPoint y: 35, endPoint x: 113, endPoint y: 38, distance: 22.9
click at [113, 38] on div "Lanche Da Solimões 15558765231" at bounding box center [102, 33] width 34 height 11
copy span "15558765231"
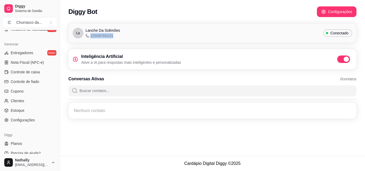
scroll to position [213, 0]
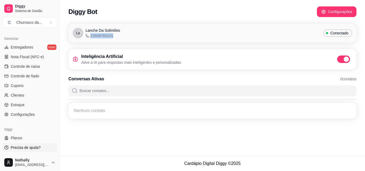
click at [20, 144] on link "Precisa de ajuda?" at bounding box center [29, 147] width 55 height 9
click at [20, 148] on span "Precisa de ajuda?" at bounding box center [26, 147] width 30 height 5
drag, startPoint x: 58, startPoint y: 137, endPoint x: 89, endPoint y: 36, distance: 106.4
click at [89, 36] on div "Diggy Sistema de Gestão C Churrasco da ... Loja aberta Plano Essencial + Mesas …" at bounding box center [182, 85] width 365 height 171
click at [87, 35] on icon at bounding box center [87, 36] width 4 height 4
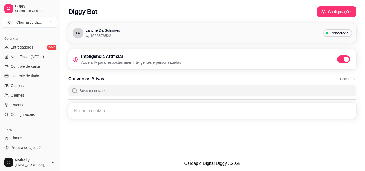
click at [86, 37] on icon at bounding box center [87, 36] width 4 height 4
click at [79, 31] on span "La" at bounding box center [77, 33] width 3 height 4
click at [97, 27] on div "La Lanche Da Solimões 15558765231 Conectado" at bounding box center [212, 32] width 288 height 19
click at [102, 34] on span "15558765231" at bounding box center [99, 35] width 28 height 5
click at [79, 33] on span "La" at bounding box center [77, 33] width 3 height 4
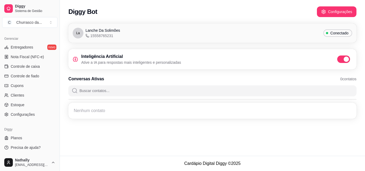
click at [79, 33] on span "La" at bounding box center [77, 33] width 3 height 4
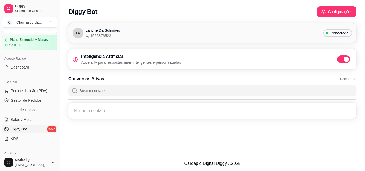
scroll to position [12, 0]
click at [24, 89] on span "Pedidos balcão (PDV)" at bounding box center [29, 91] width 37 height 5
click at [22, 119] on span "Salão / Mesas" at bounding box center [23, 120] width 24 height 5
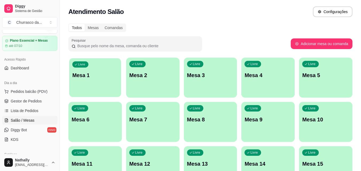
click at [102, 82] on div "Livre Mesa 1" at bounding box center [95, 74] width 52 height 33
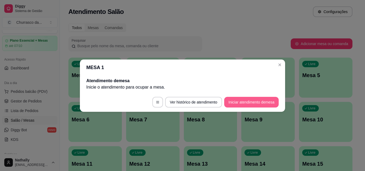
click at [252, 105] on button "Iniciar atendimento de mesa" at bounding box center [251, 102] width 54 height 11
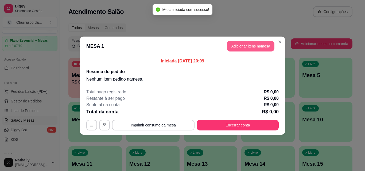
click at [262, 48] on button "Adicionar itens na mesa" at bounding box center [251, 46] width 48 height 11
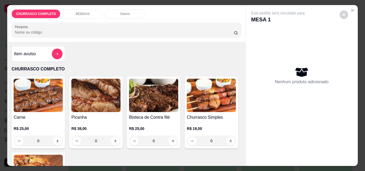
click at [53, 144] on div "0" at bounding box center [38, 141] width 49 height 11
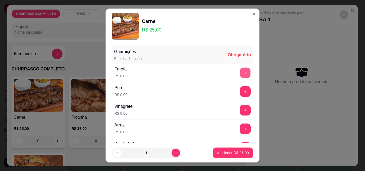
click at [240, 68] on button "+" at bounding box center [245, 73] width 10 height 10
click at [240, 88] on button "+" at bounding box center [245, 91] width 10 height 10
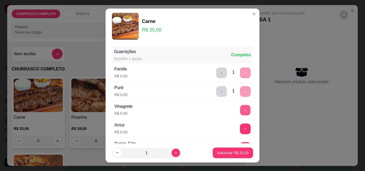
click at [240, 107] on button "+" at bounding box center [245, 110] width 10 height 10
click at [240, 125] on button "+" at bounding box center [245, 129] width 10 height 10
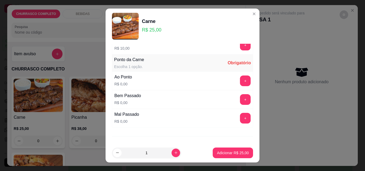
scroll to position [127, 0]
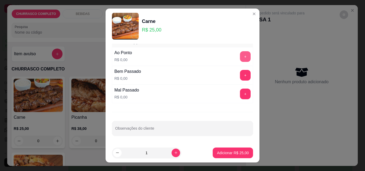
click at [240, 57] on button "+" at bounding box center [245, 56] width 11 height 11
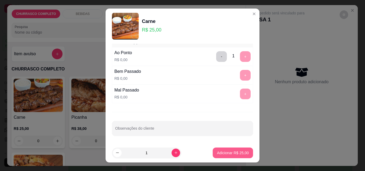
click at [226, 153] on p "Adicionar R$ 25,00" at bounding box center [233, 152] width 32 height 5
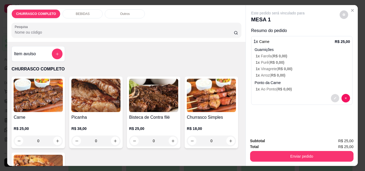
click at [332, 98] on button "decrease-product-quantity" at bounding box center [334, 98] width 8 height 8
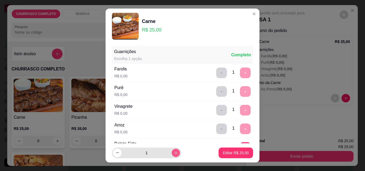
click at [171, 151] on button "increase-product-quantity" at bounding box center [175, 153] width 8 height 8
type input "2"
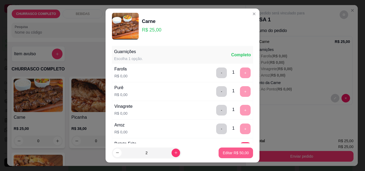
click at [223, 151] on p "Editar R$ 50,00" at bounding box center [236, 152] width 26 height 5
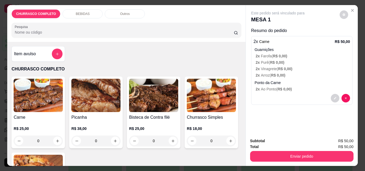
scroll to position [14, 0]
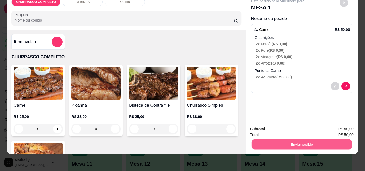
click at [309, 139] on button "Enviar pedido" at bounding box center [301, 144] width 100 height 10
click at [299, 128] on button "Não registrar e enviar pedido" at bounding box center [284, 127] width 54 height 10
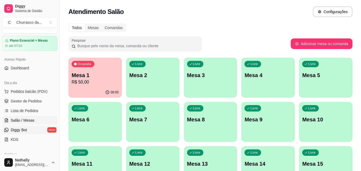
click at [36, 128] on link "Diggy Bot novo" at bounding box center [29, 130] width 55 height 9
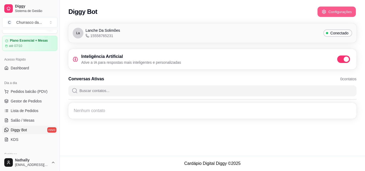
click at [341, 13] on button "Configurações" at bounding box center [336, 12] width 38 height 10
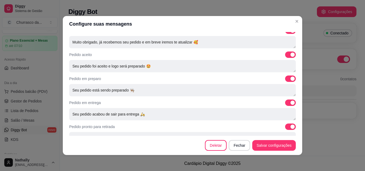
scroll to position [214, 0]
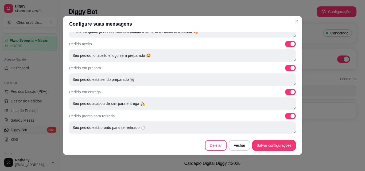
click at [212, 140] on button "Deletar" at bounding box center [216, 145] width 22 height 11
click at [224, 102] on button "Deletar" at bounding box center [225, 102] width 21 height 10
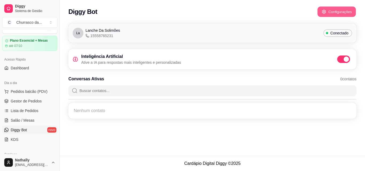
click at [344, 10] on button "Configurações" at bounding box center [336, 12] width 38 height 10
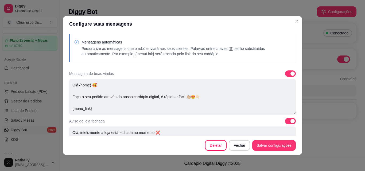
drag, startPoint x: 300, startPoint y: 56, endPoint x: 299, endPoint y: 59, distance: 3.2
click at [299, 59] on div "Mensagens automáticas Personalize as mensagens que o robô enviará aos seus clie…" at bounding box center [182, 84] width 239 height 104
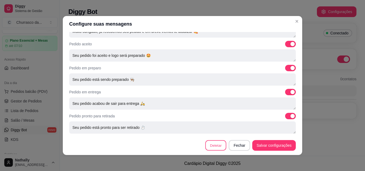
click at [222, 144] on button "Deletar" at bounding box center [215, 145] width 21 height 10
click at [226, 101] on button "Deletar" at bounding box center [225, 102] width 21 height 10
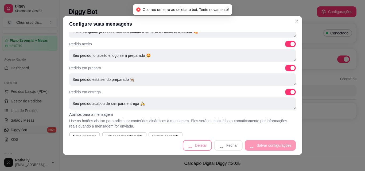
scroll to position [0, 0]
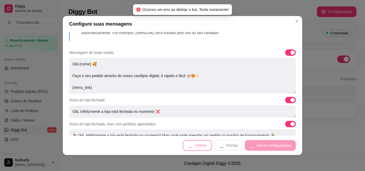
drag, startPoint x: 226, startPoint y: 101, endPoint x: 80, endPoint y: 5, distance: 175.3
click at [80, 5] on div "Configure suas mensagens Mensagens automáticas Personalize as mensagens que o r…" at bounding box center [182, 85] width 365 height 171
